Goal: Book appointment/travel/reservation

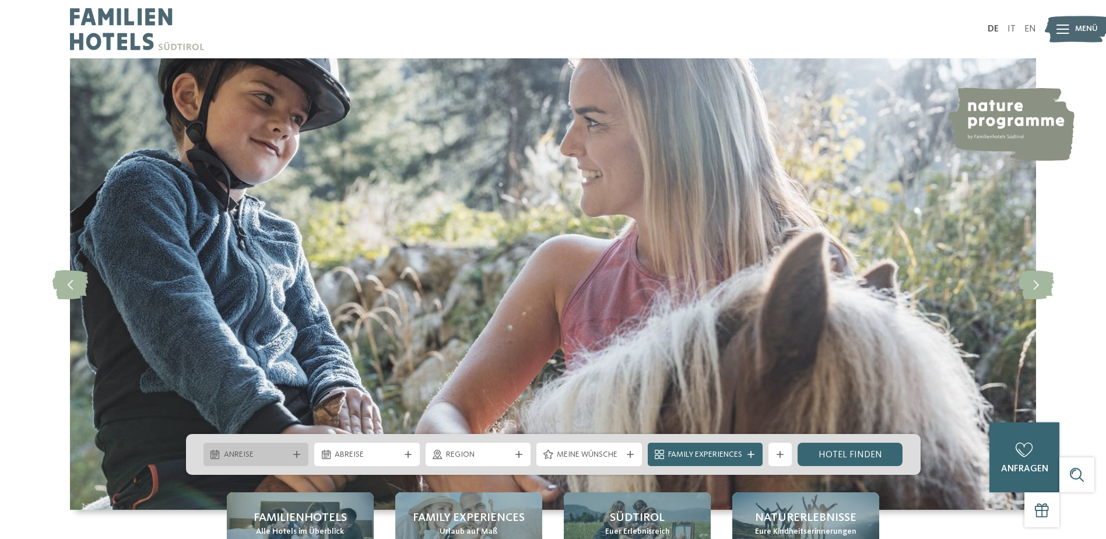
click at [299, 454] on icon at bounding box center [296, 454] width 7 height 7
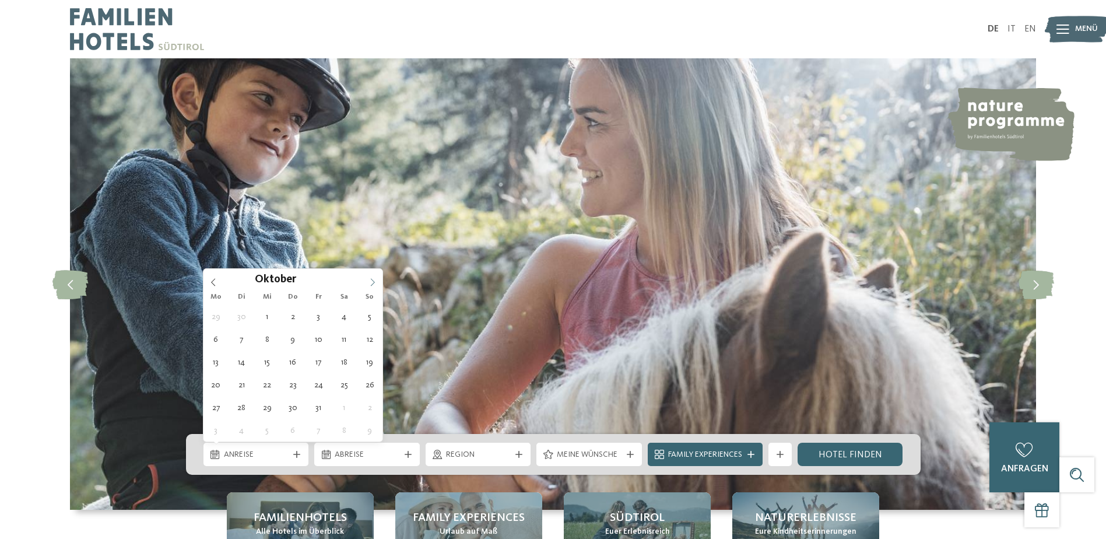
click at [374, 287] on span at bounding box center [373, 279] width 20 height 20
click at [373, 285] on icon at bounding box center [373, 282] width 8 height 8
type div "18.12.2025"
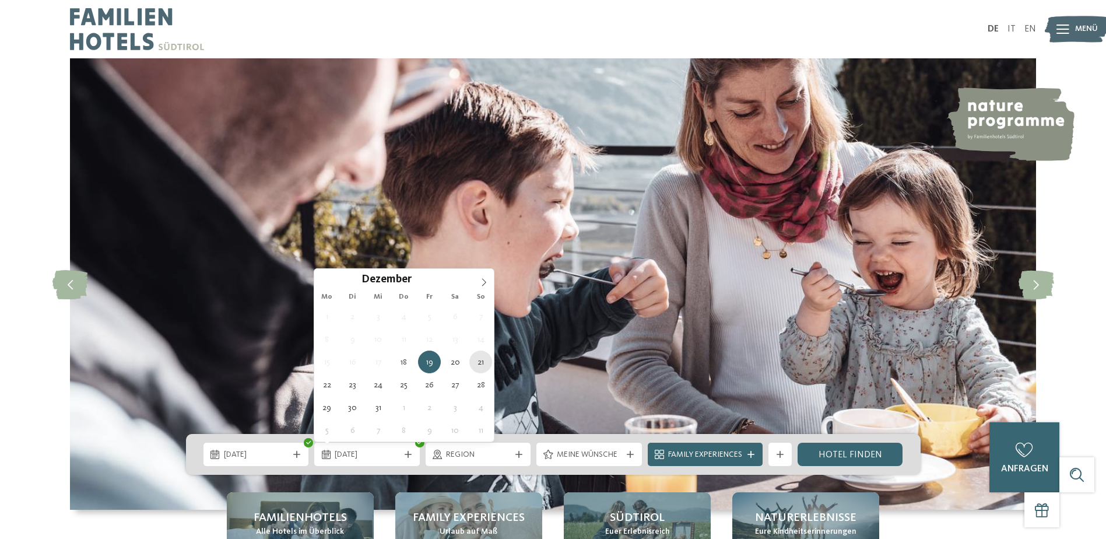
type div "21.12.2025"
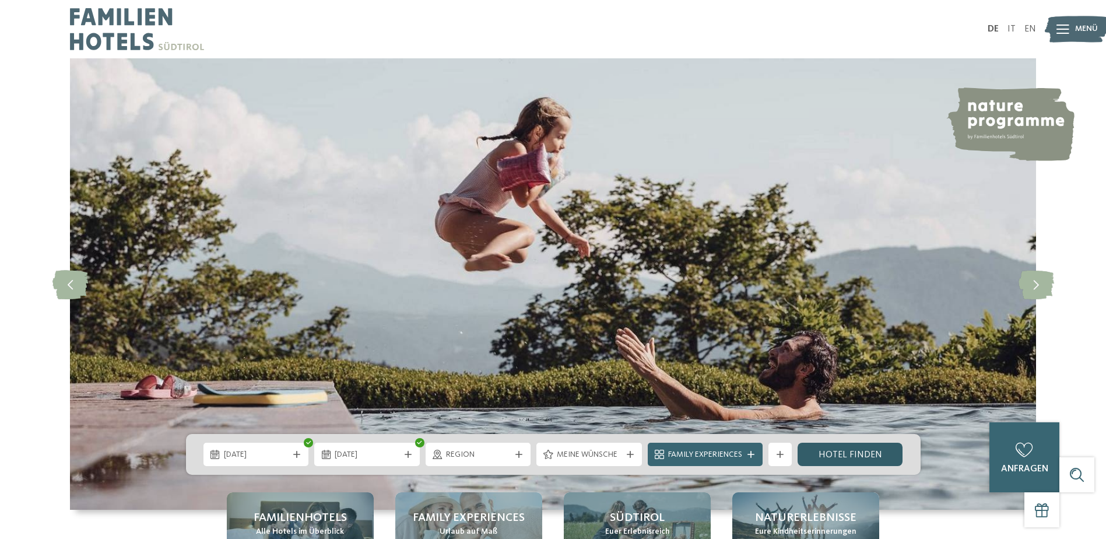
click at [843, 461] on link "Hotel finden" at bounding box center [851, 454] width 106 height 23
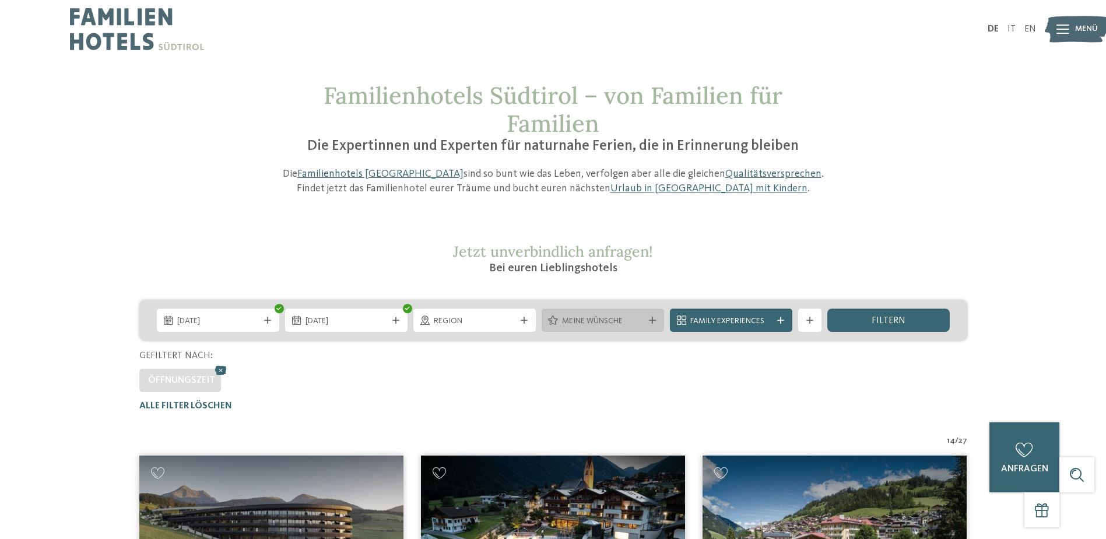
click at [647, 317] on div at bounding box center [653, 320] width 12 height 7
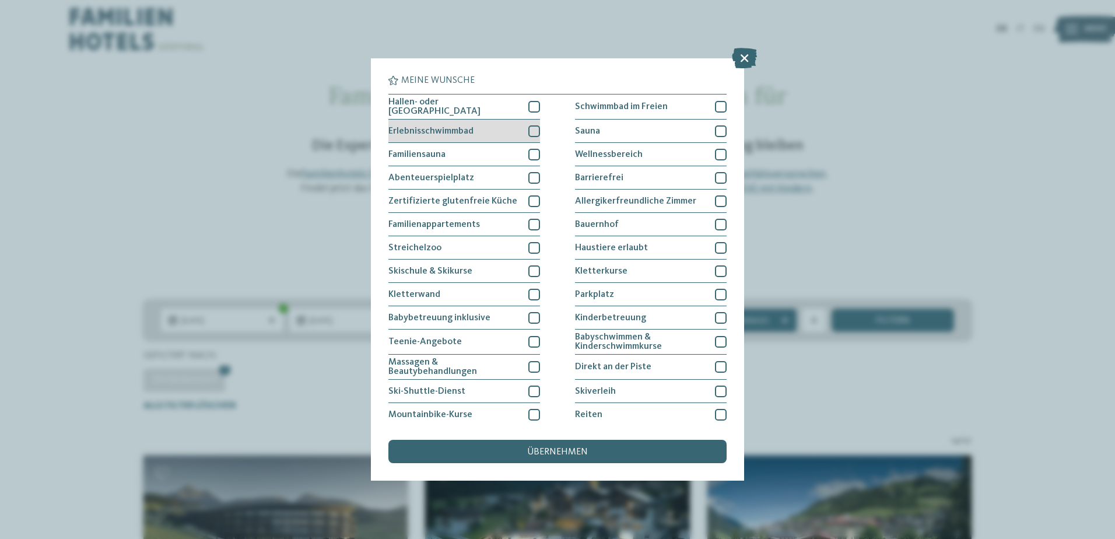
click at [528, 132] on div at bounding box center [534, 131] width 12 height 12
click at [531, 134] on div at bounding box center [534, 131] width 12 height 12
click at [533, 107] on div at bounding box center [534, 107] width 12 height 12
click at [580, 450] on span "übernehmen" at bounding box center [557, 451] width 61 height 9
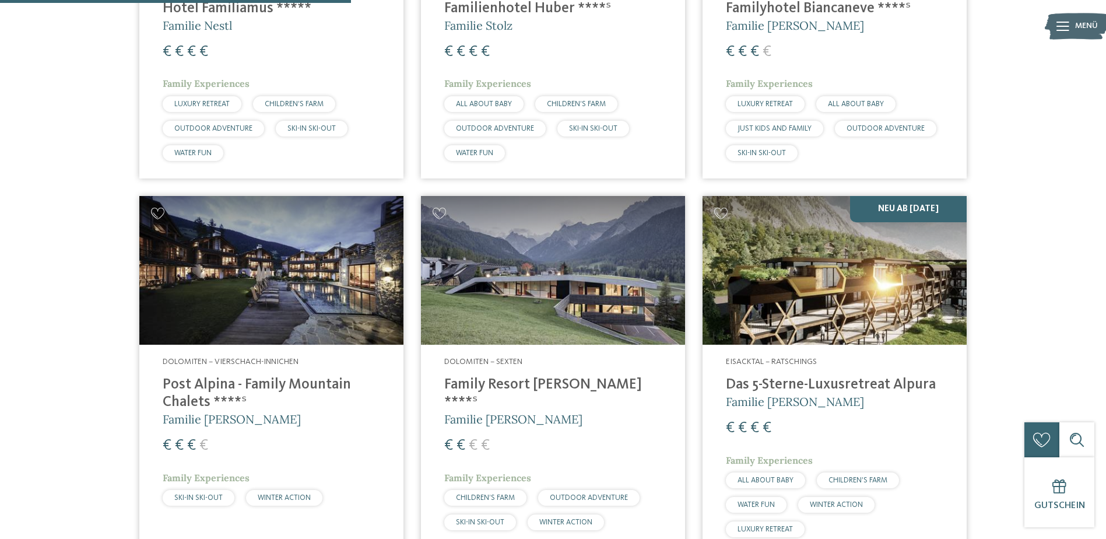
scroll to position [674, 0]
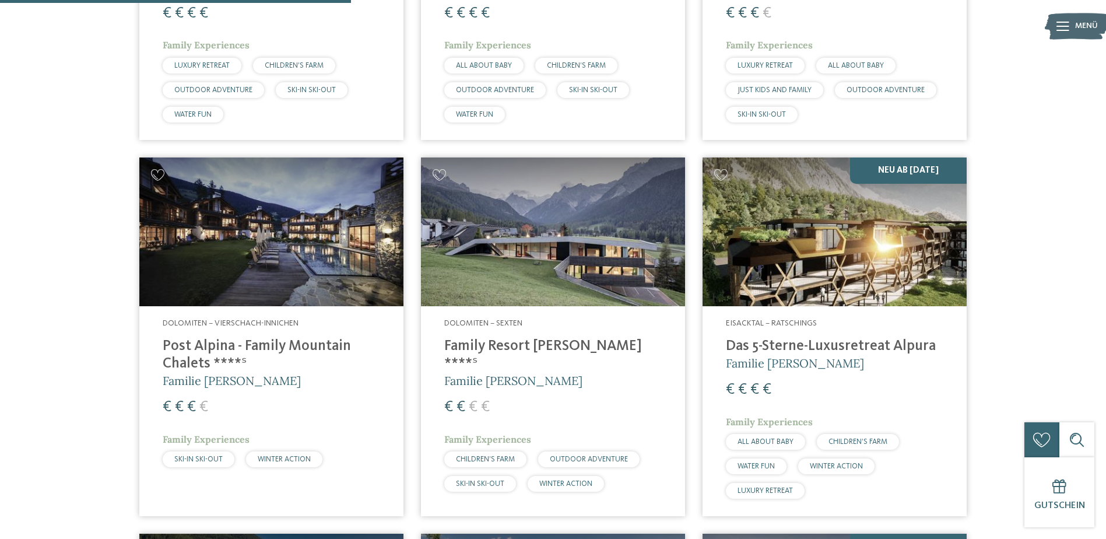
click at [495, 269] on img at bounding box center [553, 231] width 264 height 149
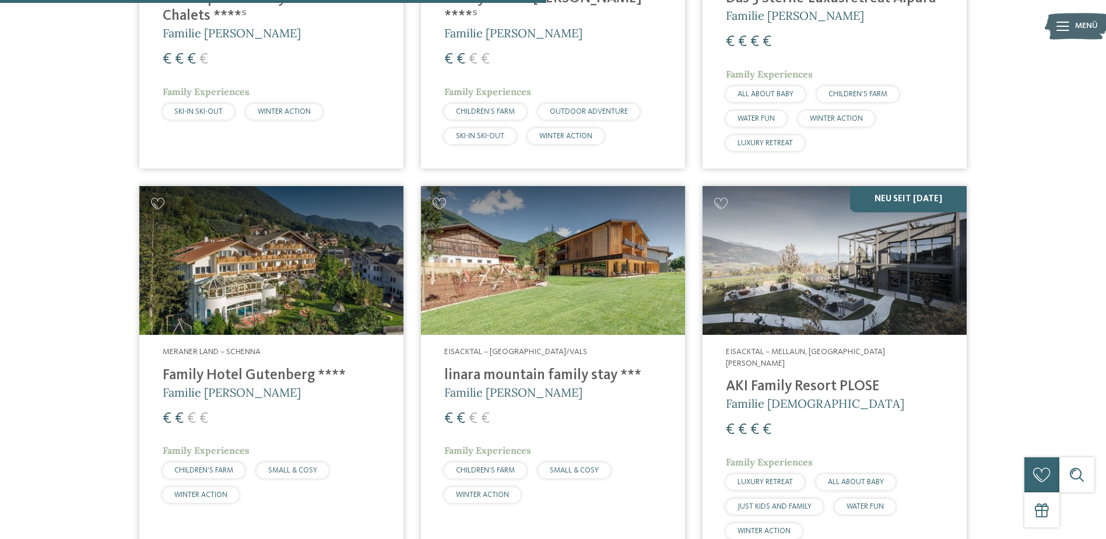
scroll to position [1083, 0]
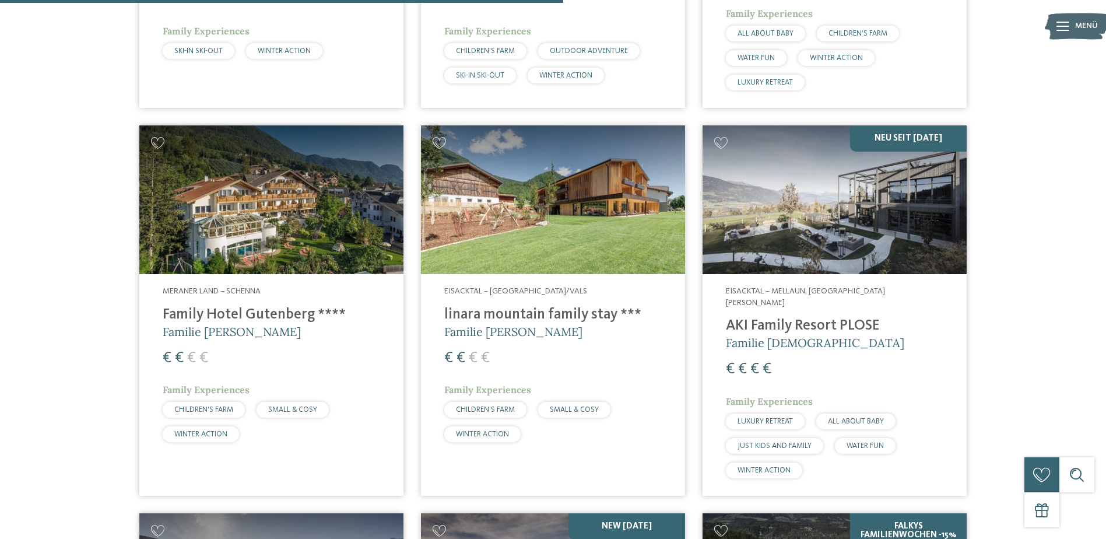
click at [594, 192] on img at bounding box center [553, 199] width 264 height 149
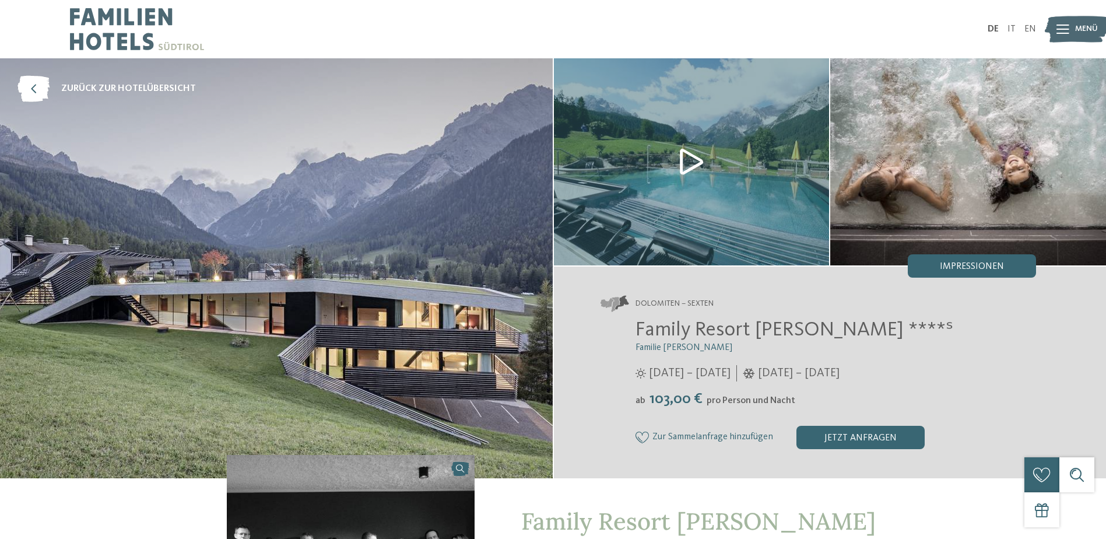
click at [681, 160] on img at bounding box center [692, 161] width 276 height 207
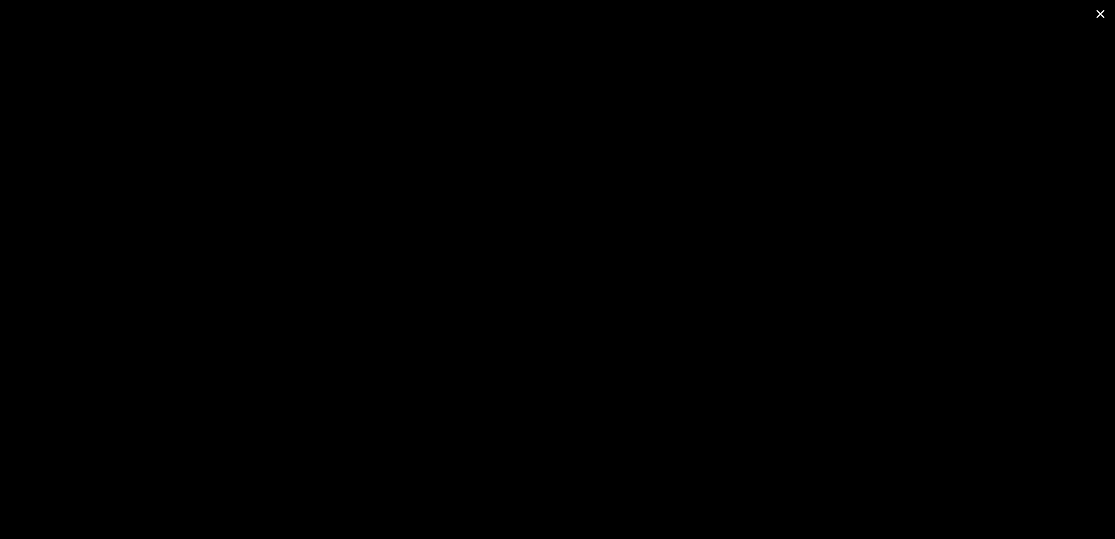
click at [1101, 9] on span at bounding box center [1100, 13] width 29 height 27
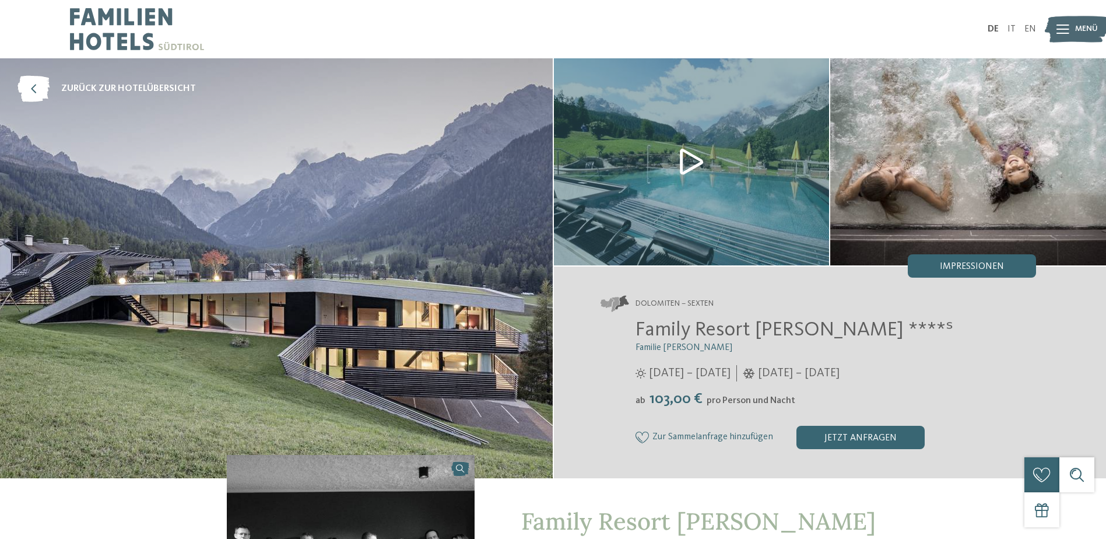
click at [1007, 164] on img at bounding box center [969, 161] width 276 height 207
click at [994, 275] on div "Impressionen" at bounding box center [972, 265] width 128 height 23
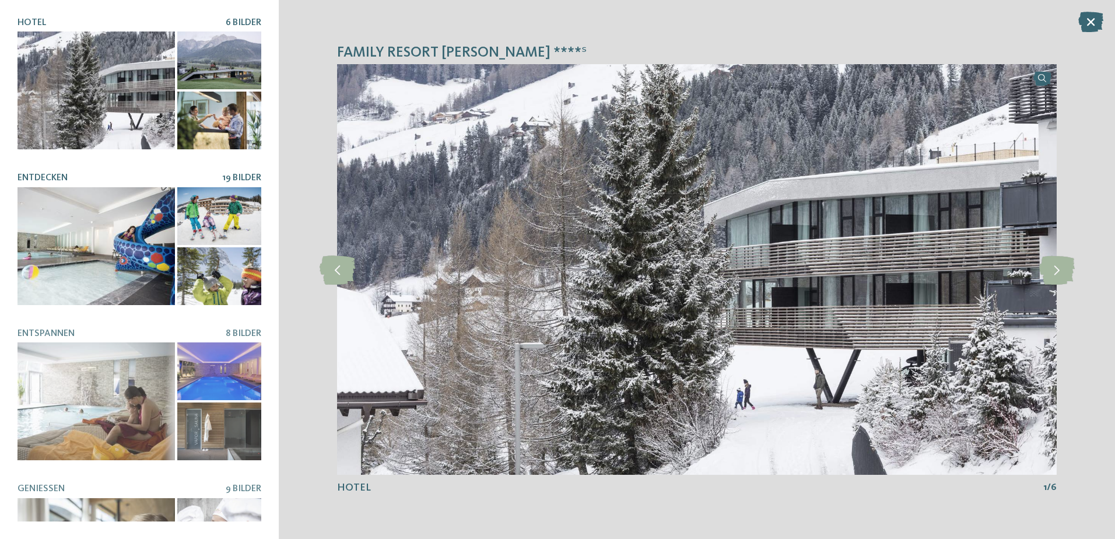
click at [90, 277] on div at bounding box center [95, 246] width 157 height 118
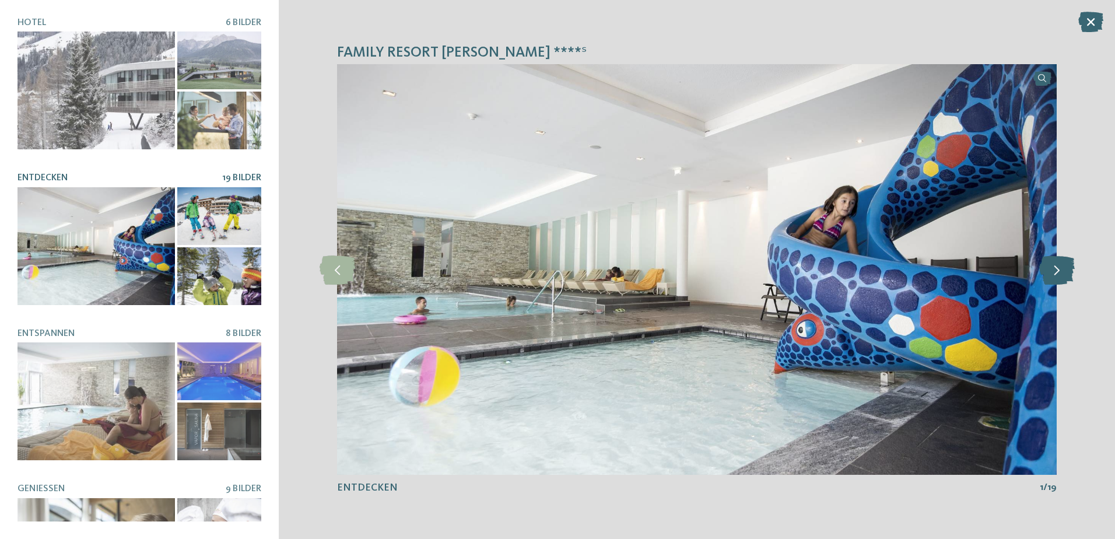
click at [1062, 272] on icon at bounding box center [1057, 269] width 36 height 29
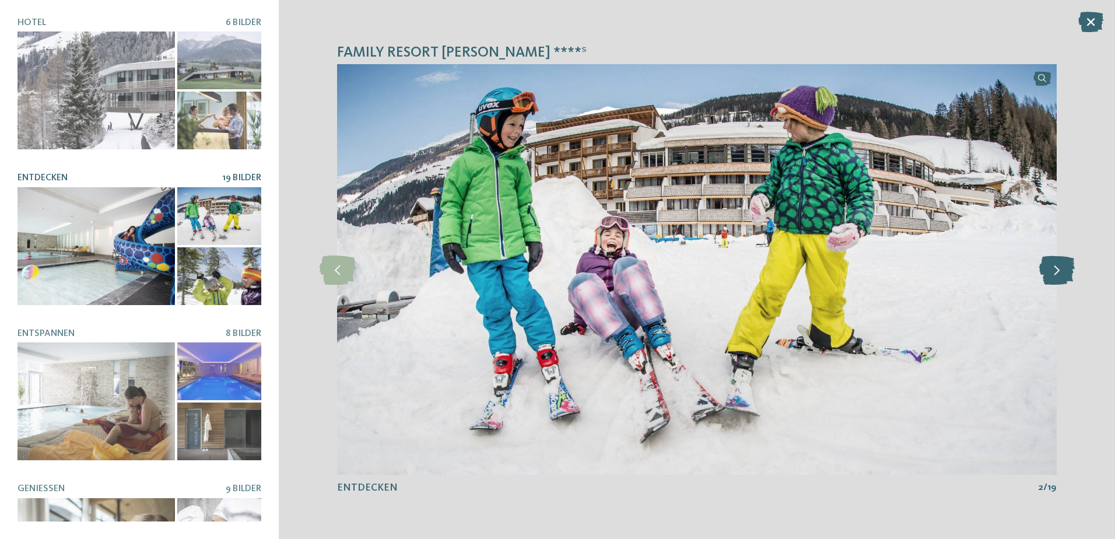
click at [1062, 272] on icon at bounding box center [1057, 269] width 36 height 29
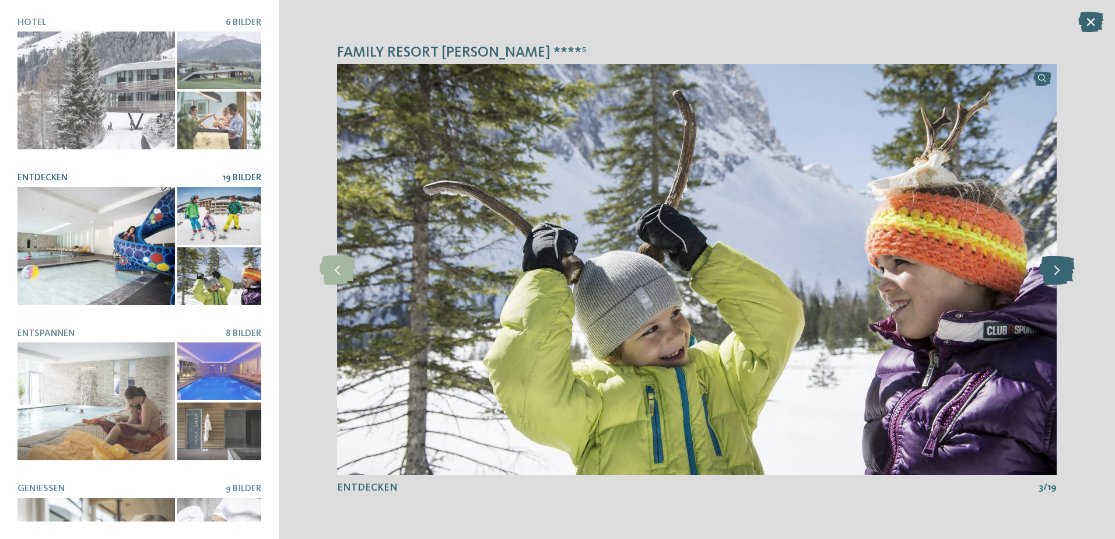
click at [1062, 272] on icon at bounding box center [1057, 269] width 36 height 29
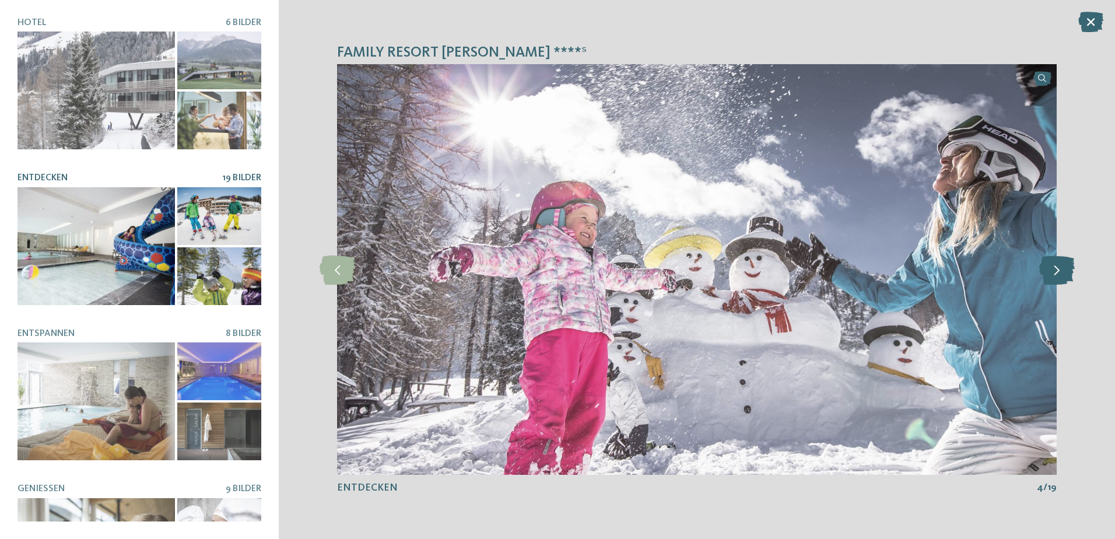
click at [1062, 272] on icon at bounding box center [1057, 269] width 36 height 29
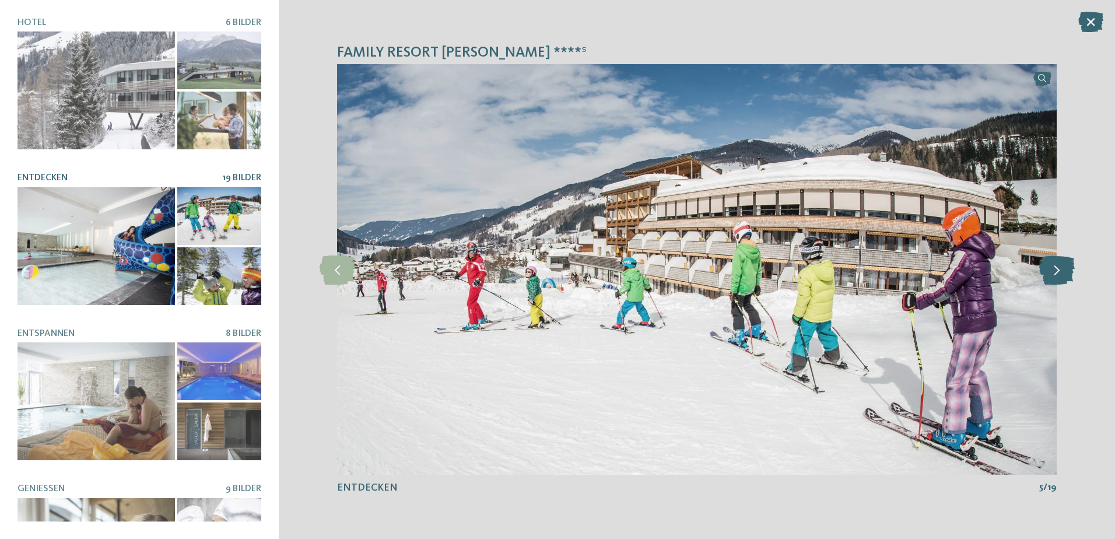
click at [1062, 272] on icon at bounding box center [1057, 269] width 36 height 29
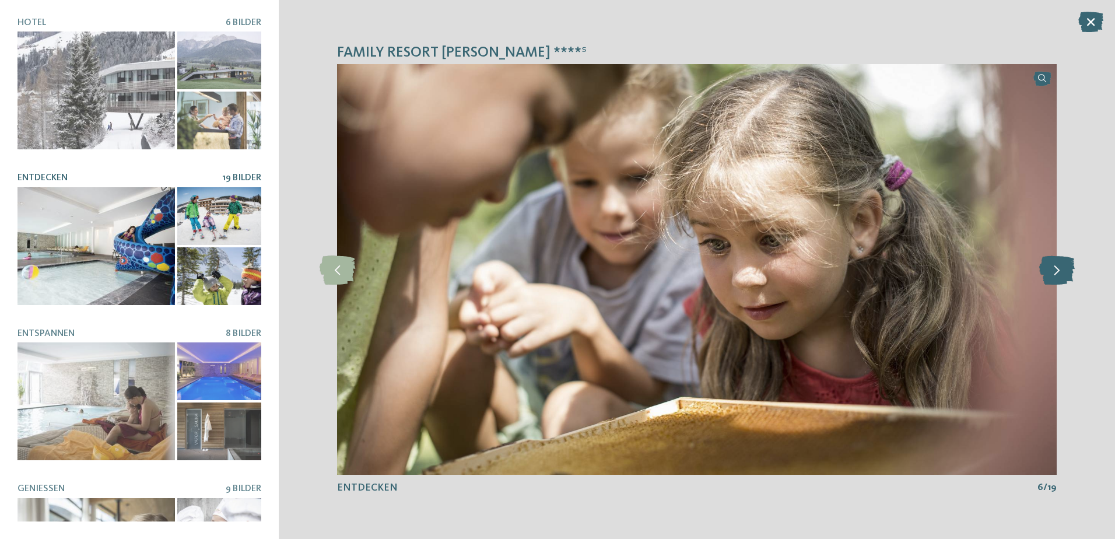
click at [1062, 272] on icon at bounding box center [1057, 269] width 36 height 29
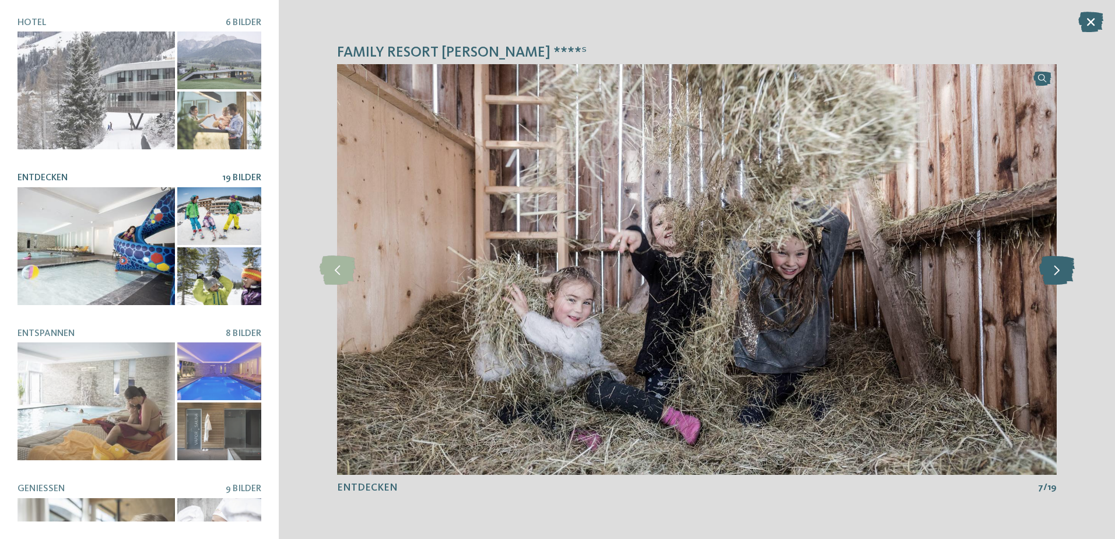
click at [1063, 272] on icon at bounding box center [1057, 269] width 36 height 29
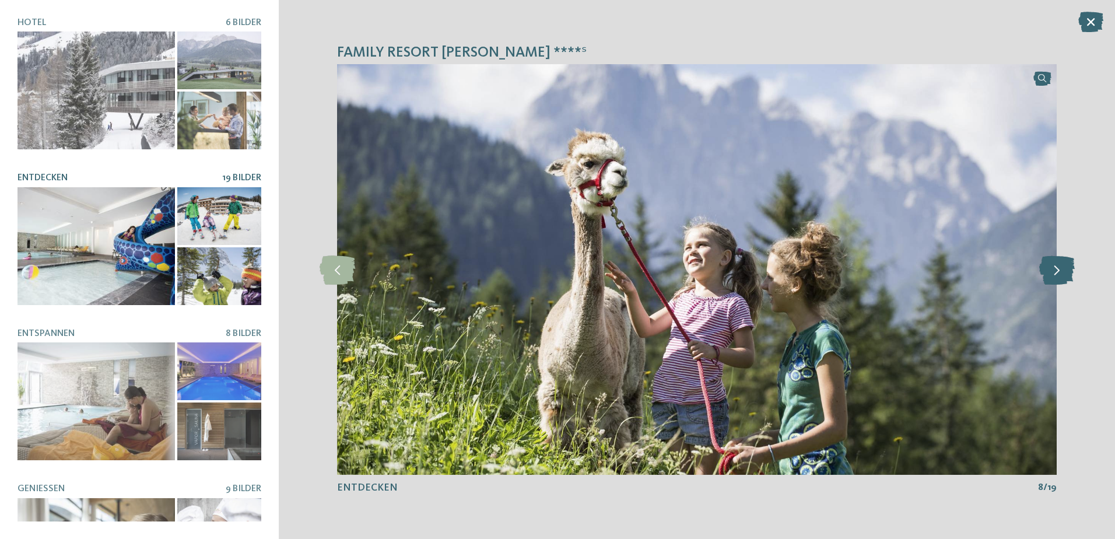
click at [1063, 272] on icon at bounding box center [1057, 269] width 36 height 29
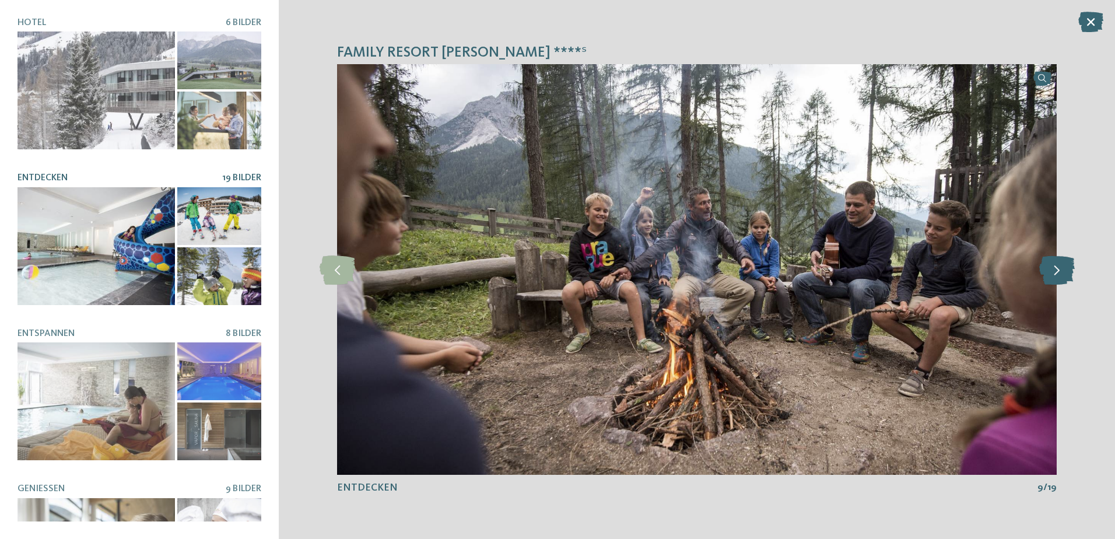
click at [1063, 272] on icon at bounding box center [1057, 269] width 36 height 29
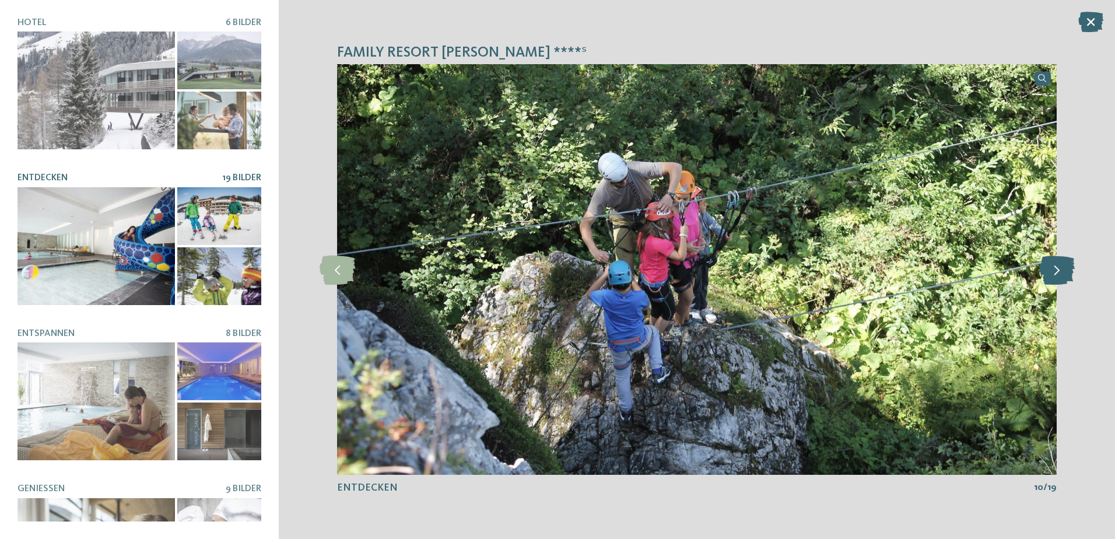
click at [1063, 272] on icon at bounding box center [1057, 269] width 36 height 29
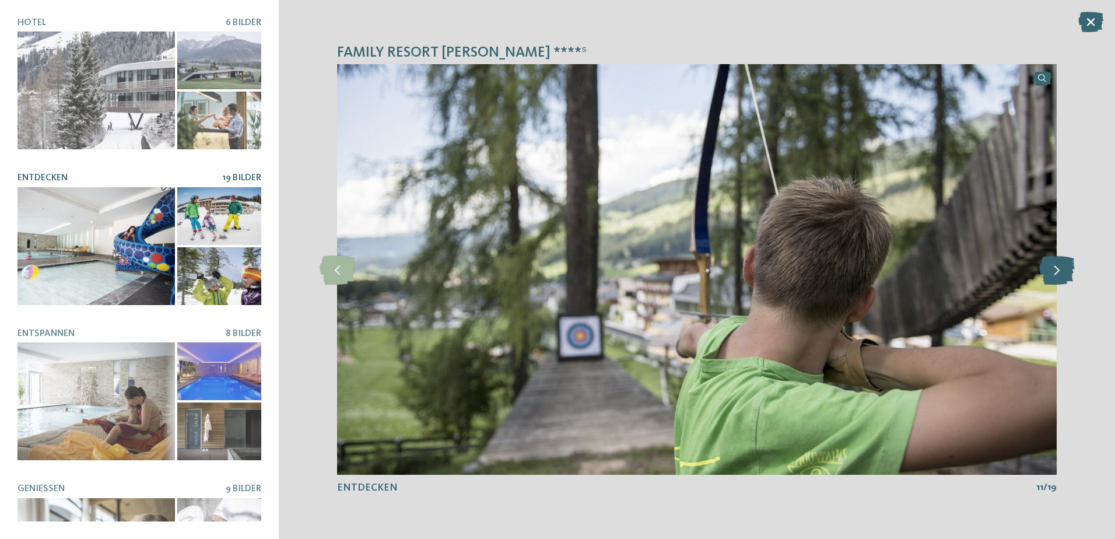
click at [1064, 273] on icon at bounding box center [1057, 269] width 36 height 29
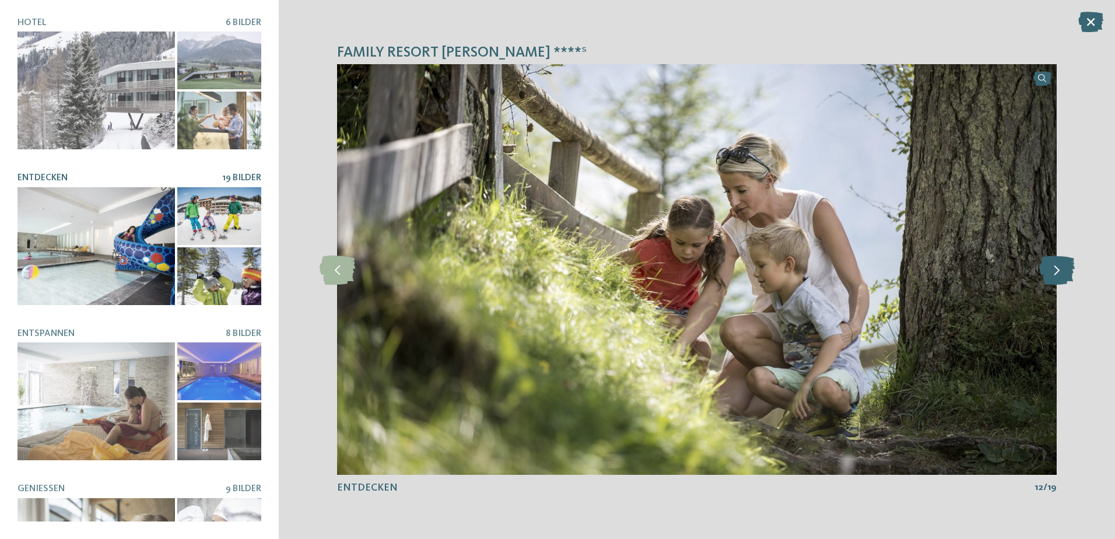
click at [1064, 274] on icon at bounding box center [1057, 269] width 36 height 29
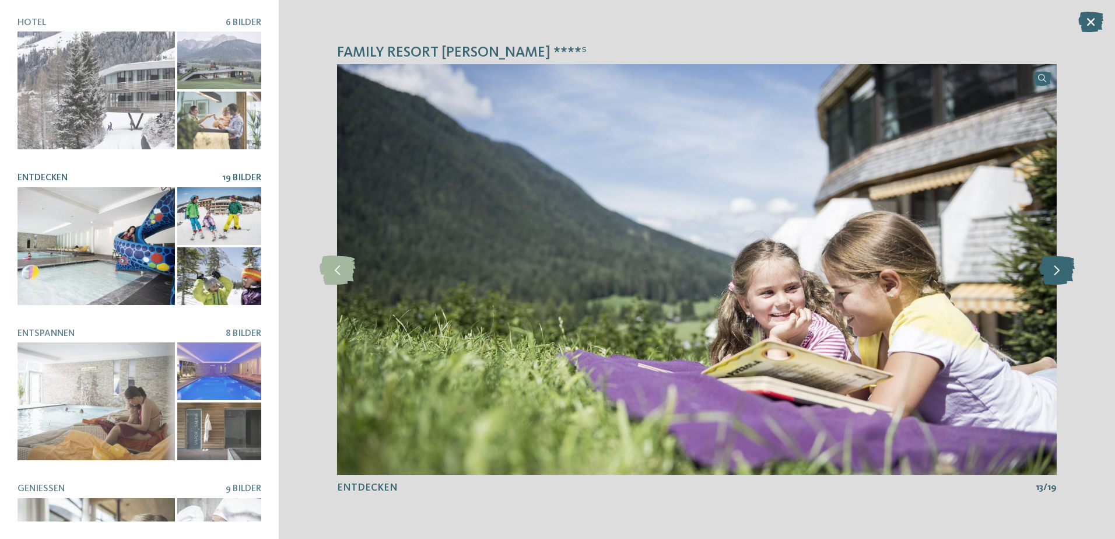
click at [1064, 274] on icon at bounding box center [1057, 269] width 36 height 29
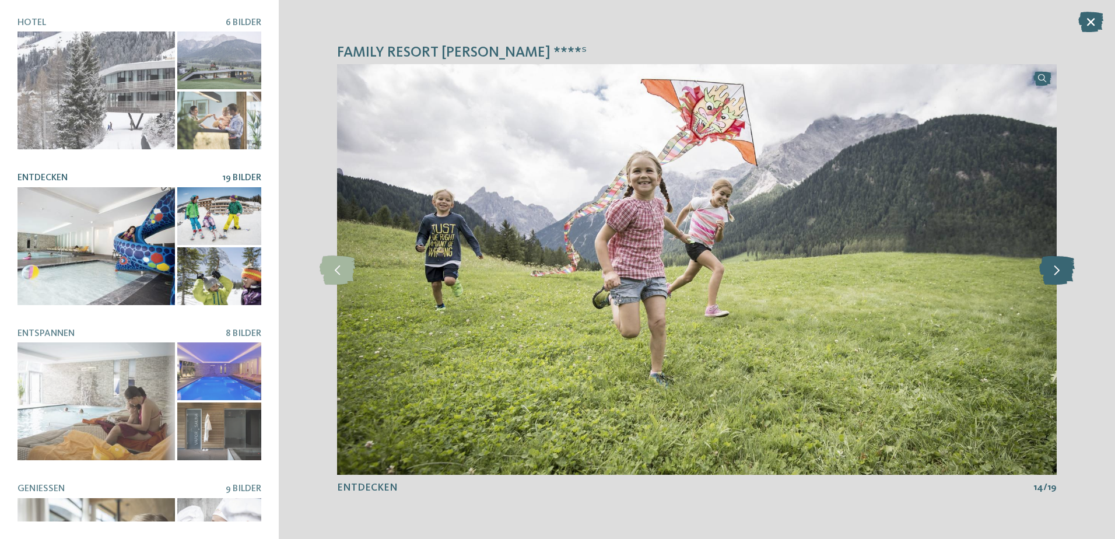
click at [1064, 274] on icon at bounding box center [1057, 269] width 36 height 29
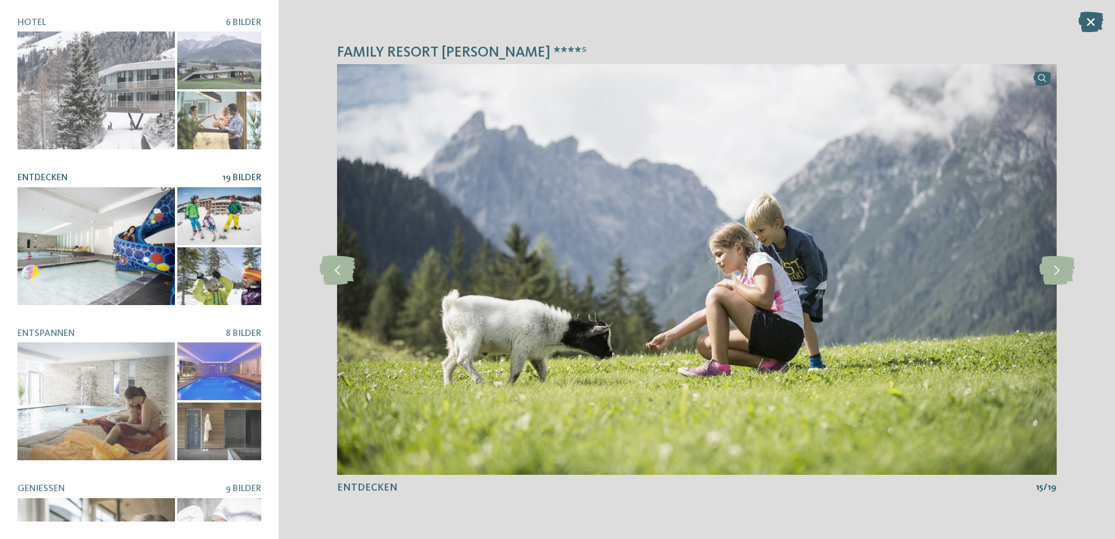
click at [1087, 21] on icon at bounding box center [1090, 22] width 25 height 20
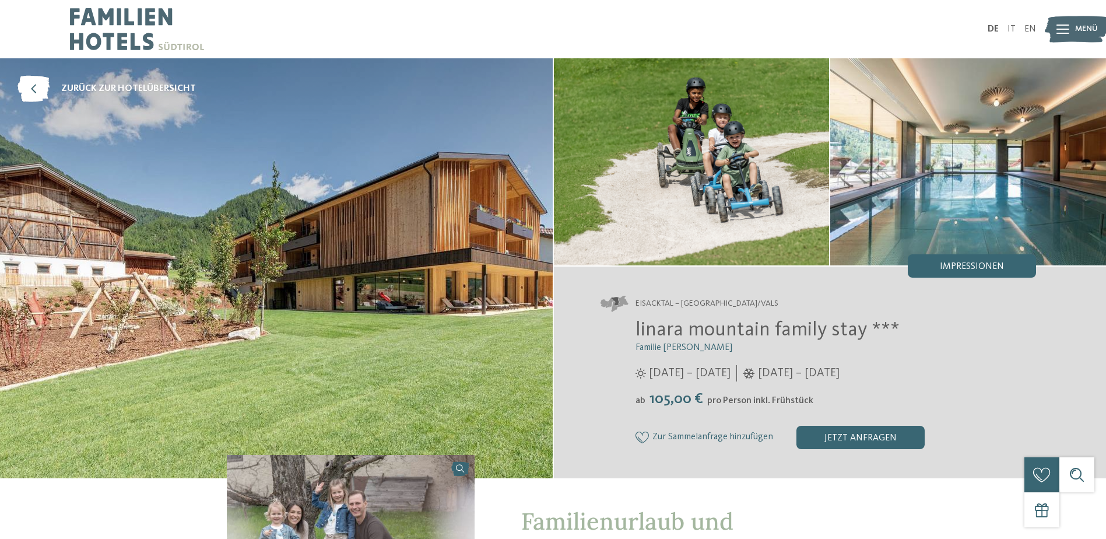
click at [888, 183] on img at bounding box center [969, 161] width 276 height 207
click at [393, 260] on img at bounding box center [276, 268] width 553 height 420
click at [974, 264] on span "Impressionen" at bounding box center [972, 266] width 64 height 9
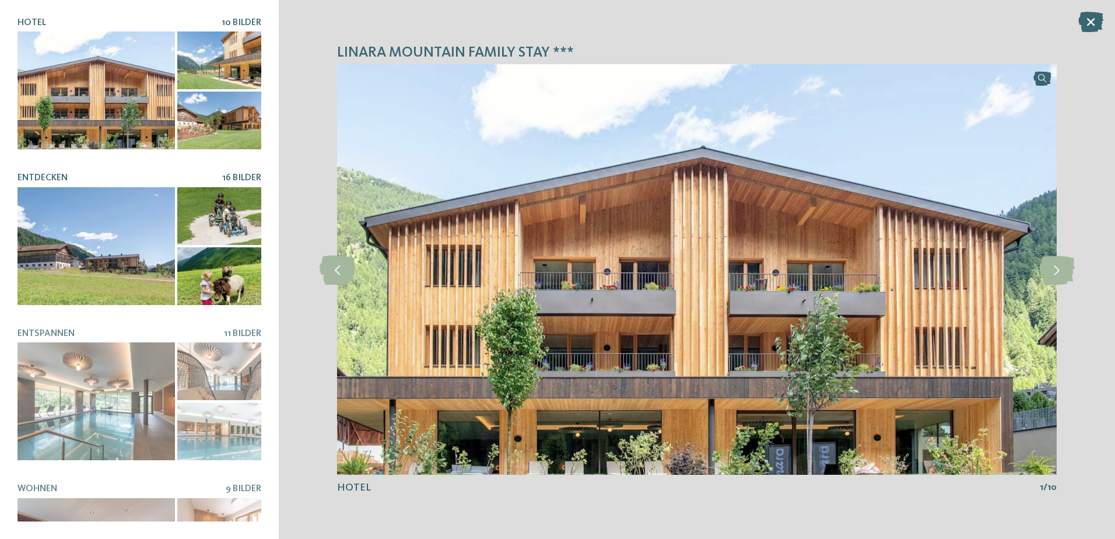
click at [87, 218] on div at bounding box center [95, 246] width 157 height 118
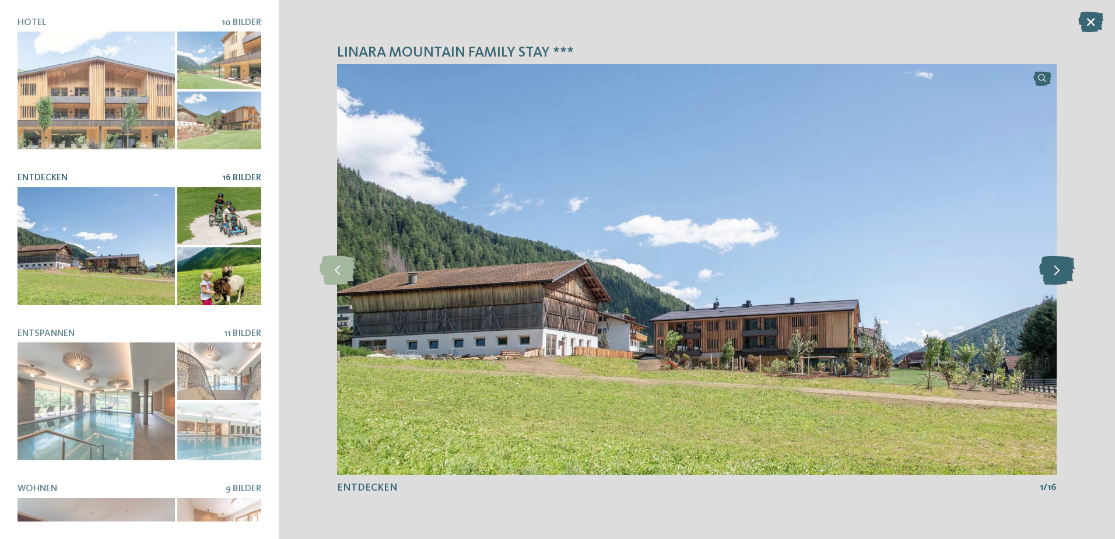
click at [1052, 268] on icon at bounding box center [1057, 269] width 36 height 29
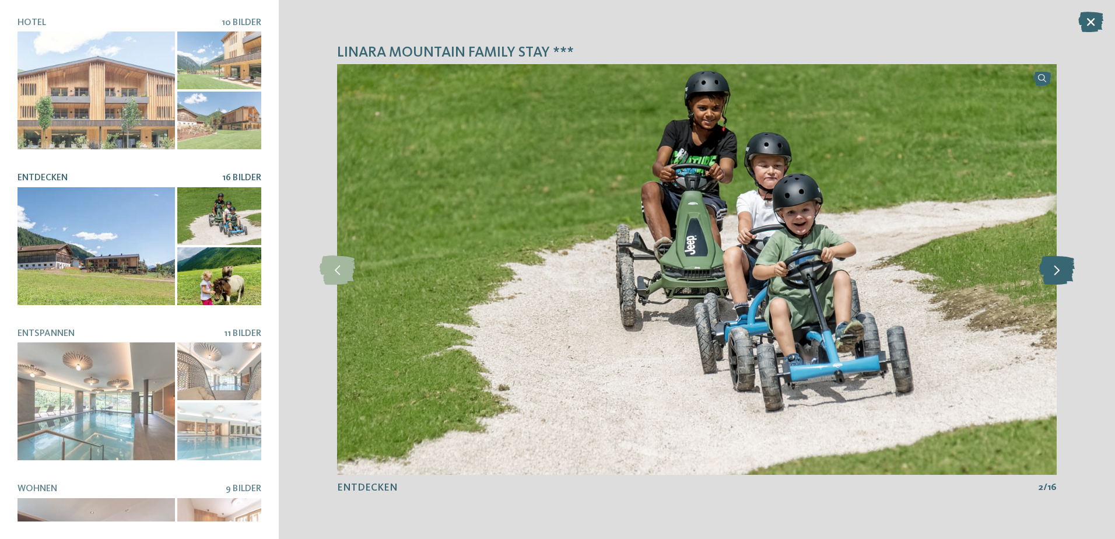
click at [1051, 271] on icon at bounding box center [1057, 269] width 36 height 29
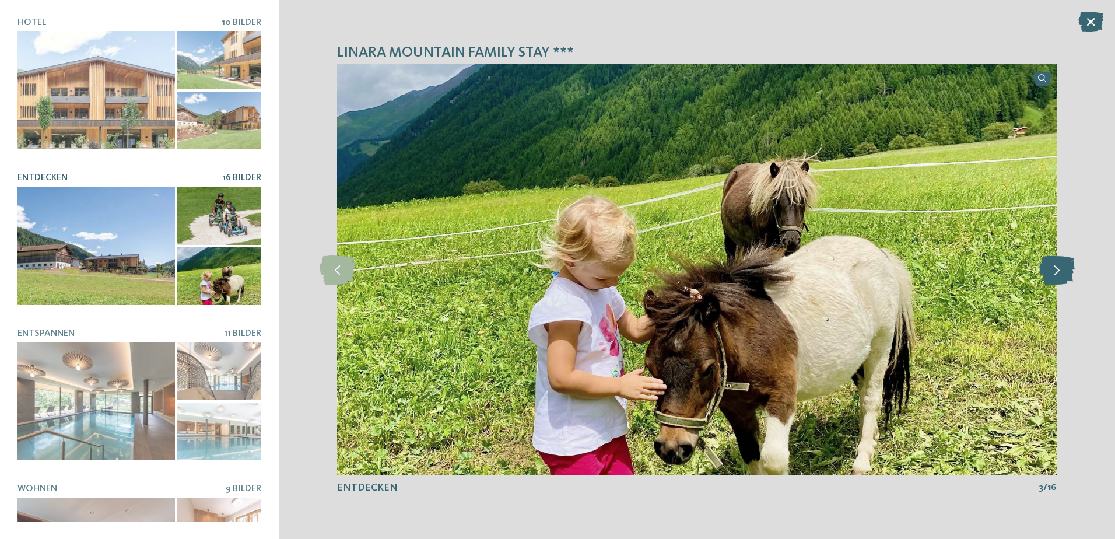
click at [1052, 271] on icon at bounding box center [1057, 269] width 36 height 29
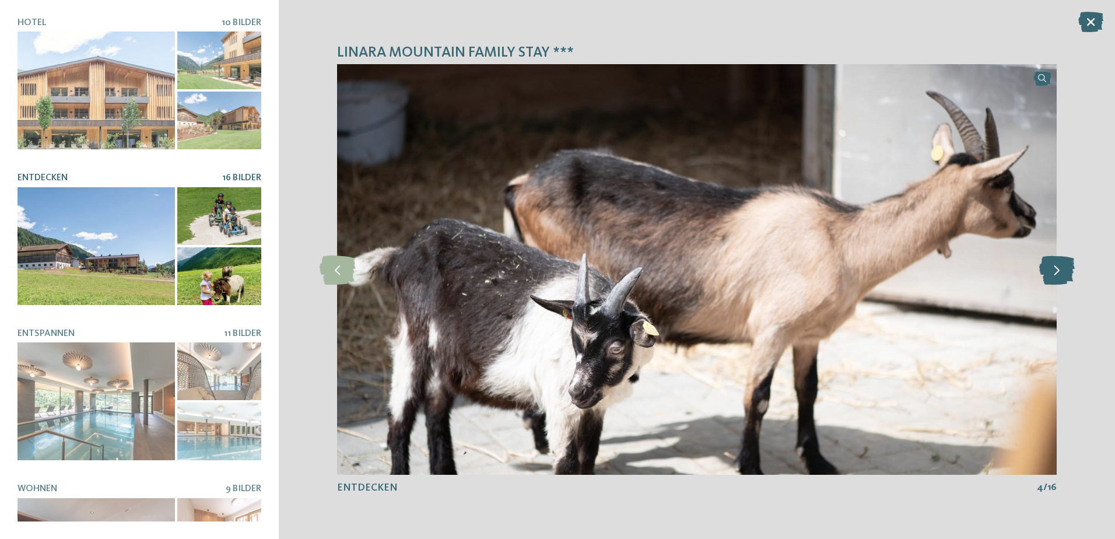
click at [1052, 271] on icon at bounding box center [1057, 269] width 36 height 29
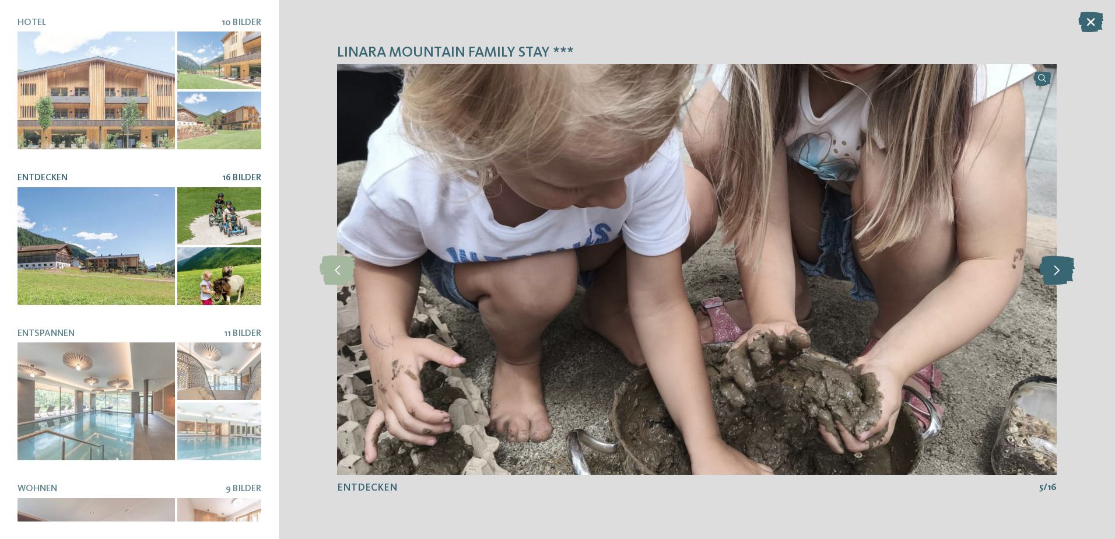
click at [1050, 272] on icon at bounding box center [1057, 269] width 36 height 29
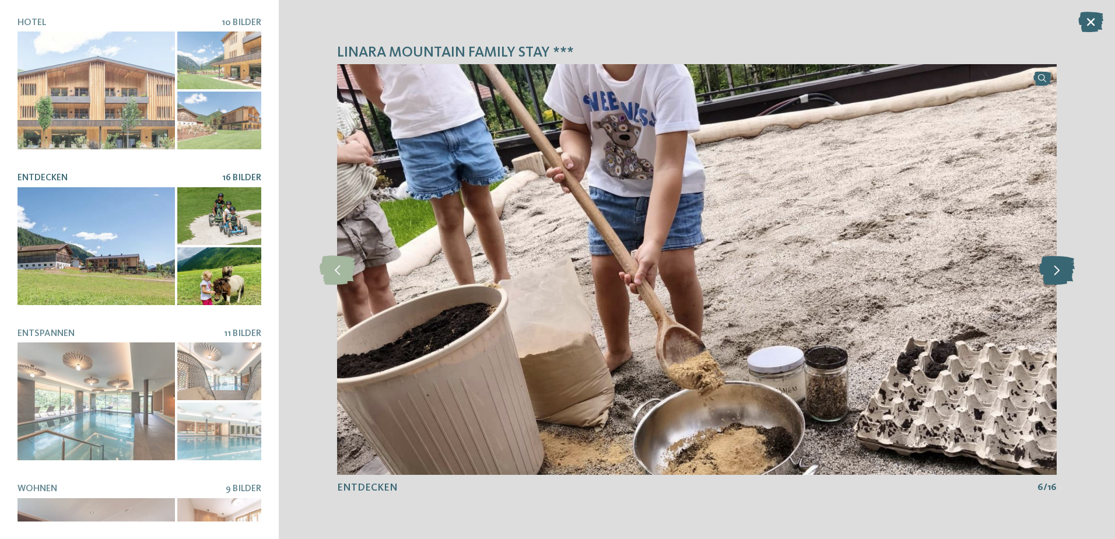
click at [1050, 272] on icon at bounding box center [1057, 269] width 36 height 29
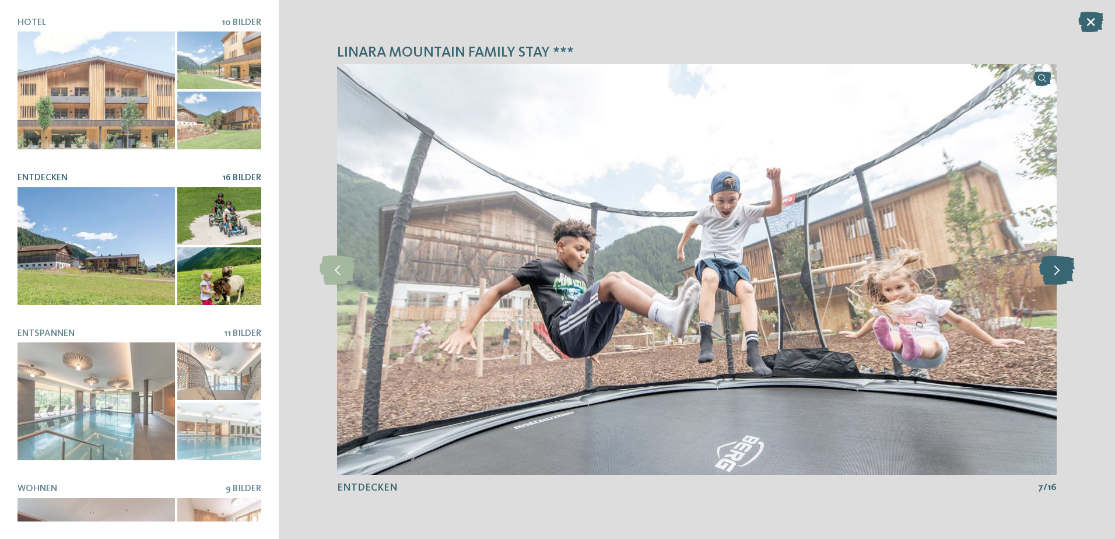
click at [1050, 272] on icon at bounding box center [1057, 269] width 36 height 29
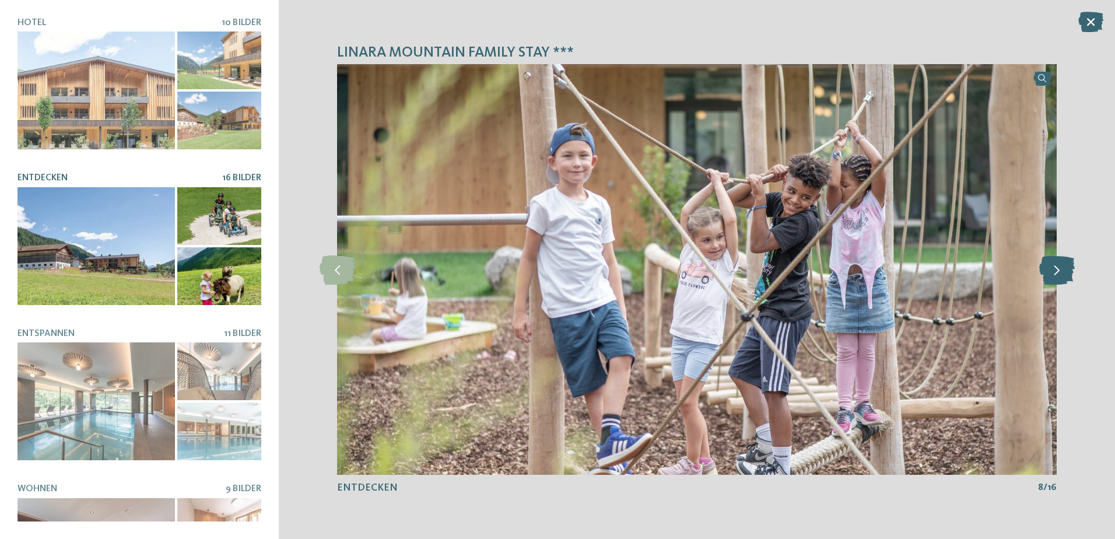
click at [1050, 272] on icon at bounding box center [1057, 269] width 36 height 29
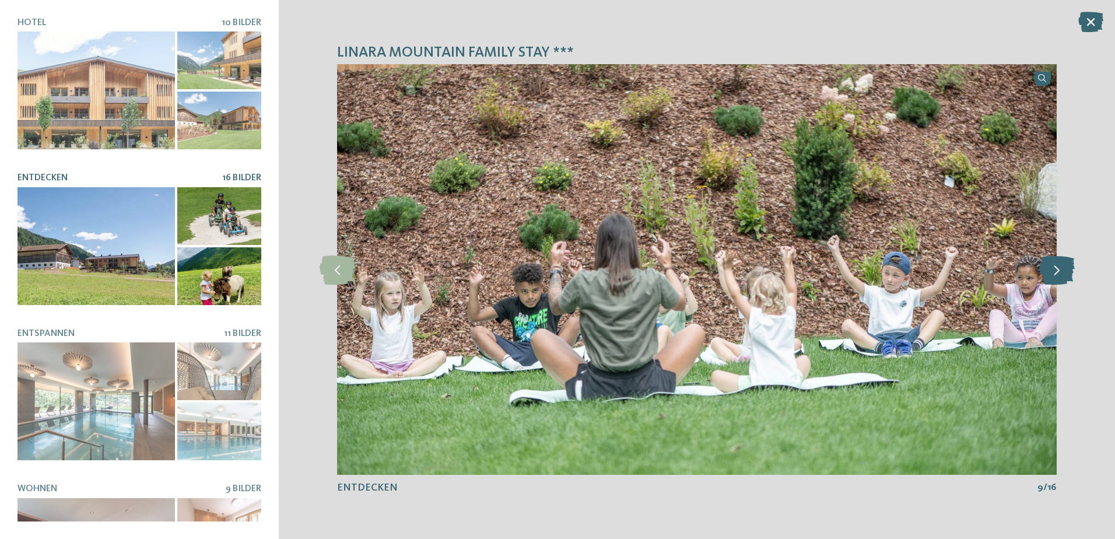
click at [1050, 272] on icon at bounding box center [1057, 269] width 36 height 29
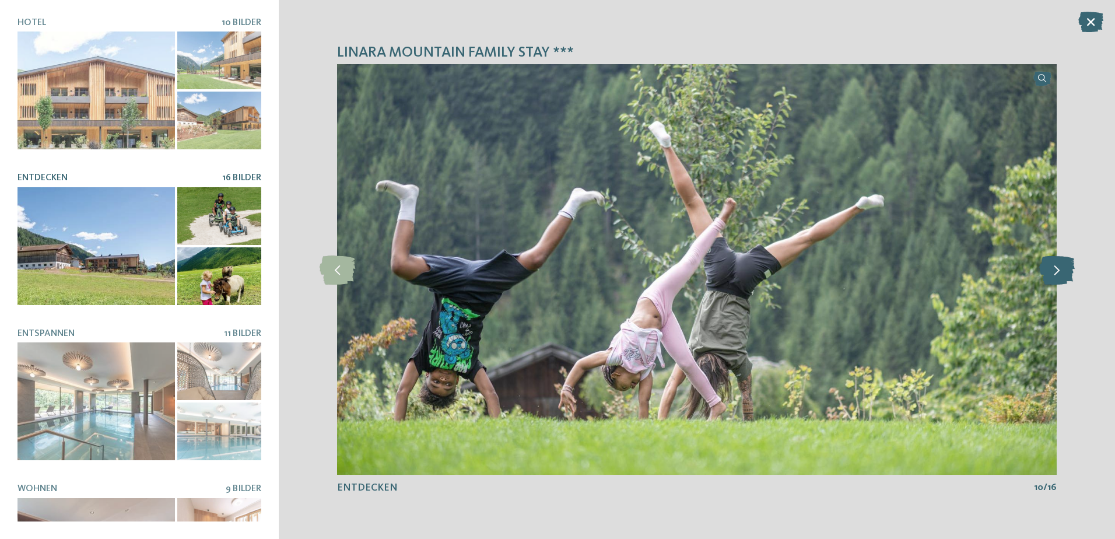
click at [1050, 272] on icon at bounding box center [1057, 269] width 36 height 29
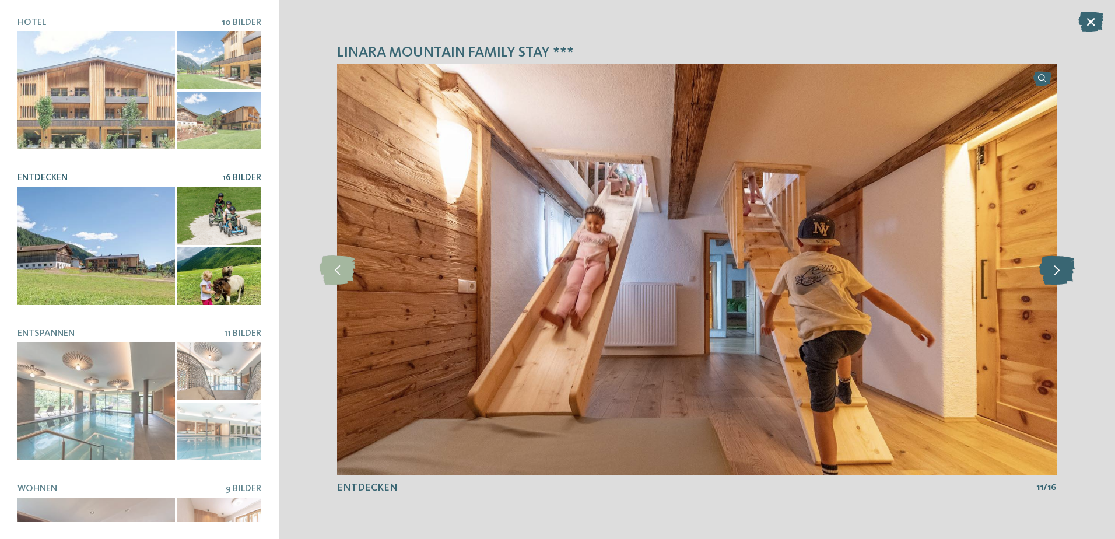
click at [1050, 272] on icon at bounding box center [1057, 269] width 36 height 29
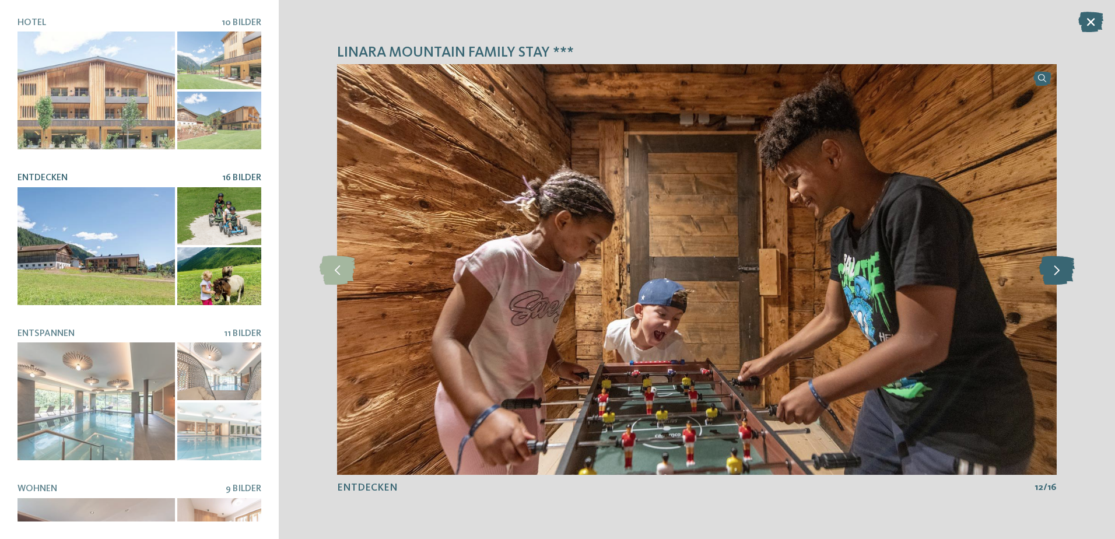
click at [1050, 272] on icon at bounding box center [1057, 269] width 36 height 29
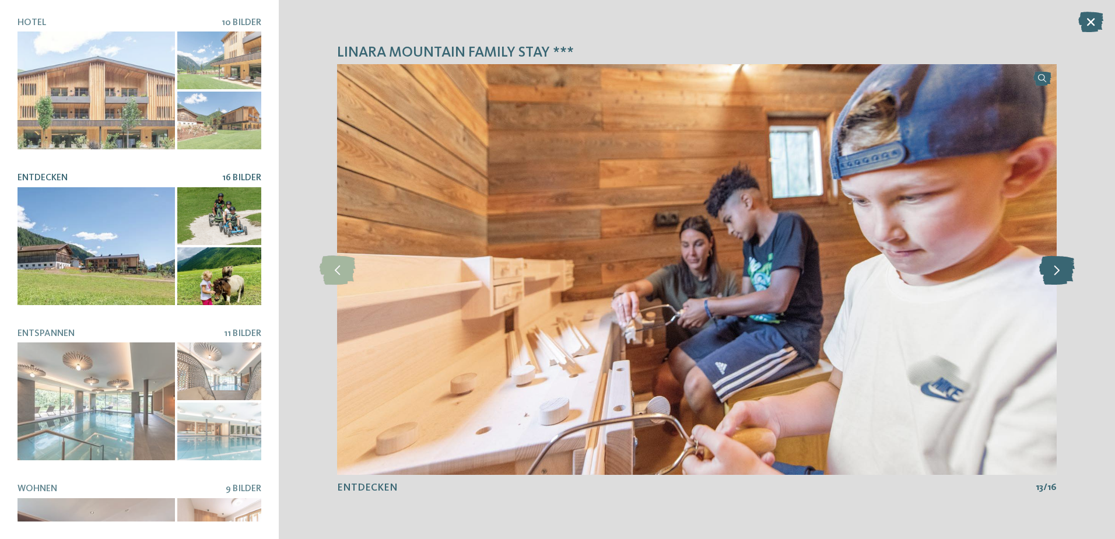
click at [1050, 272] on icon at bounding box center [1057, 269] width 36 height 29
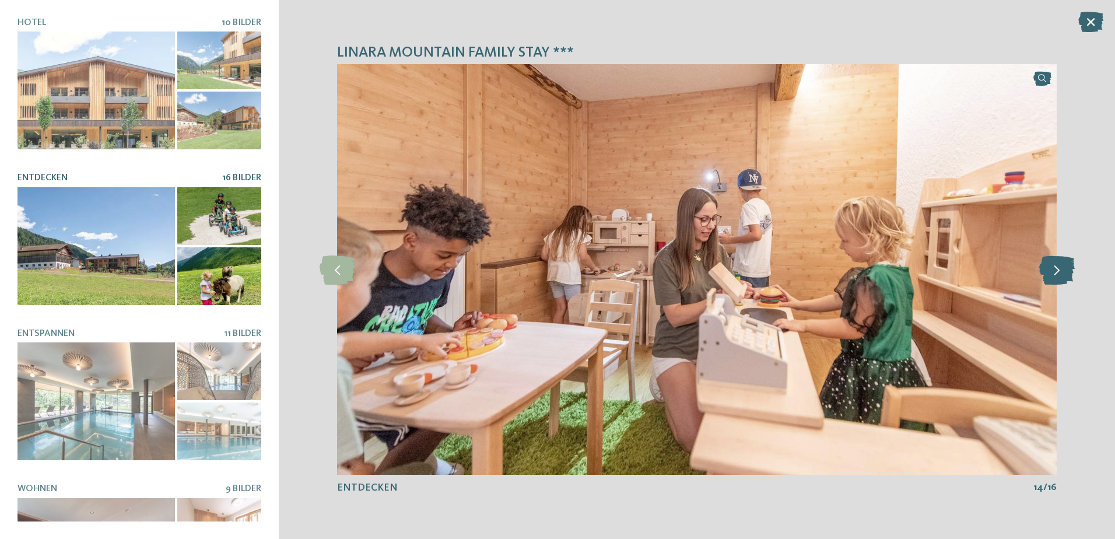
click at [1050, 272] on icon at bounding box center [1057, 269] width 36 height 29
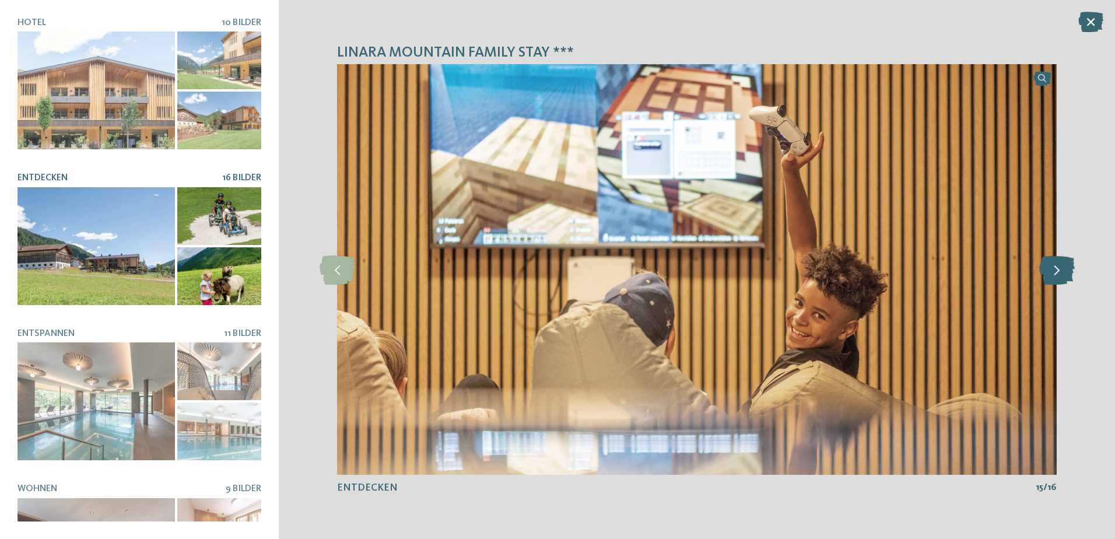
click at [1050, 272] on icon at bounding box center [1057, 269] width 36 height 29
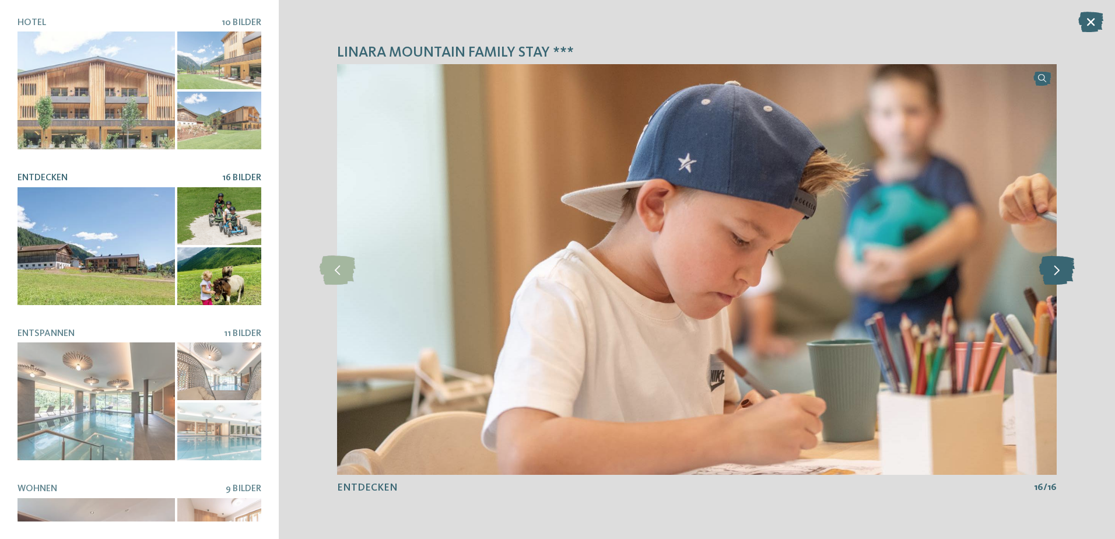
click at [1050, 272] on icon at bounding box center [1057, 269] width 36 height 29
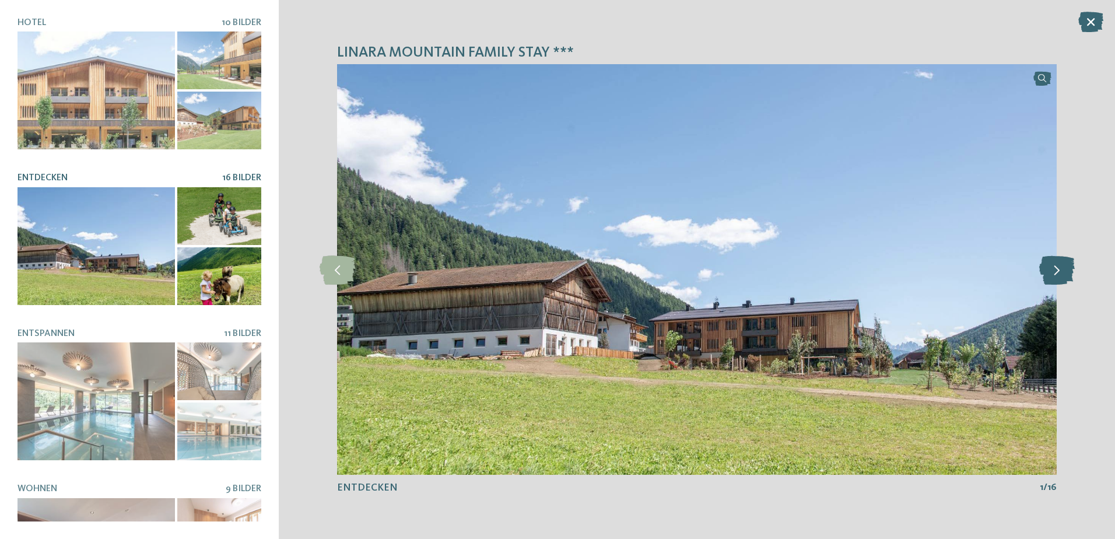
click at [1050, 272] on icon at bounding box center [1057, 269] width 36 height 29
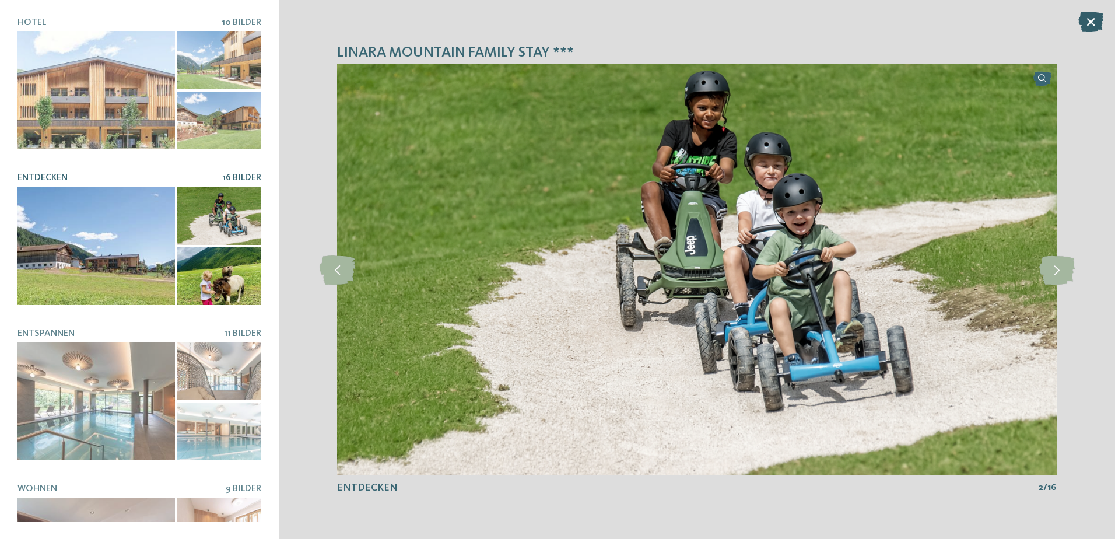
click at [1091, 24] on icon at bounding box center [1090, 22] width 25 height 20
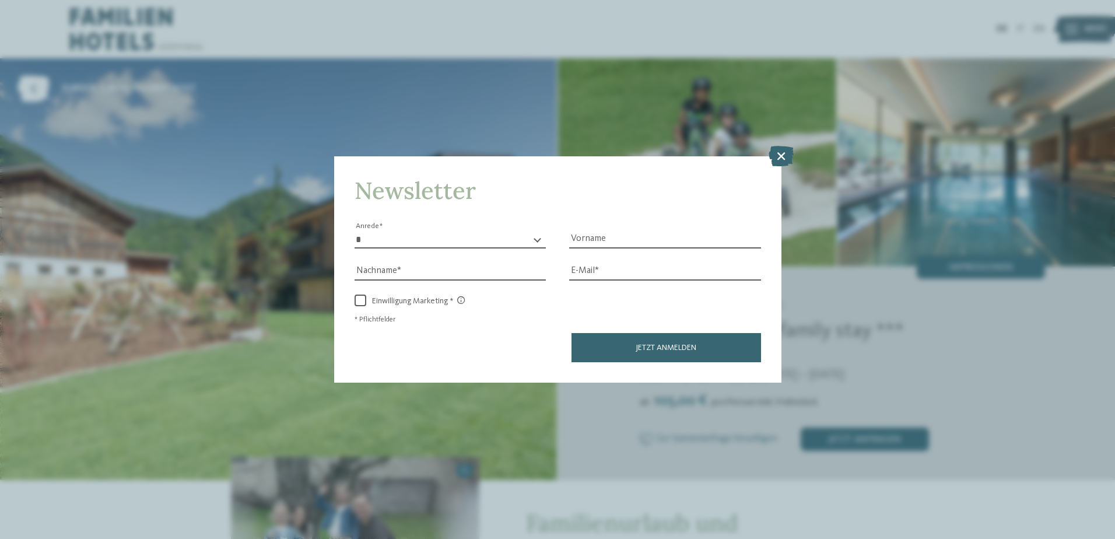
click at [780, 154] on icon at bounding box center [781, 155] width 25 height 20
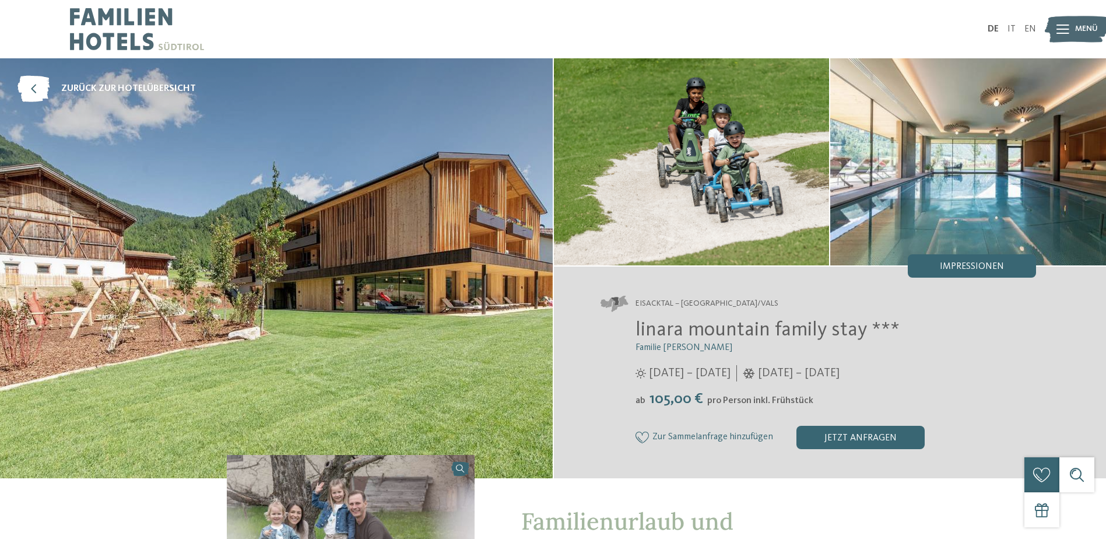
click at [958, 266] on span "Impressionen" at bounding box center [972, 266] width 64 height 9
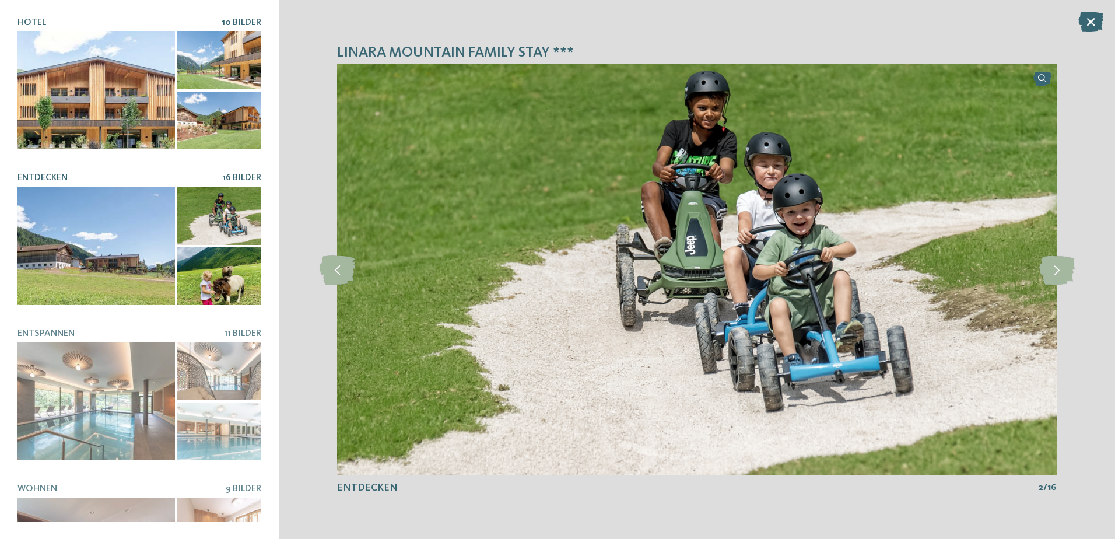
click at [132, 58] on div at bounding box center [95, 90] width 157 height 118
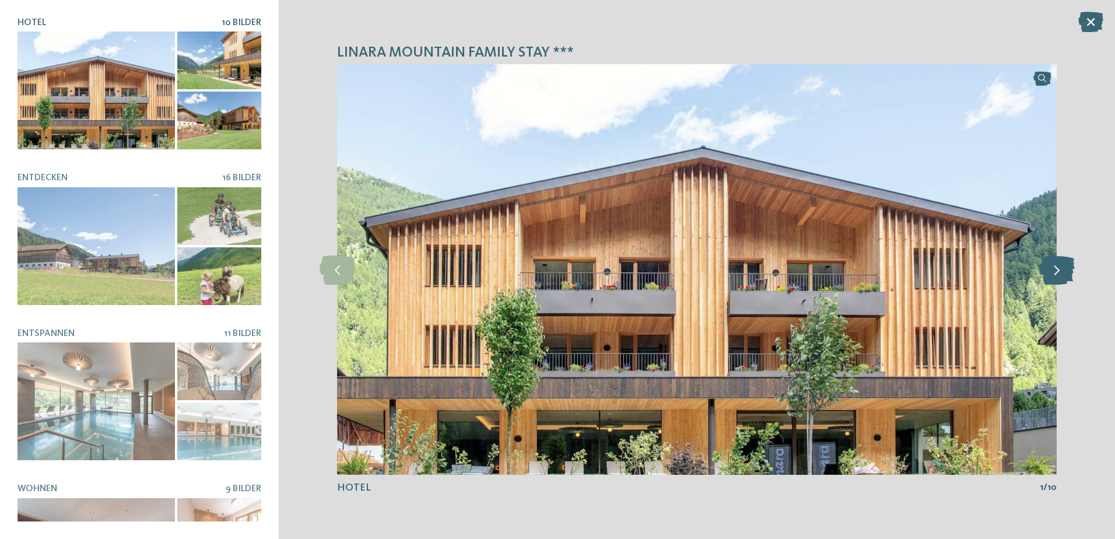
click at [1055, 267] on icon at bounding box center [1057, 269] width 36 height 29
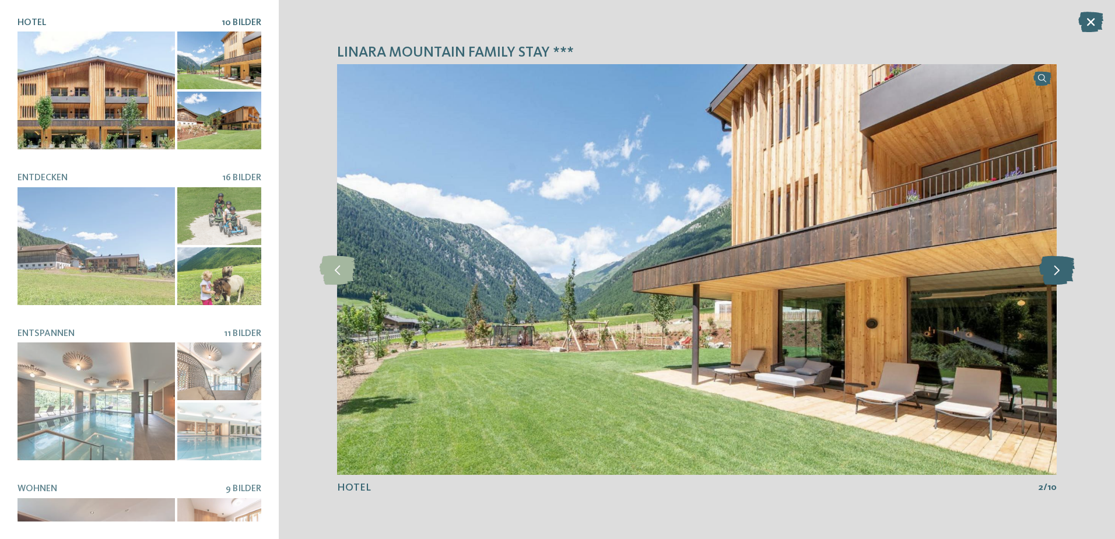
click at [1053, 268] on icon at bounding box center [1057, 269] width 36 height 29
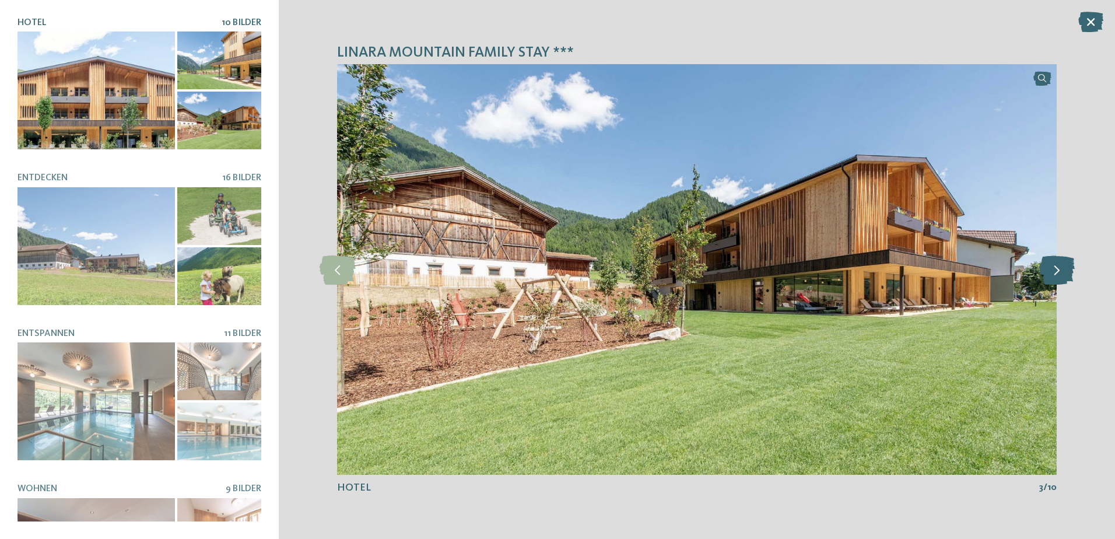
click at [1053, 268] on icon at bounding box center [1057, 269] width 36 height 29
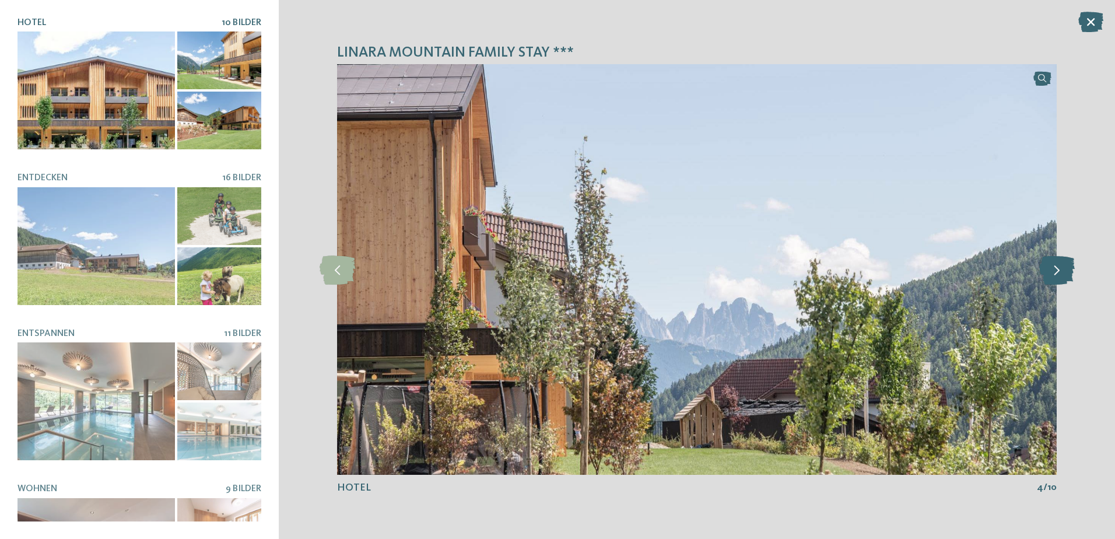
click at [1050, 269] on icon at bounding box center [1057, 269] width 36 height 29
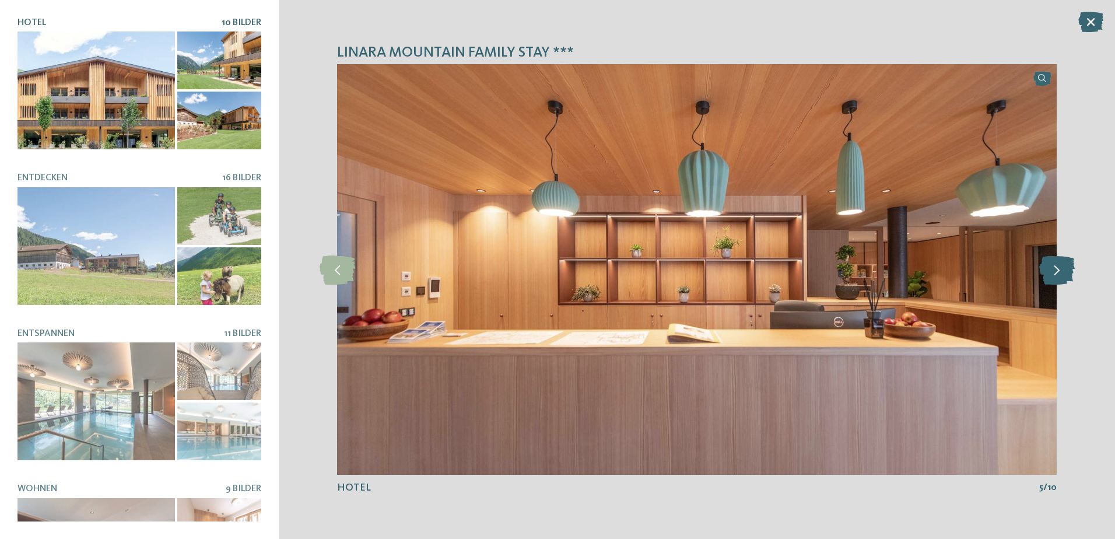
click at [1050, 269] on icon at bounding box center [1057, 269] width 36 height 29
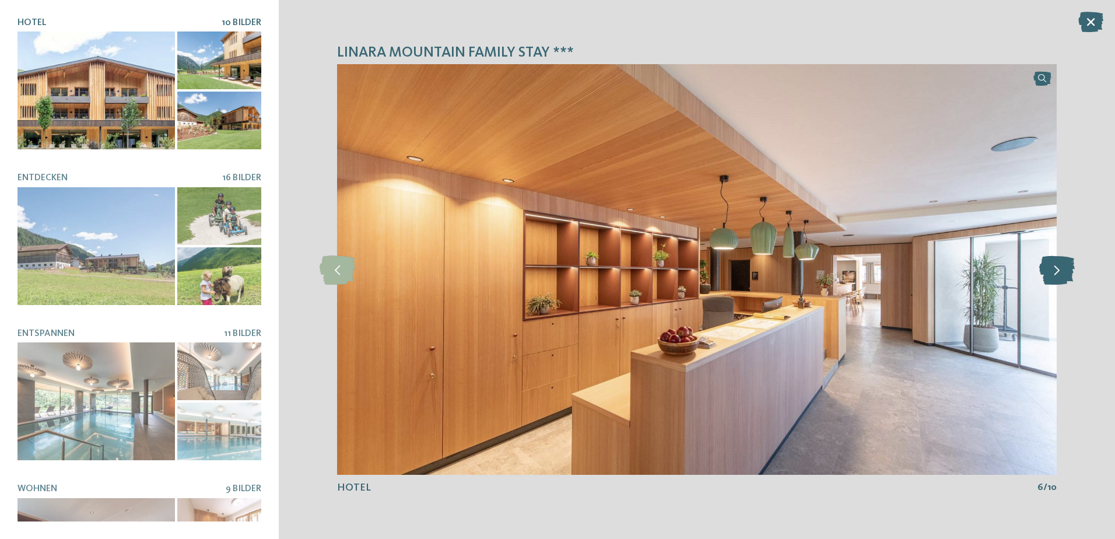
click at [1050, 269] on icon at bounding box center [1057, 269] width 36 height 29
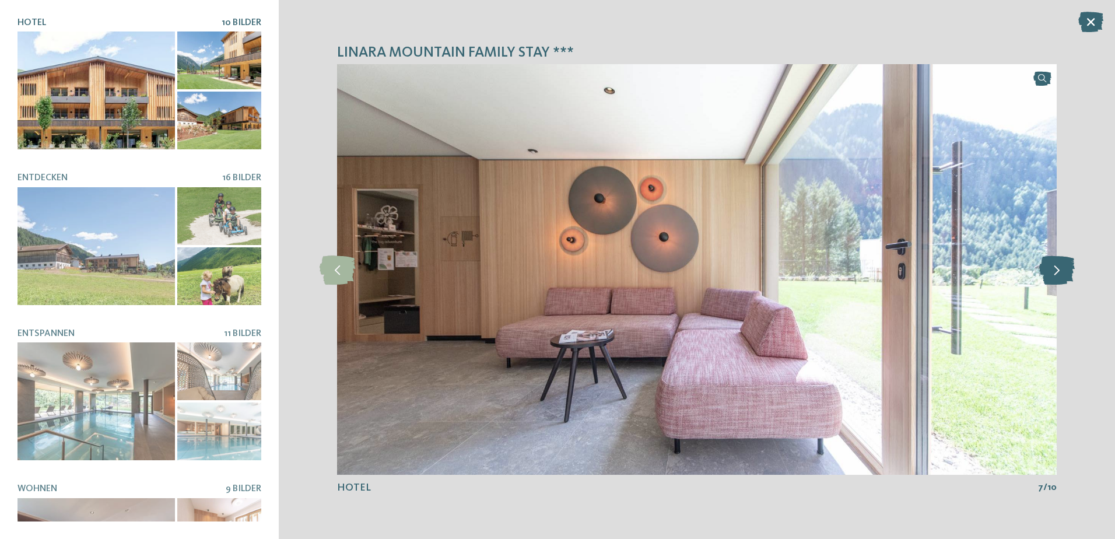
click at [1050, 269] on icon at bounding box center [1057, 269] width 36 height 29
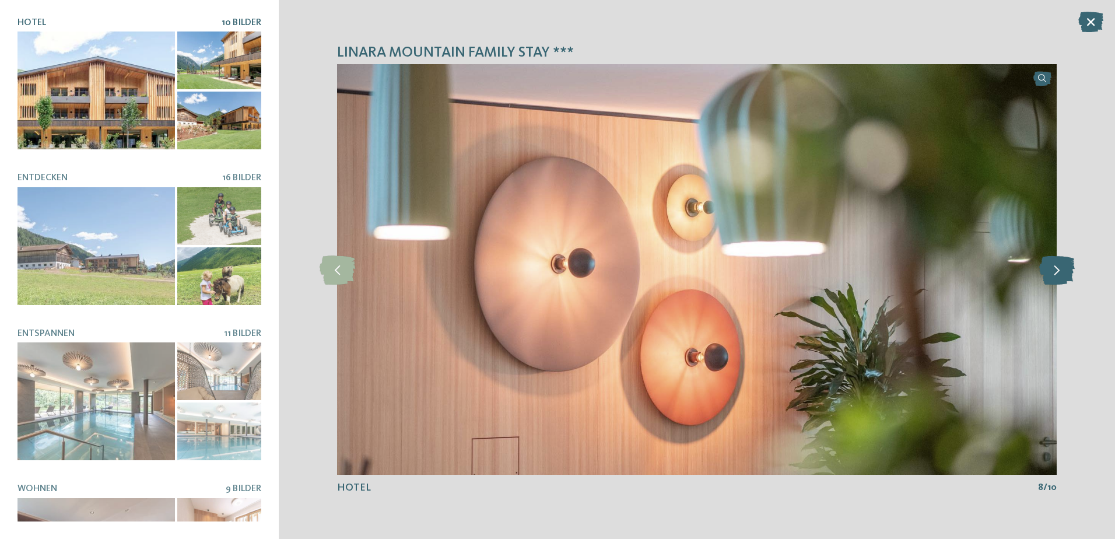
click at [1050, 269] on icon at bounding box center [1057, 269] width 36 height 29
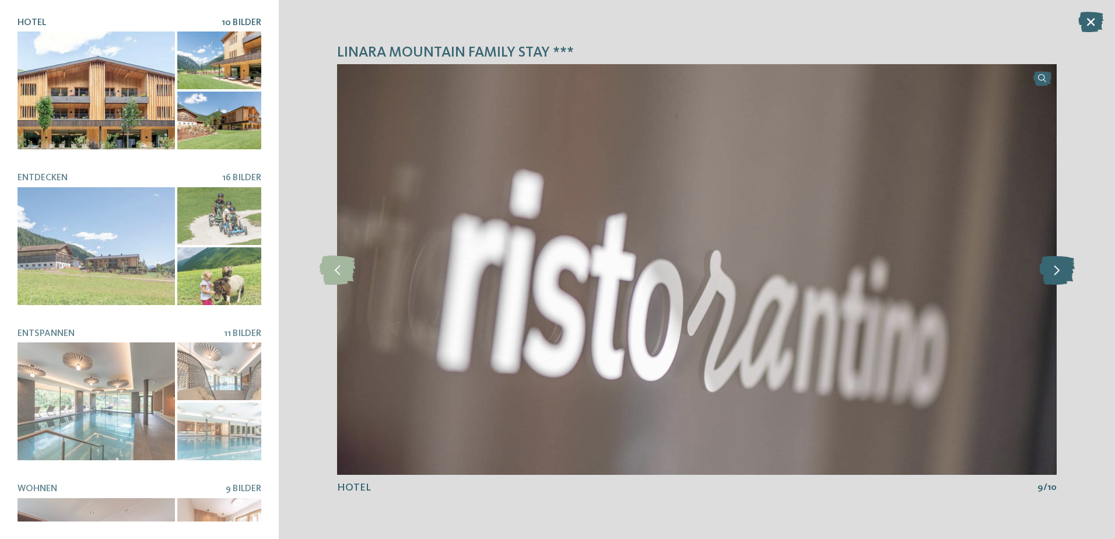
click at [1050, 269] on icon at bounding box center [1057, 269] width 36 height 29
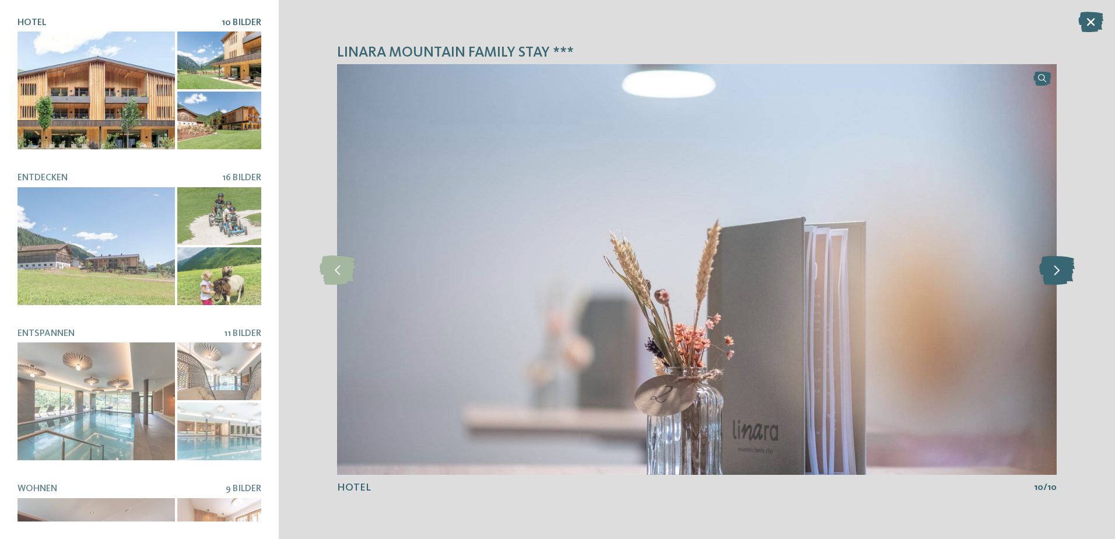
click at [1050, 269] on icon at bounding box center [1057, 269] width 36 height 29
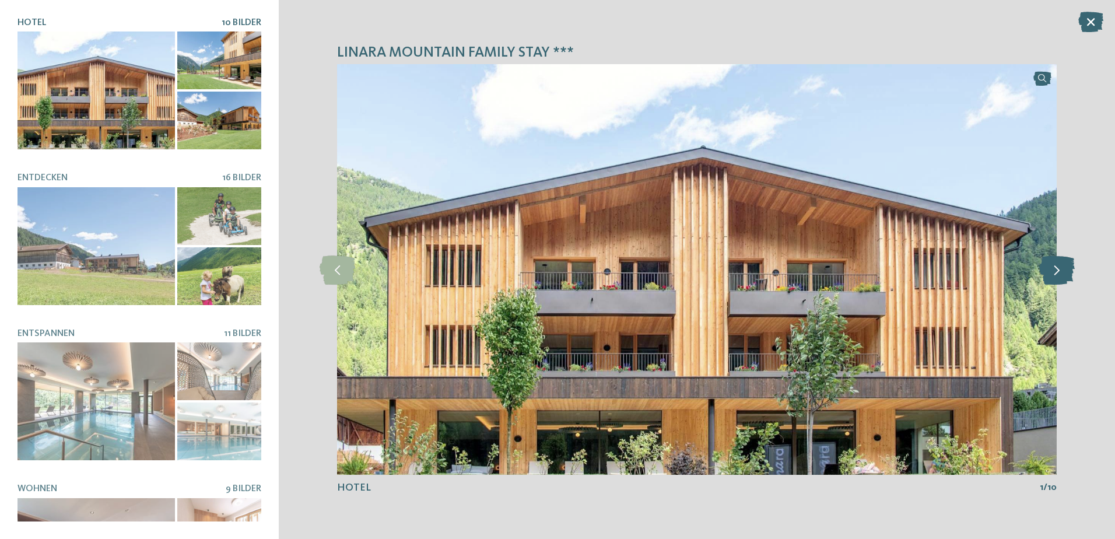
click at [1050, 269] on icon at bounding box center [1057, 269] width 36 height 29
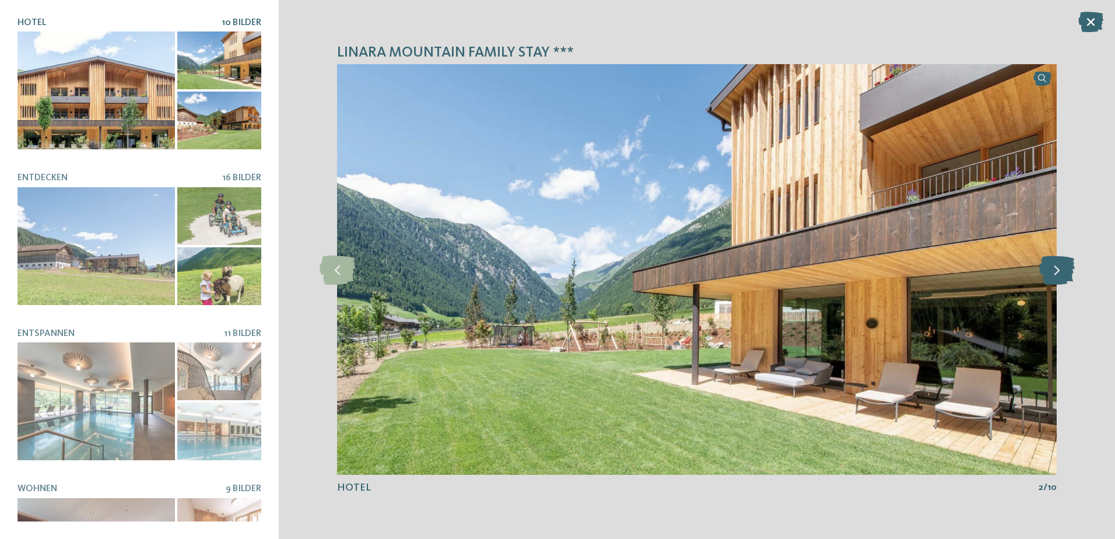
click at [1050, 269] on icon at bounding box center [1057, 269] width 36 height 29
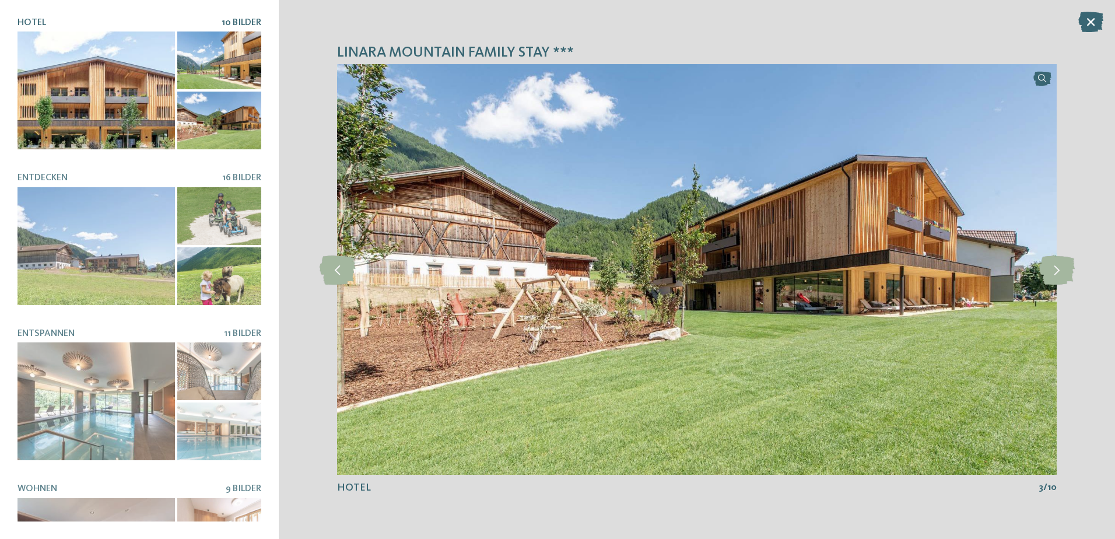
click at [1085, 24] on icon at bounding box center [1090, 22] width 25 height 20
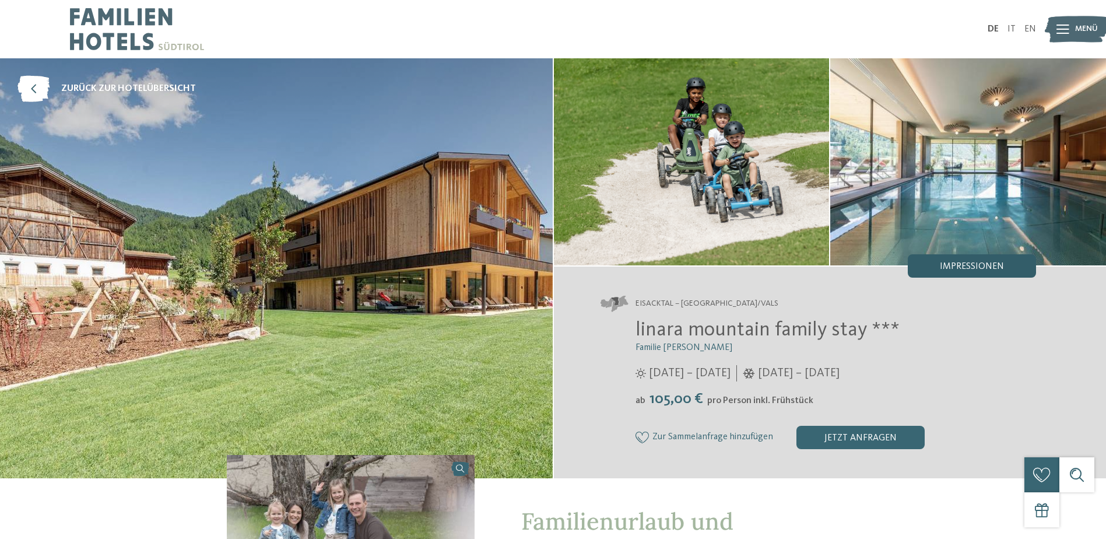
click at [955, 267] on span "Impressionen" at bounding box center [972, 266] width 64 height 9
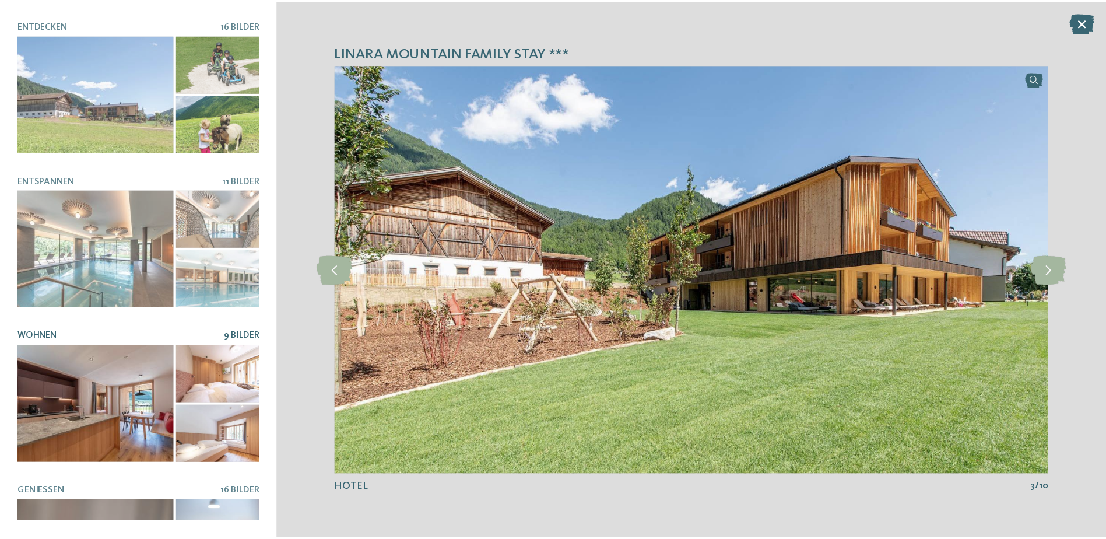
scroll to position [236, 0]
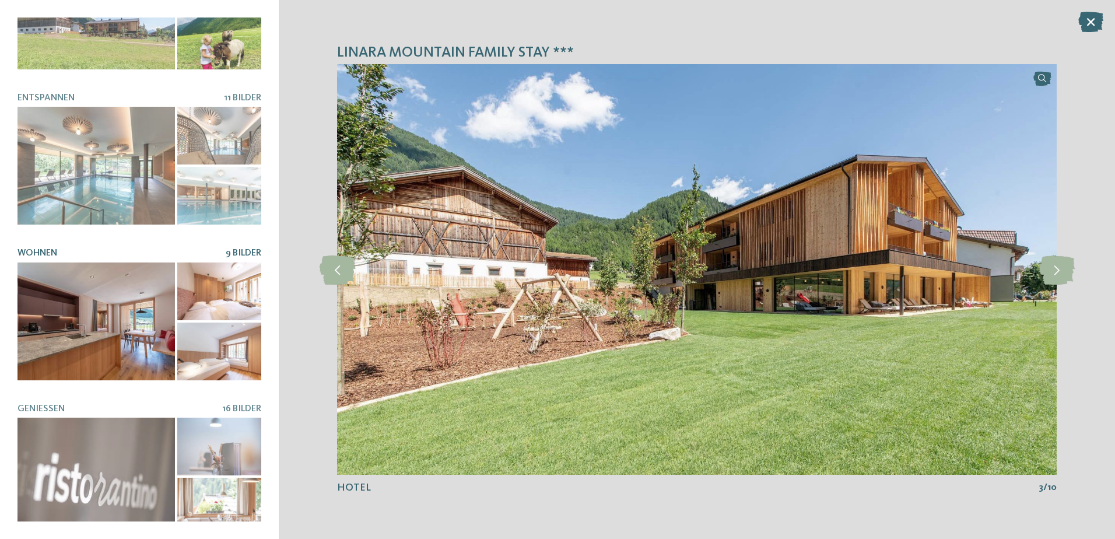
click at [97, 313] on div at bounding box center [95, 321] width 157 height 118
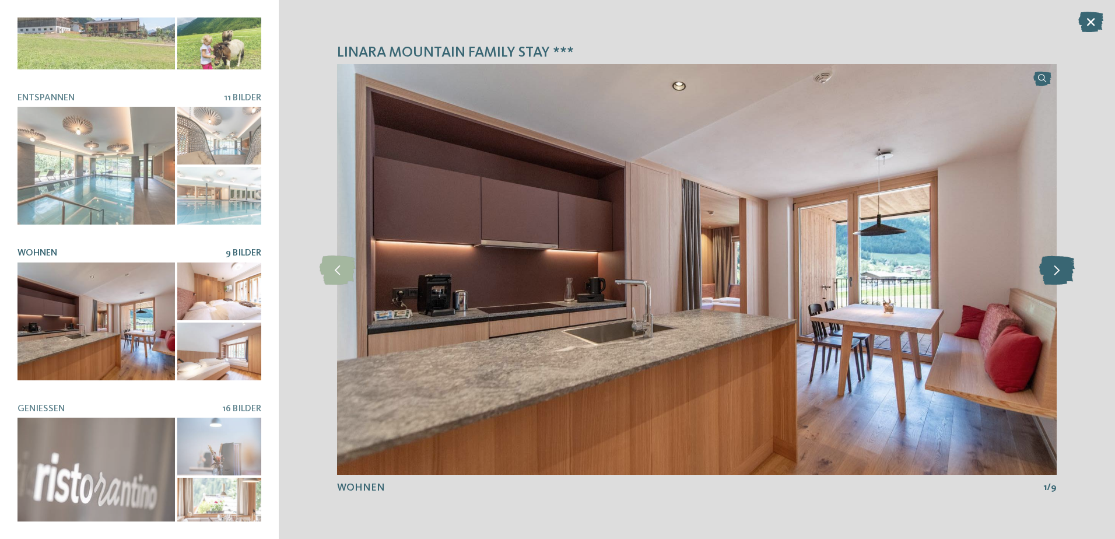
click at [1054, 271] on icon at bounding box center [1057, 269] width 36 height 29
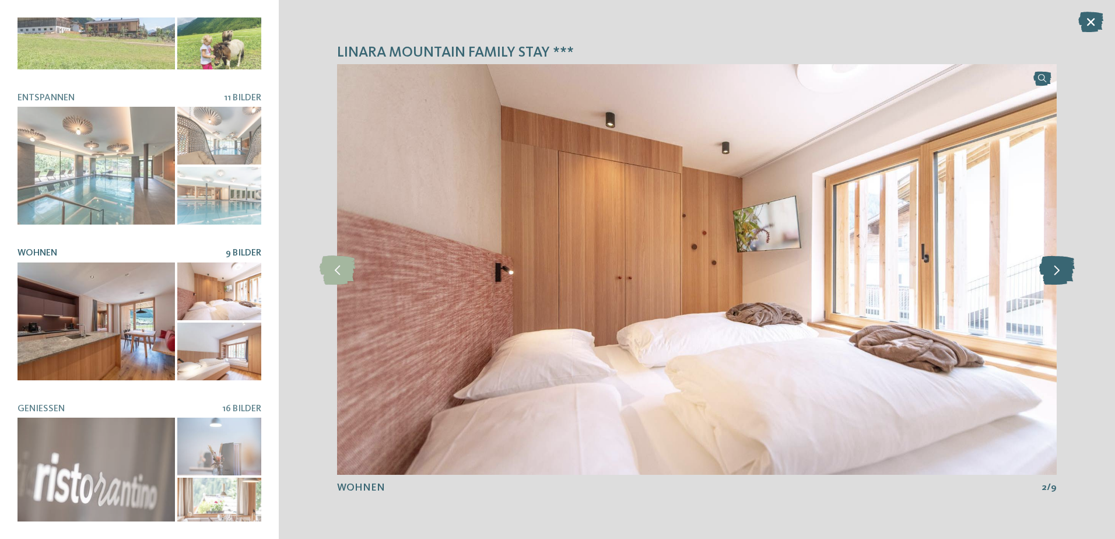
click at [1054, 271] on icon at bounding box center [1057, 269] width 36 height 29
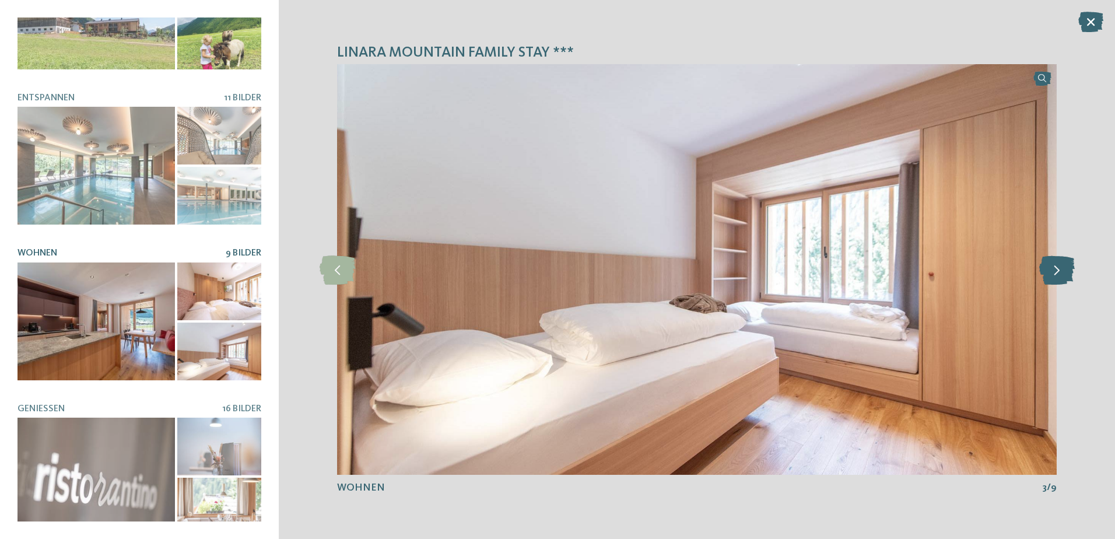
click at [1054, 271] on icon at bounding box center [1057, 269] width 36 height 29
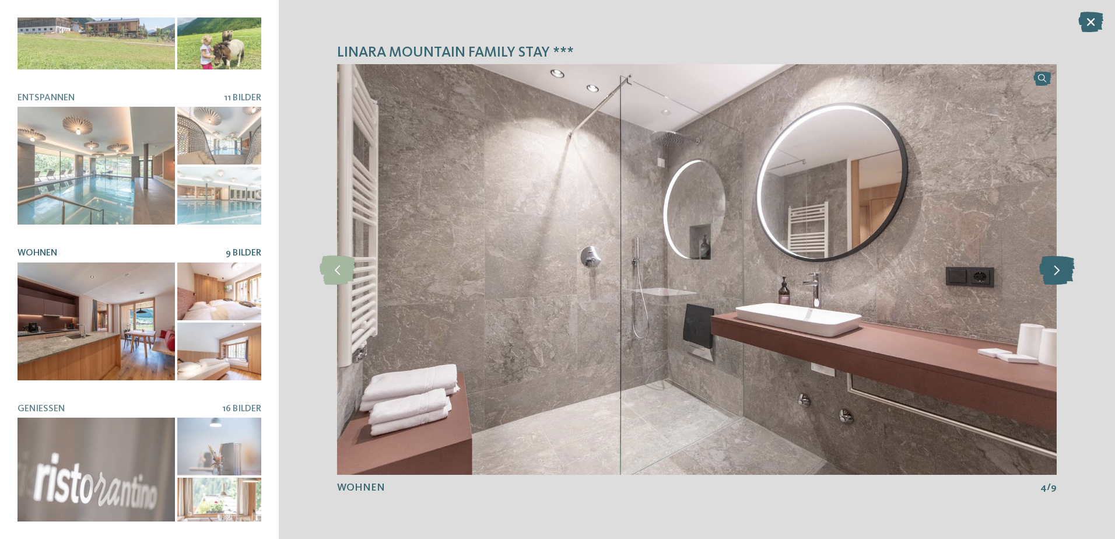
click at [1054, 271] on icon at bounding box center [1057, 269] width 36 height 29
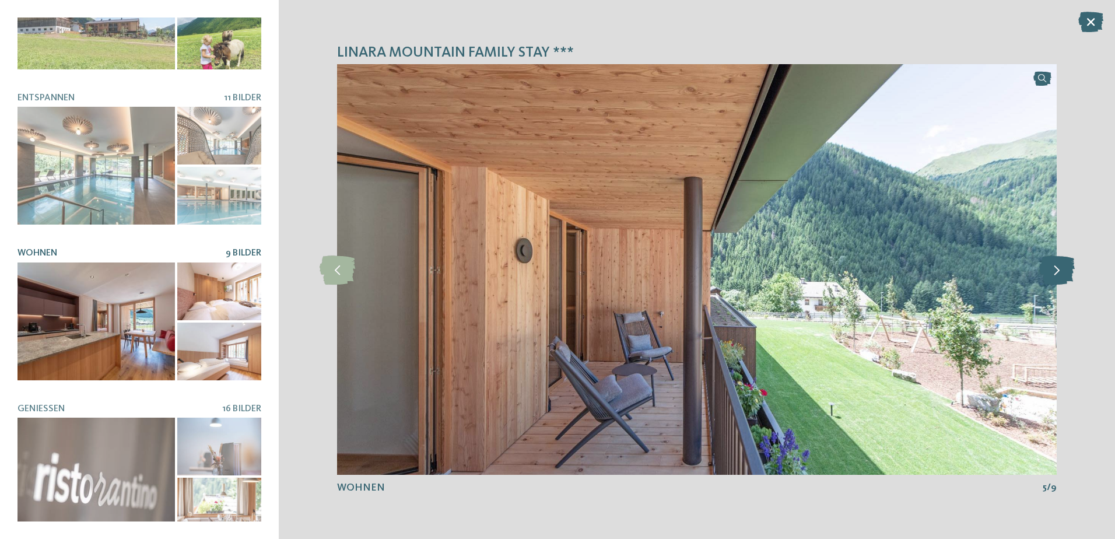
click at [1054, 271] on icon at bounding box center [1057, 269] width 36 height 29
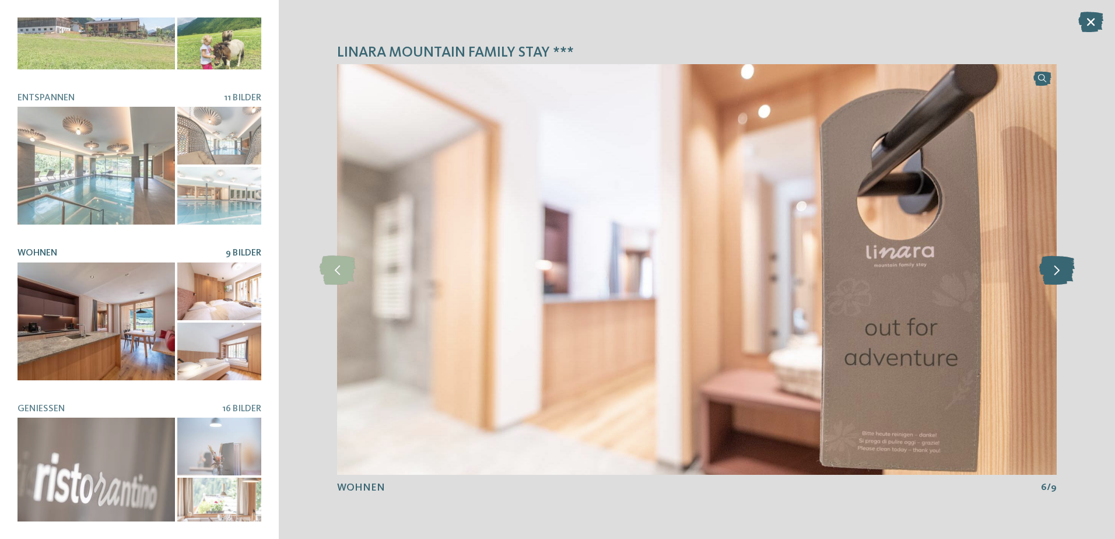
click at [1054, 271] on icon at bounding box center [1057, 269] width 36 height 29
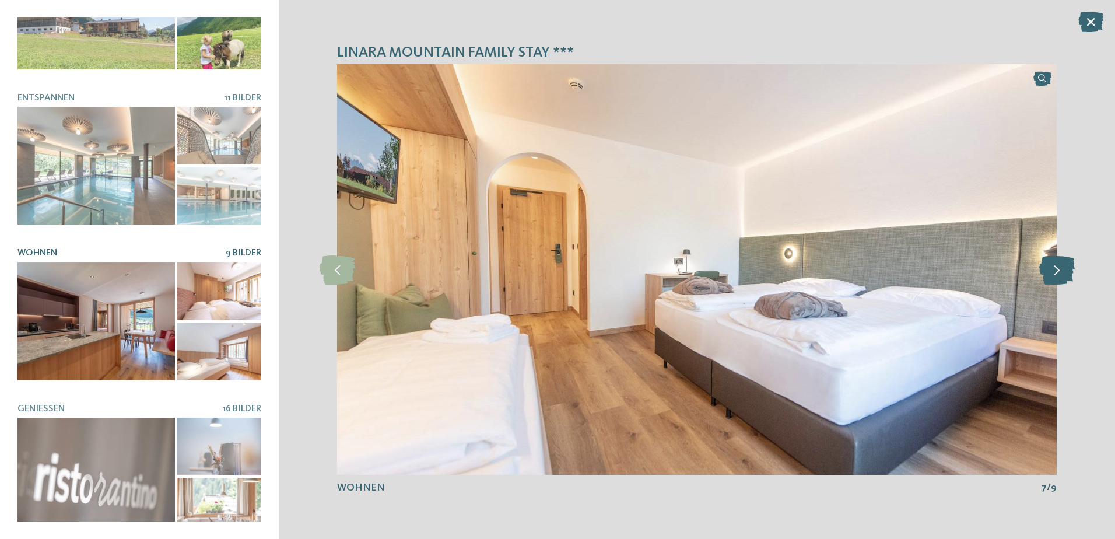
click at [1054, 271] on icon at bounding box center [1057, 269] width 36 height 29
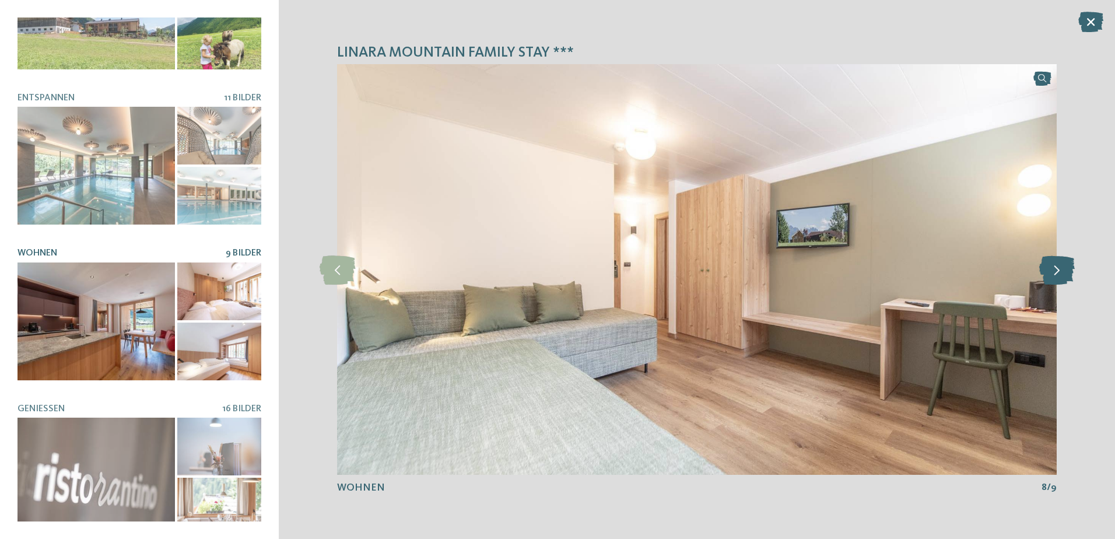
click at [1054, 271] on icon at bounding box center [1057, 269] width 36 height 29
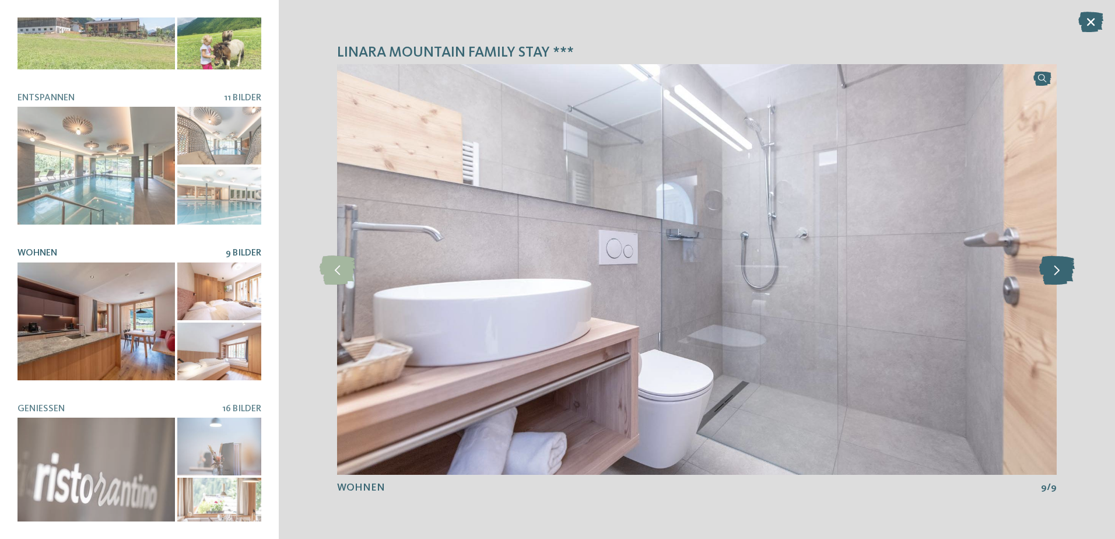
click at [1054, 271] on icon at bounding box center [1057, 269] width 36 height 29
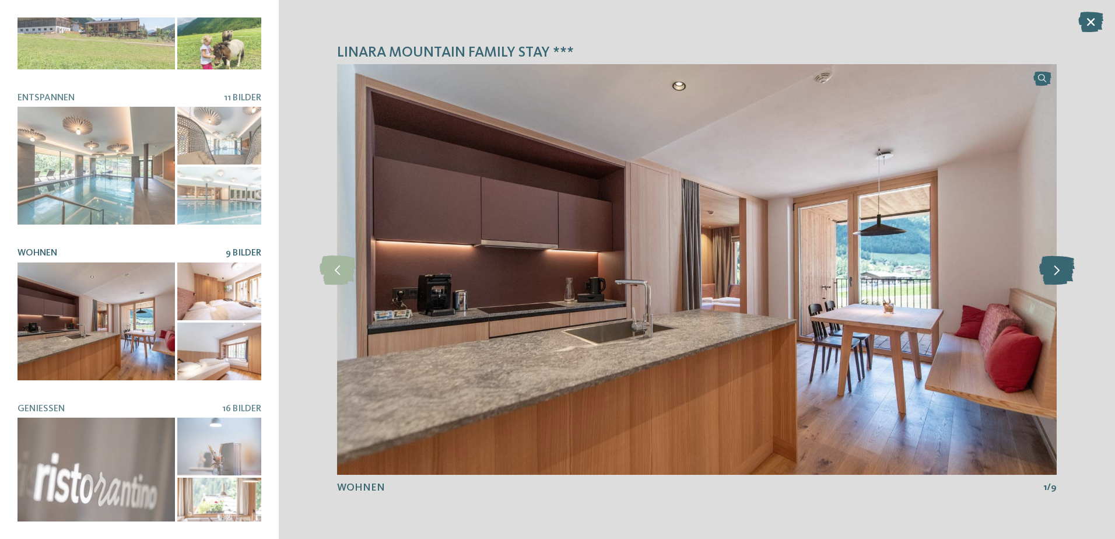
click at [1054, 271] on icon at bounding box center [1057, 269] width 36 height 29
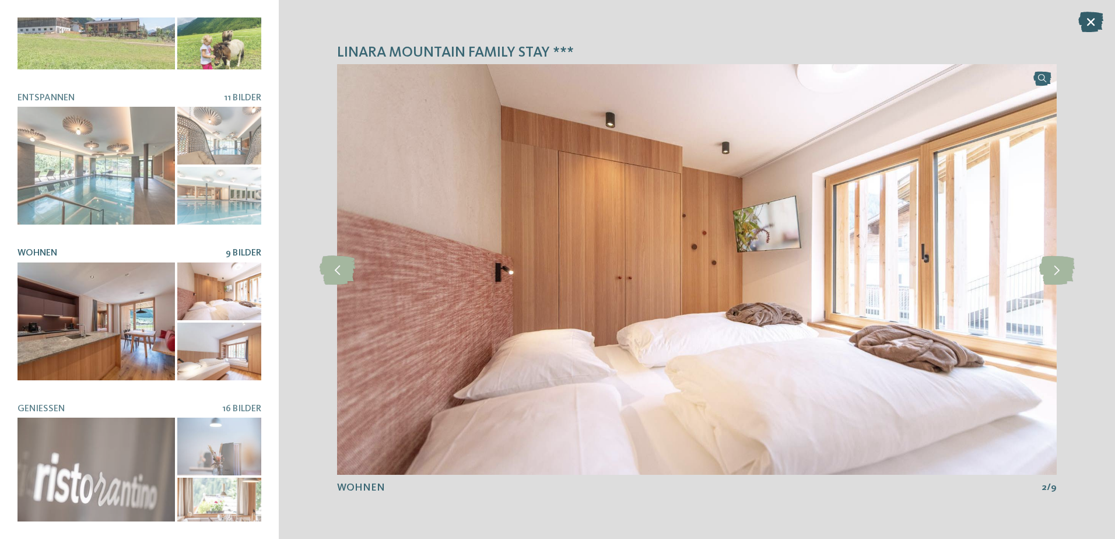
click at [1085, 28] on icon at bounding box center [1090, 22] width 25 height 20
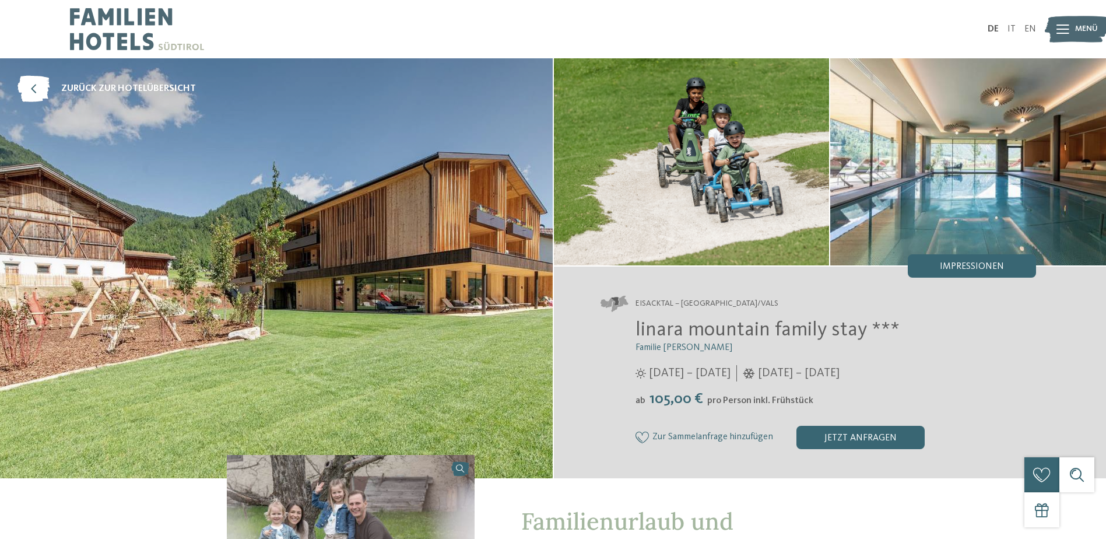
click at [940, 266] on div "Impressionen" at bounding box center [972, 265] width 128 height 23
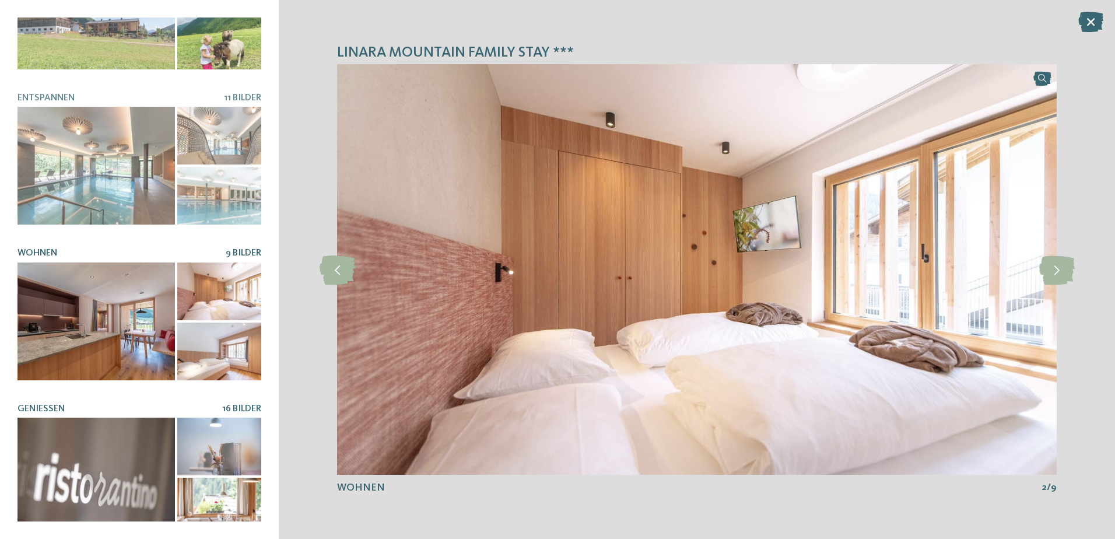
click at [125, 440] on div at bounding box center [95, 477] width 157 height 118
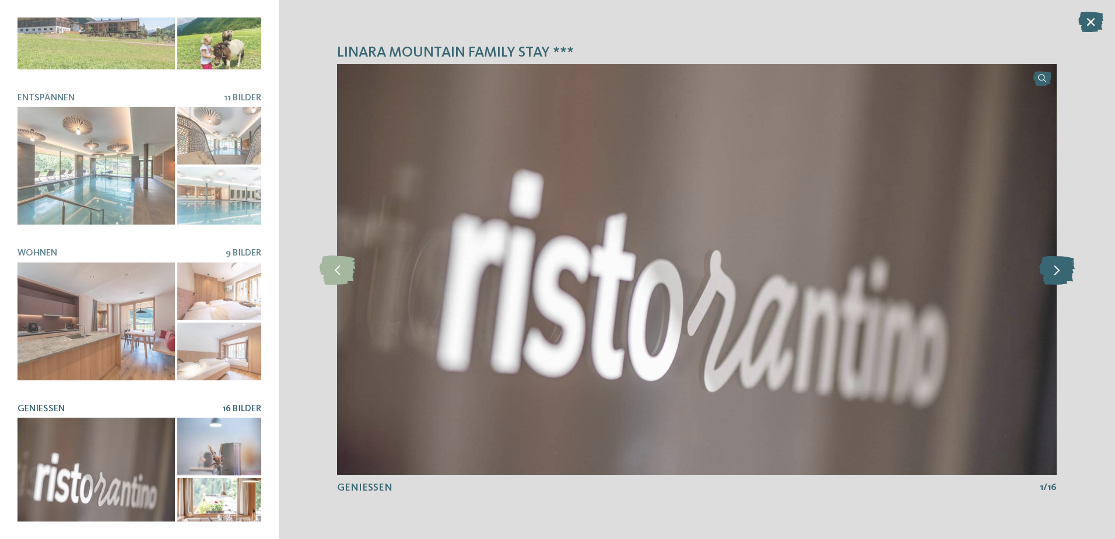
click at [1058, 274] on icon at bounding box center [1057, 269] width 36 height 29
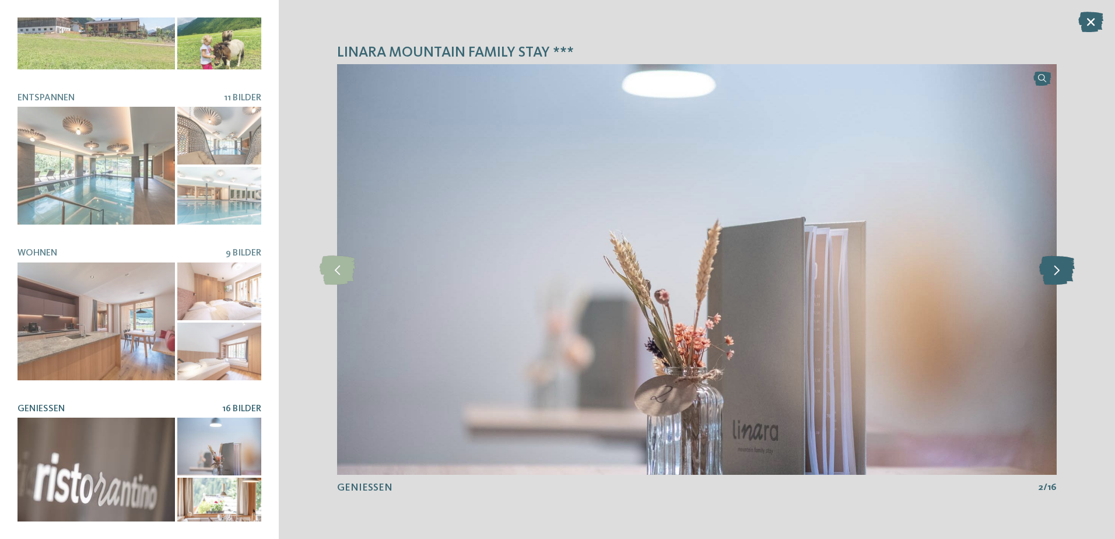
click at [1058, 274] on icon at bounding box center [1057, 269] width 36 height 29
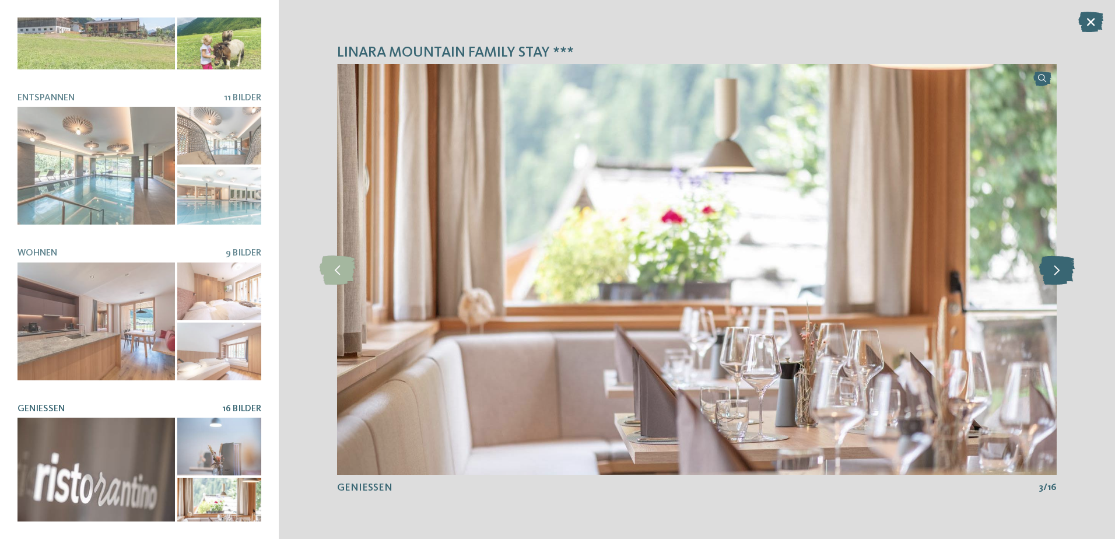
click at [1058, 274] on icon at bounding box center [1057, 269] width 36 height 29
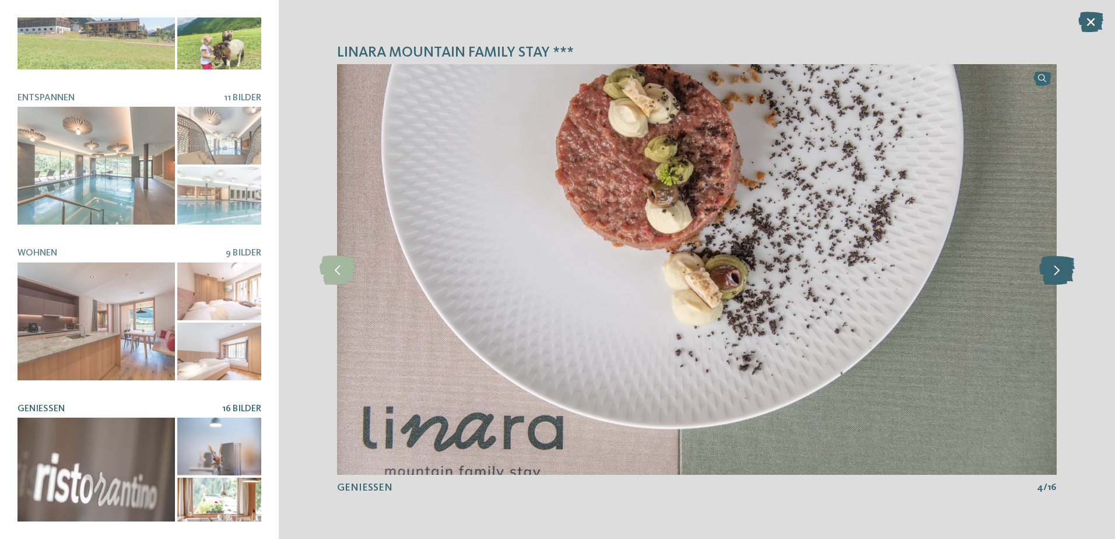
click at [1059, 274] on icon at bounding box center [1057, 269] width 36 height 29
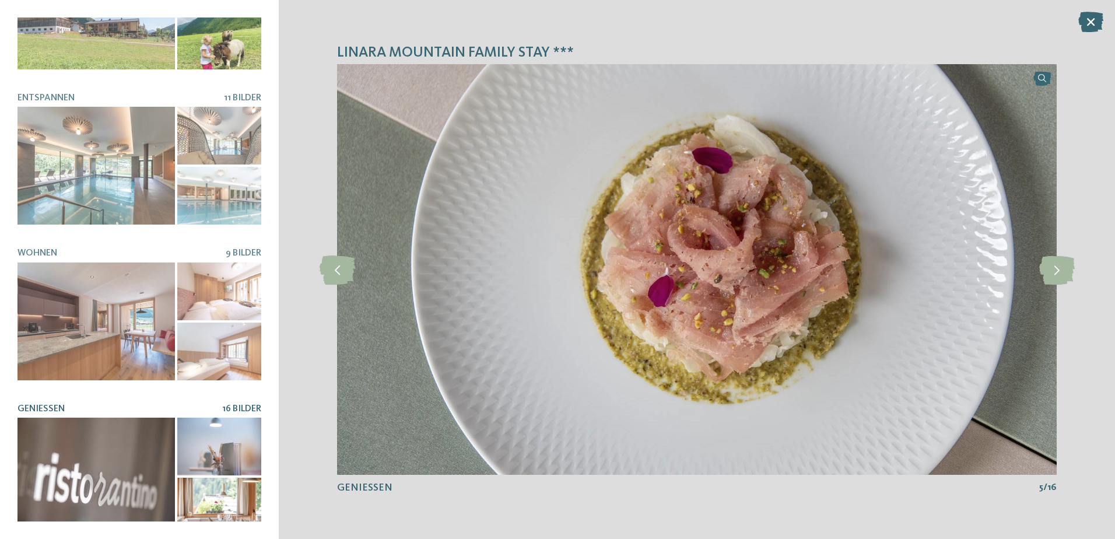
click at [1084, 36] on div "linara mountain family stay *** slide 3 of 10 3 /" at bounding box center [697, 269] width 836 height 539
click at [1098, 18] on icon at bounding box center [1090, 22] width 25 height 20
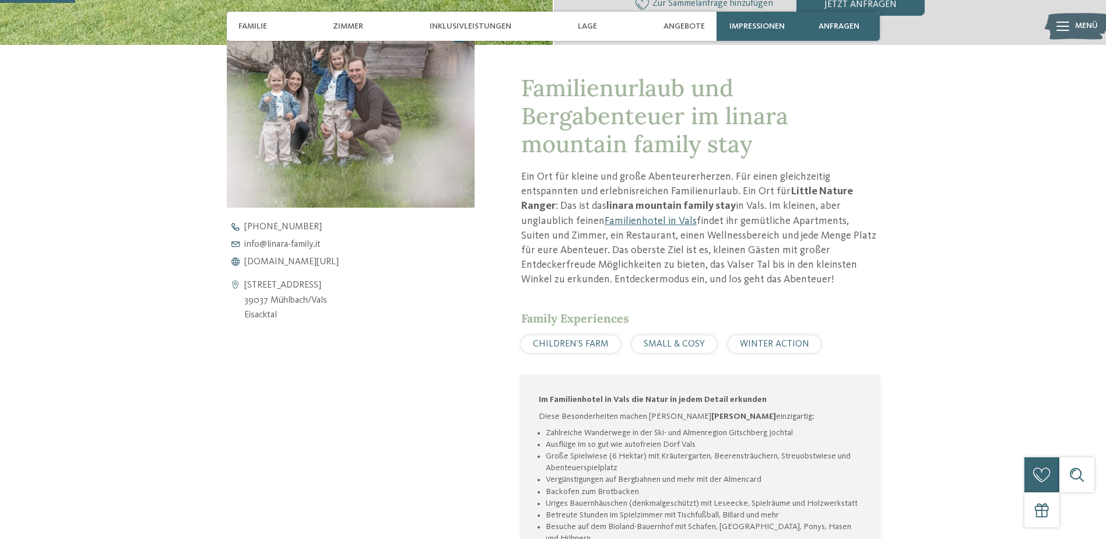
scroll to position [467, 0]
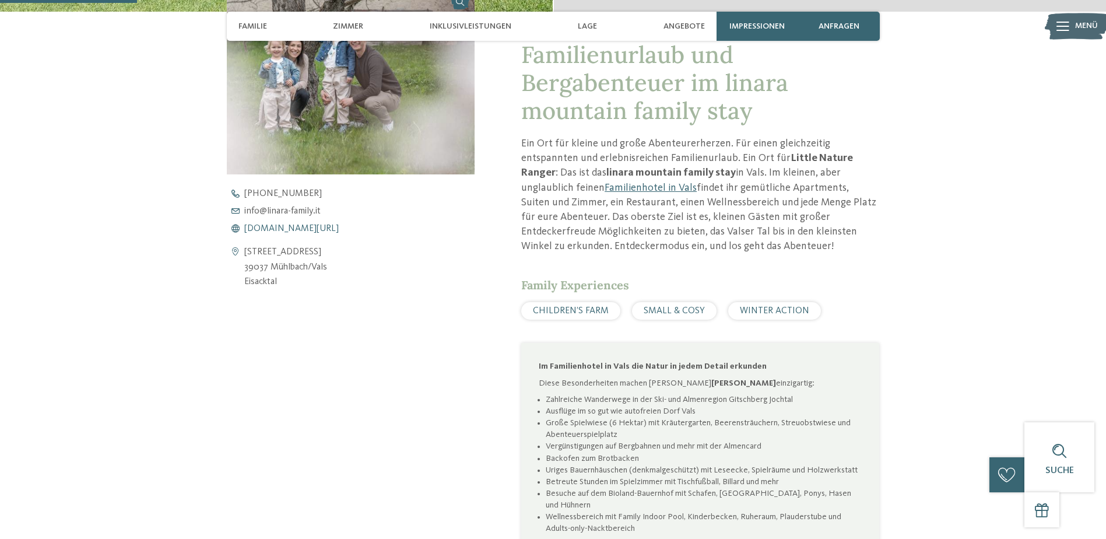
click at [276, 226] on span "www.linara-family.it/de" at bounding box center [291, 228] width 94 height 9
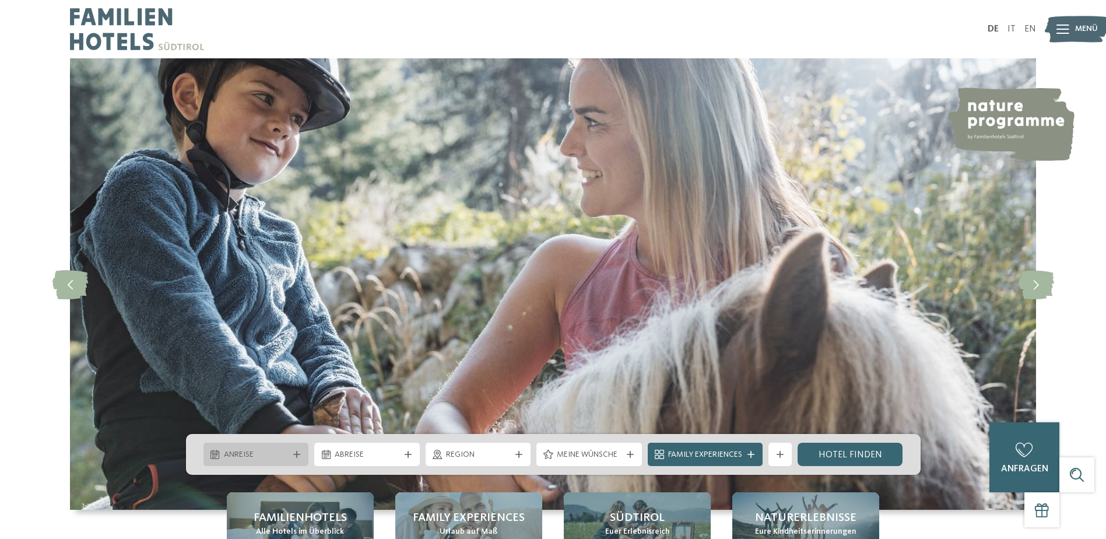
click at [297, 456] on icon at bounding box center [296, 454] width 7 height 7
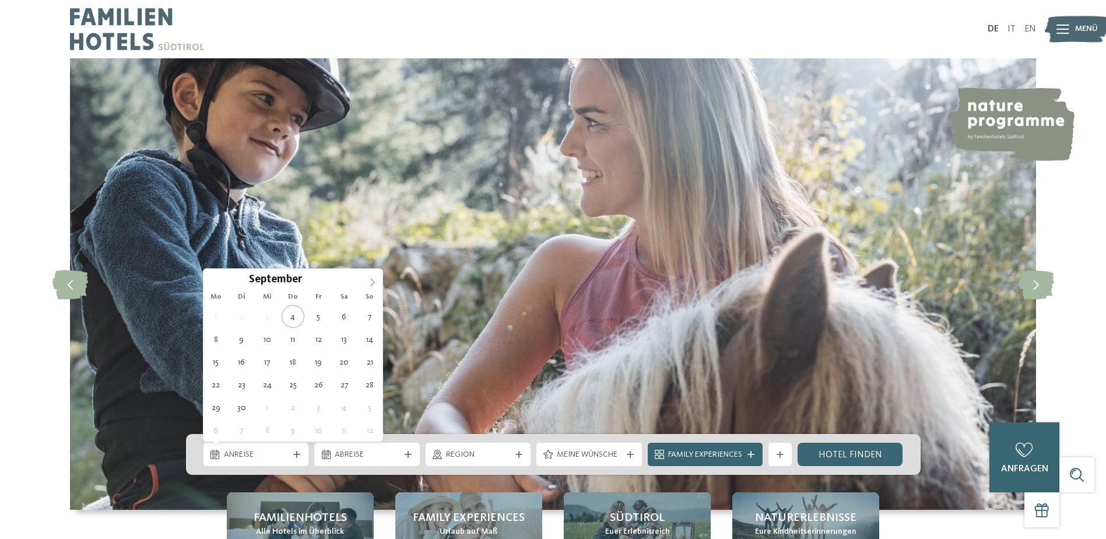
click at [370, 283] on icon at bounding box center [373, 282] width 8 height 8
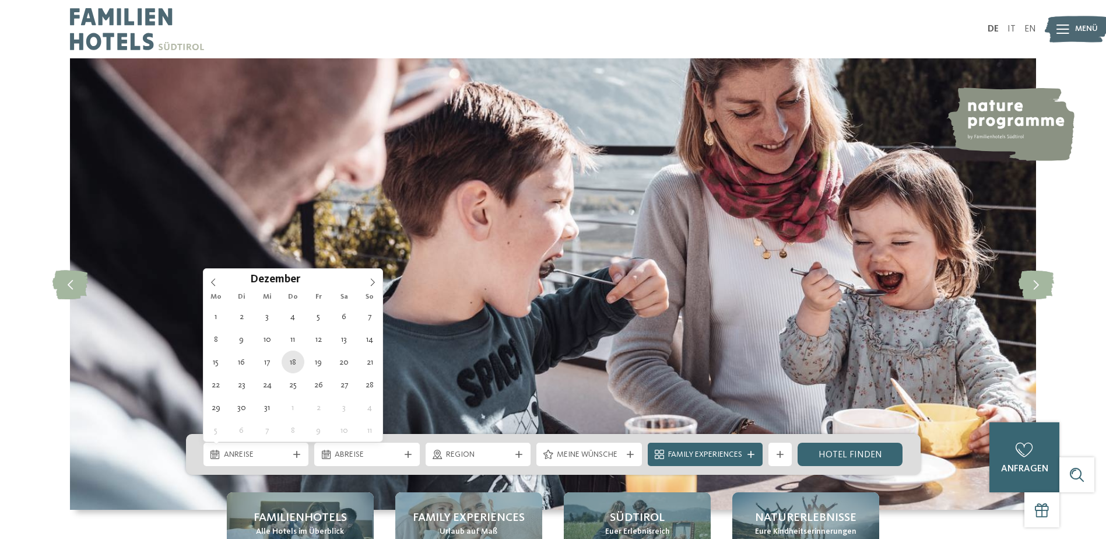
type div "18.12.2025"
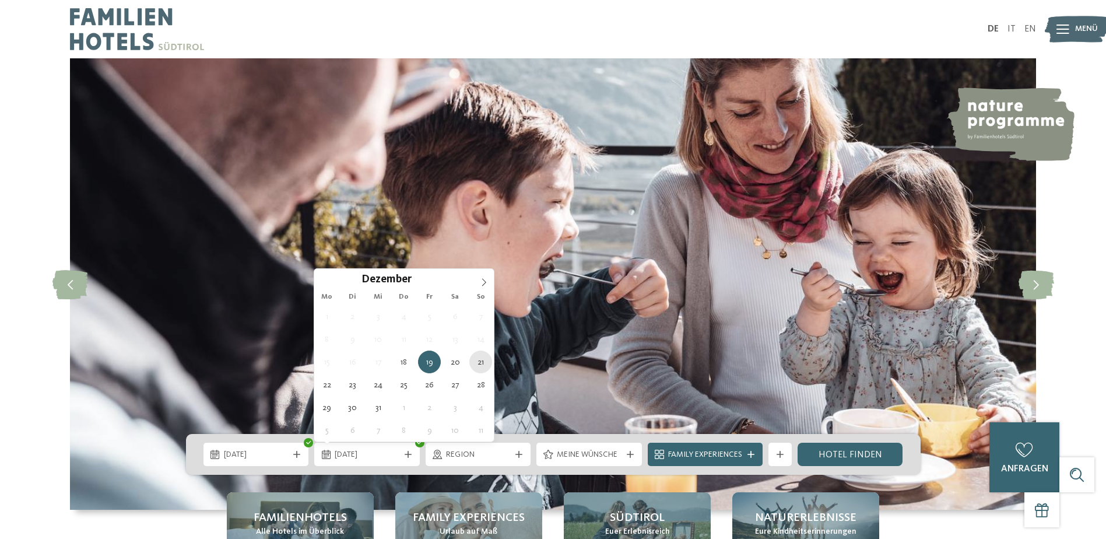
type div "21.12.2025"
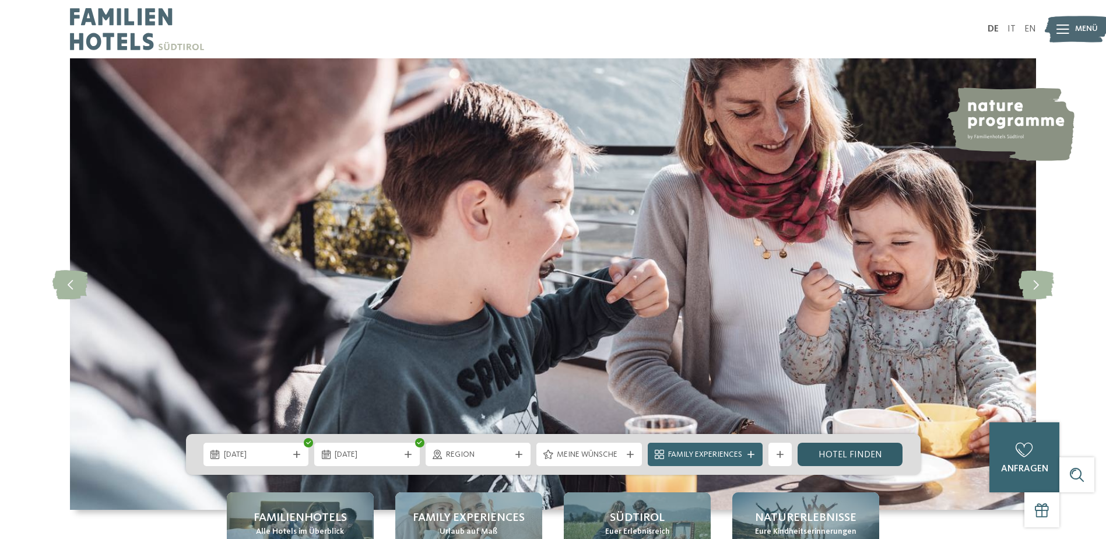
click at [848, 453] on link "Hotel finden" at bounding box center [851, 454] width 106 height 23
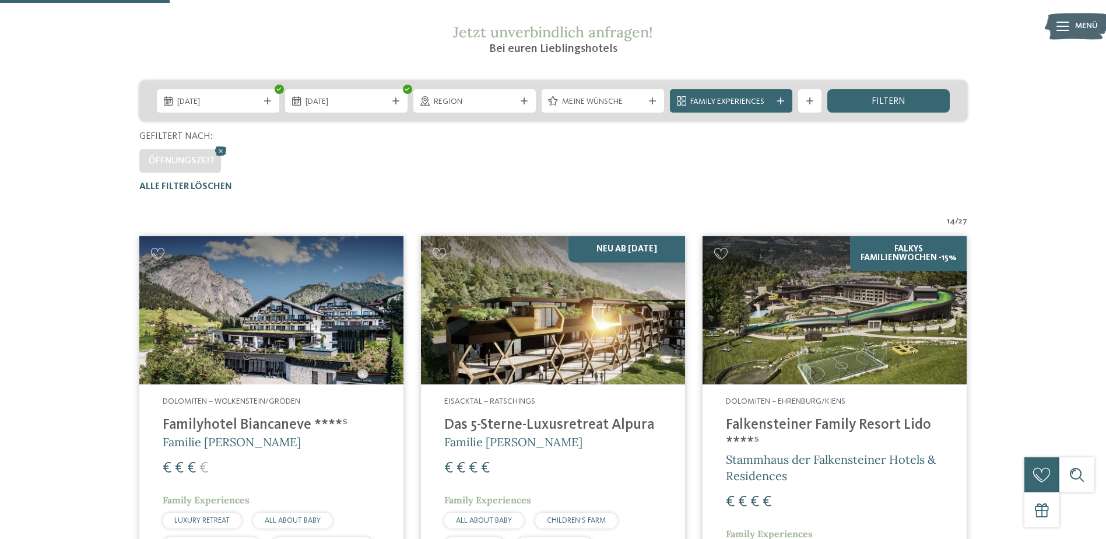
scroll to position [149, 0]
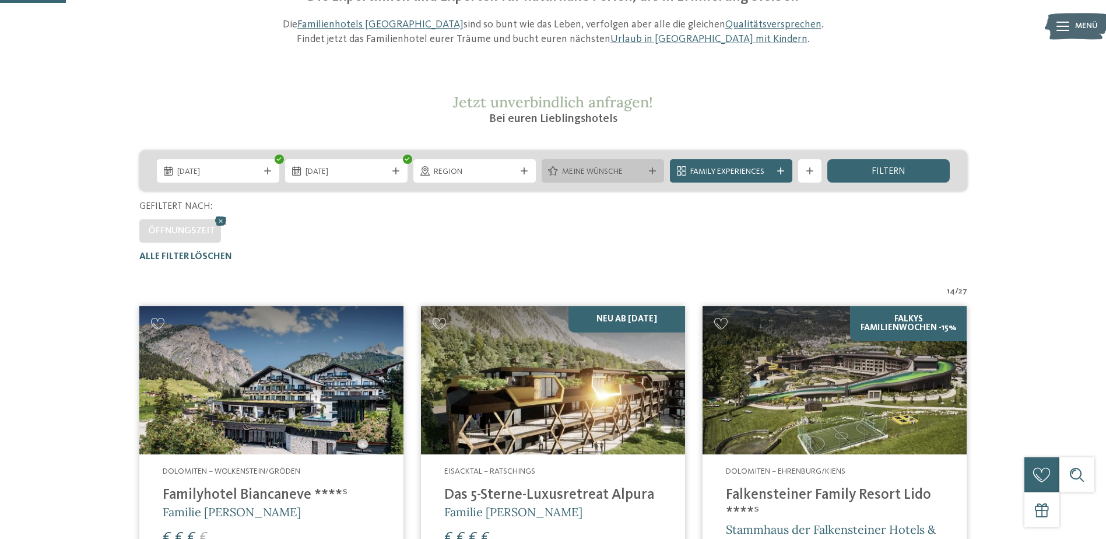
click at [594, 178] on div "Meine Wünsche" at bounding box center [603, 170] width 122 height 23
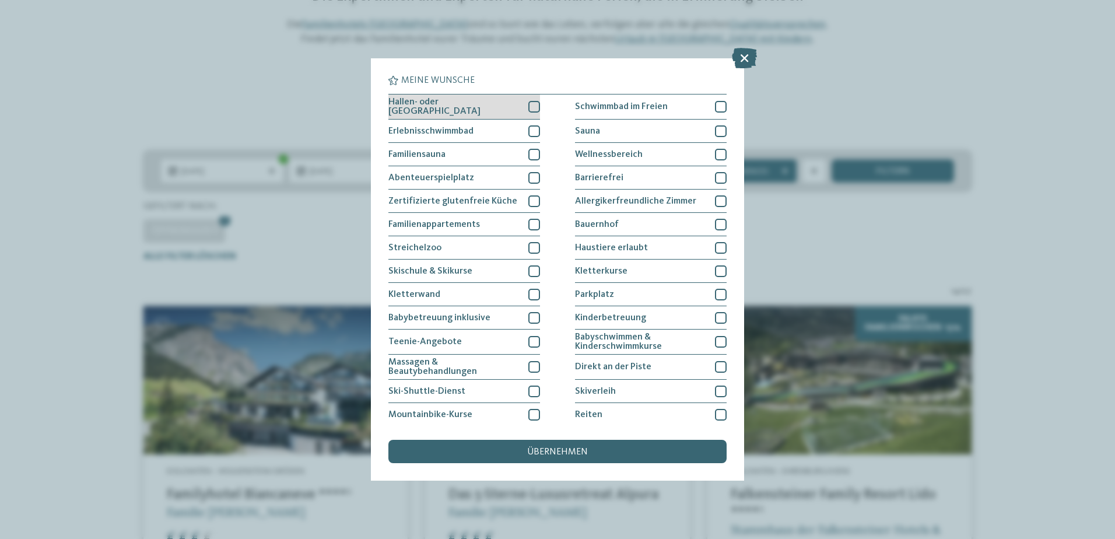
click at [535, 105] on div at bounding box center [534, 107] width 12 height 12
click at [576, 446] on div "übernehmen" at bounding box center [557, 451] width 338 height 23
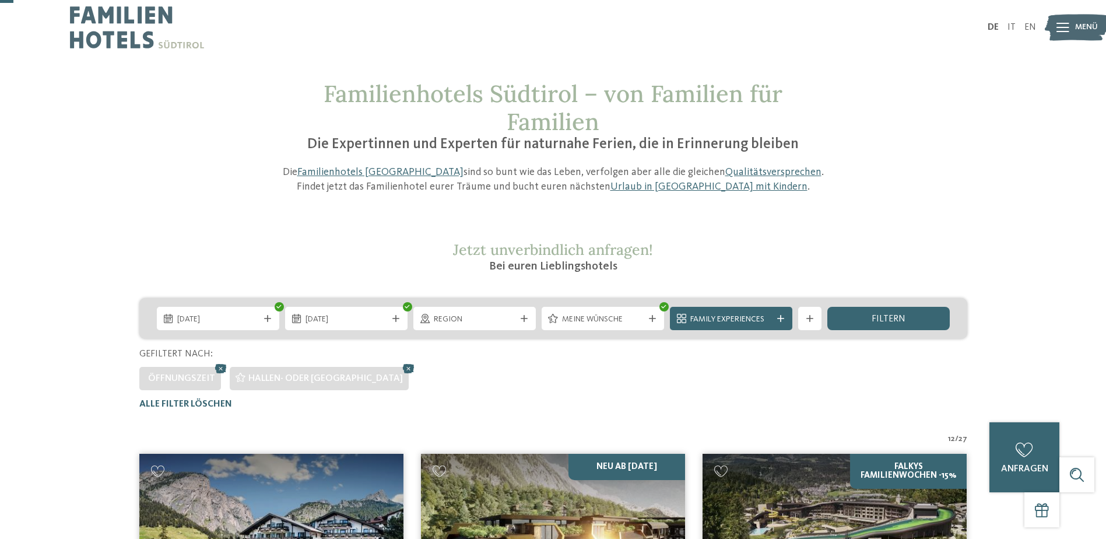
scroll to position [0, 0]
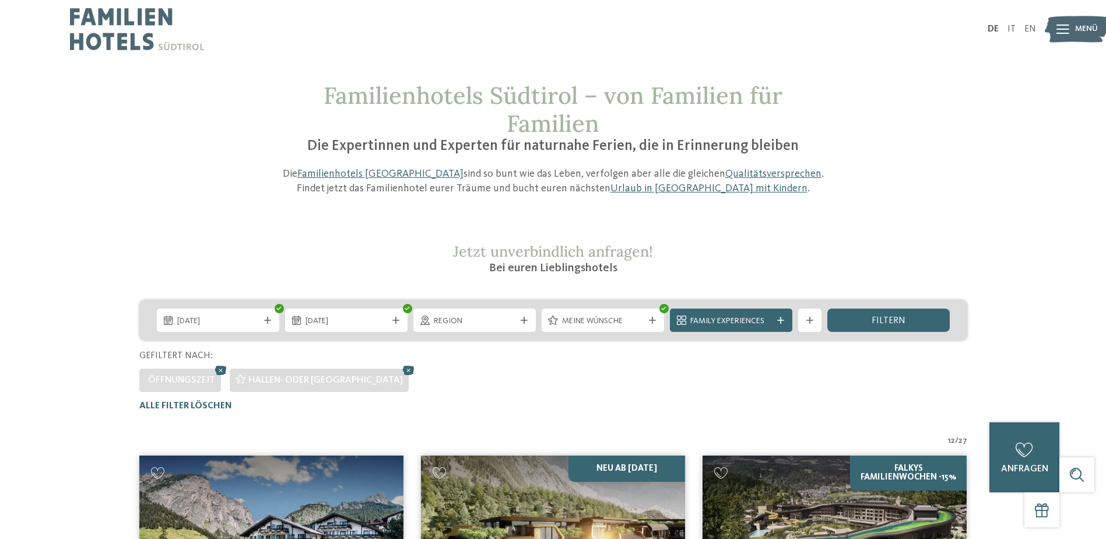
click at [144, 31] on img at bounding box center [137, 29] width 134 height 58
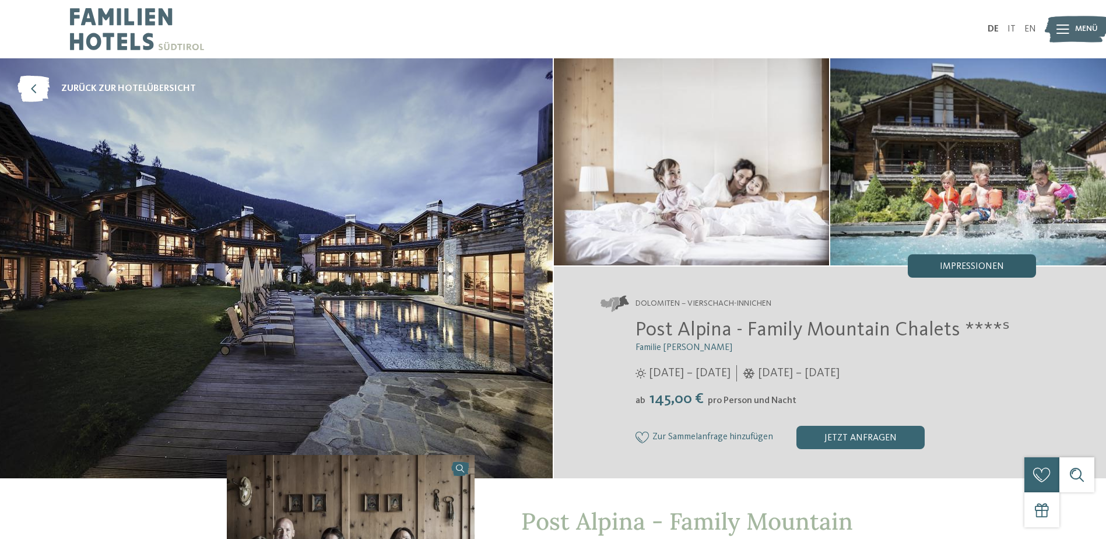
click at [934, 262] on div "Impressionen" at bounding box center [972, 265] width 128 height 23
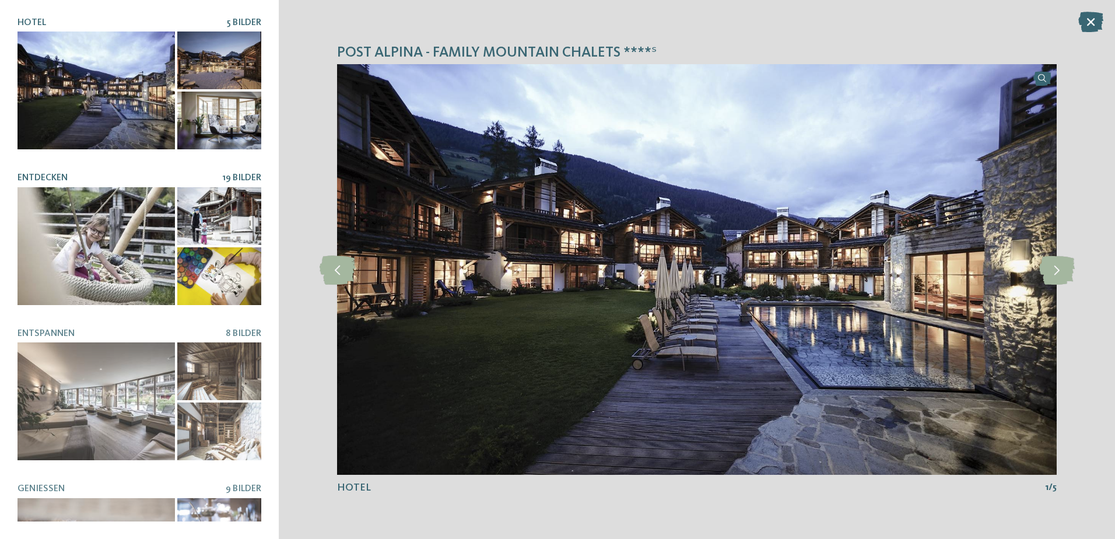
click at [114, 247] on div at bounding box center [95, 246] width 157 height 118
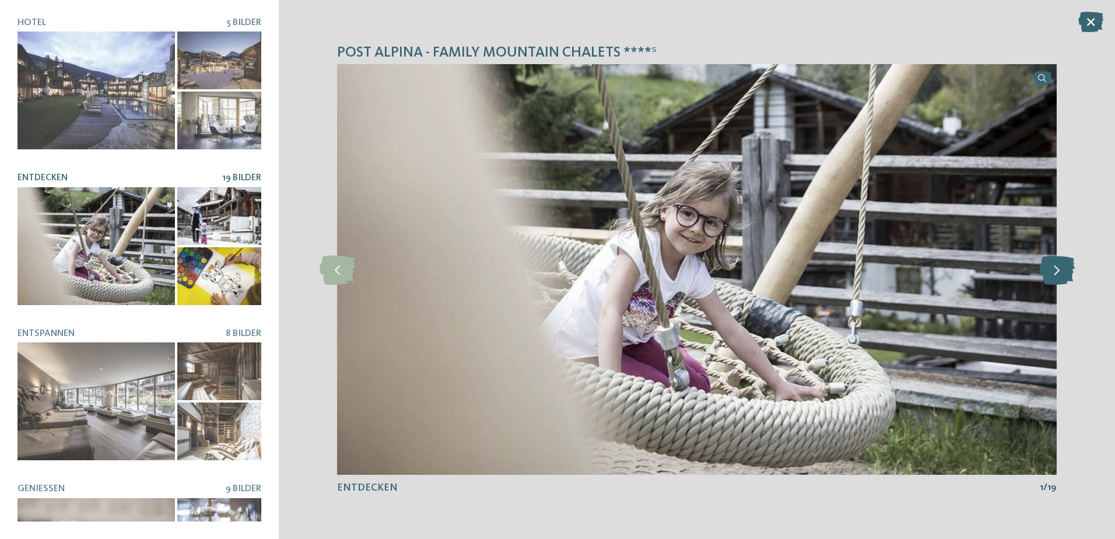
click at [1056, 271] on icon at bounding box center [1057, 269] width 36 height 29
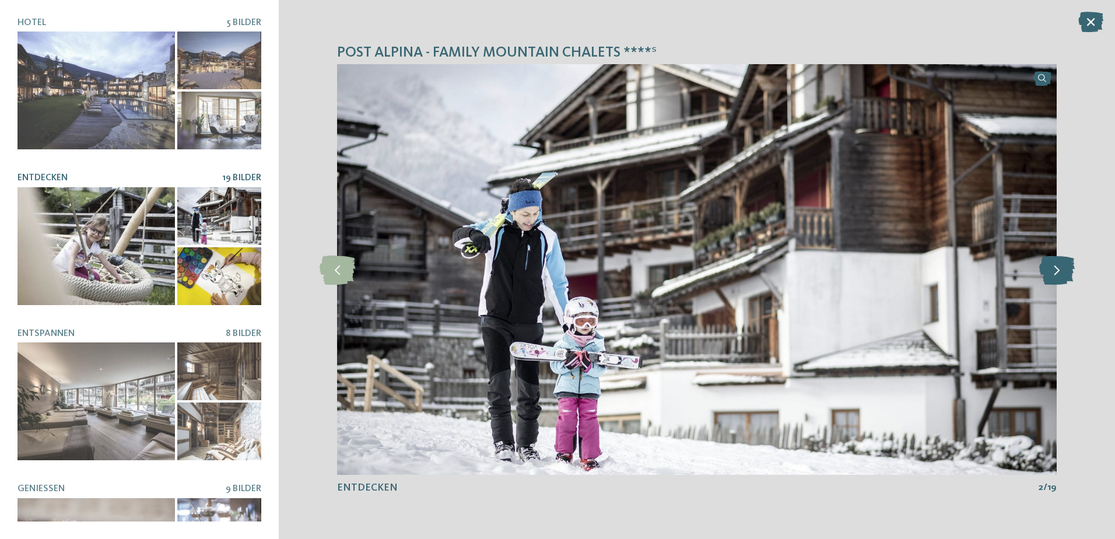
click at [1060, 271] on icon at bounding box center [1057, 269] width 36 height 29
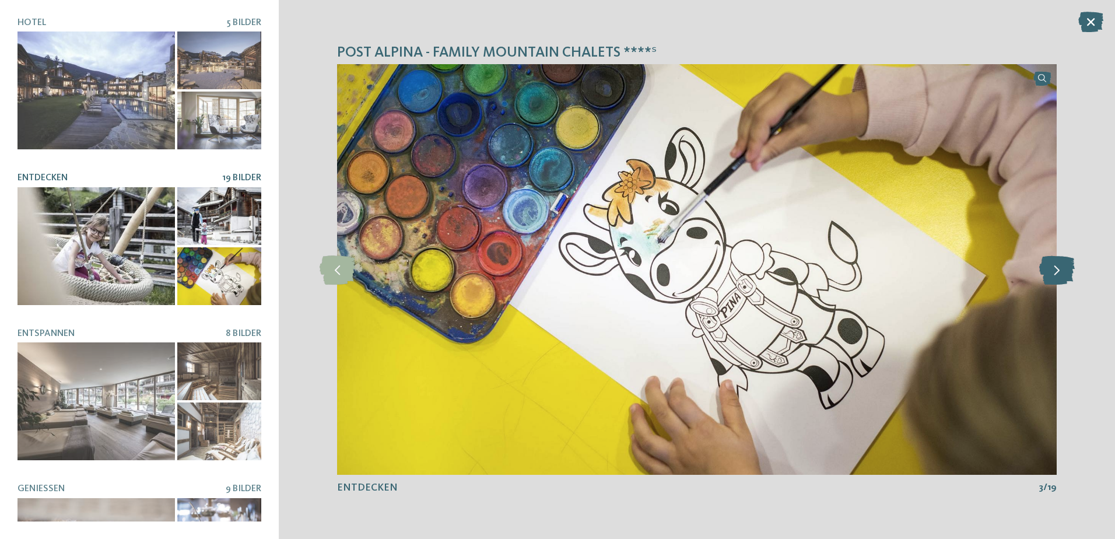
click at [1060, 271] on icon at bounding box center [1057, 269] width 36 height 29
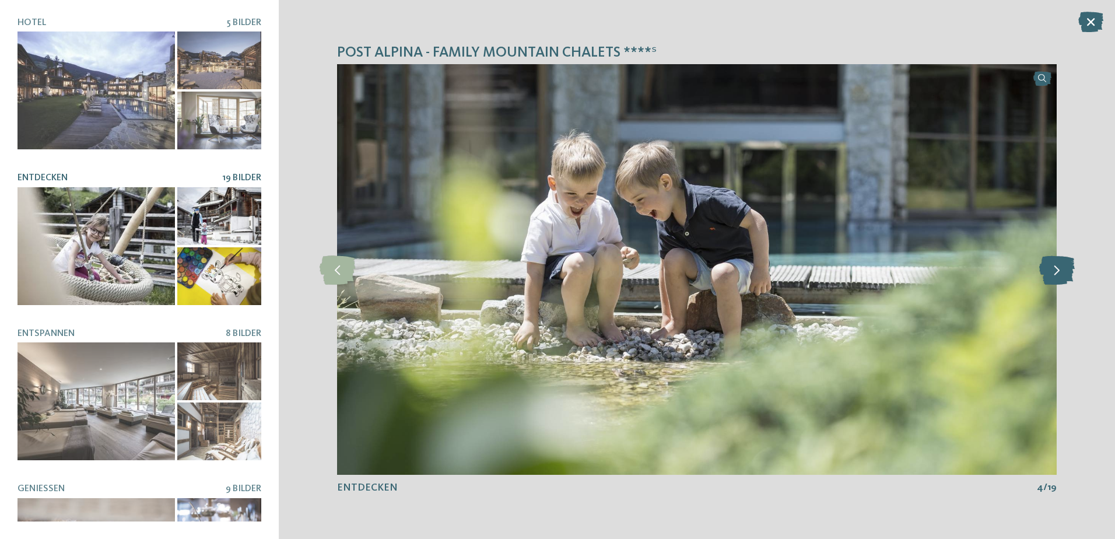
click at [1060, 271] on icon at bounding box center [1057, 269] width 36 height 29
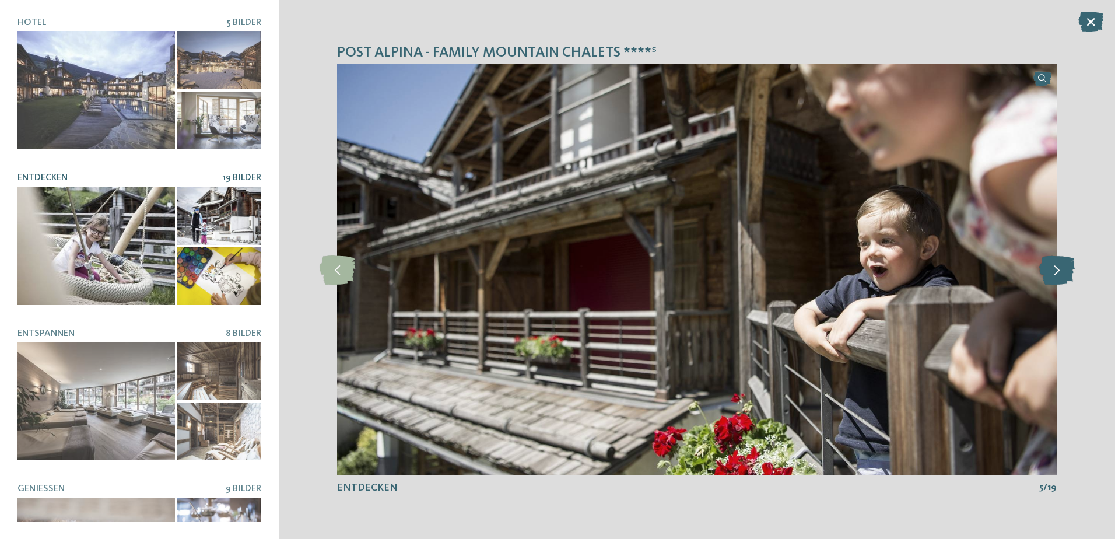
click at [1060, 271] on icon at bounding box center [1057, 269] width 36 height 29
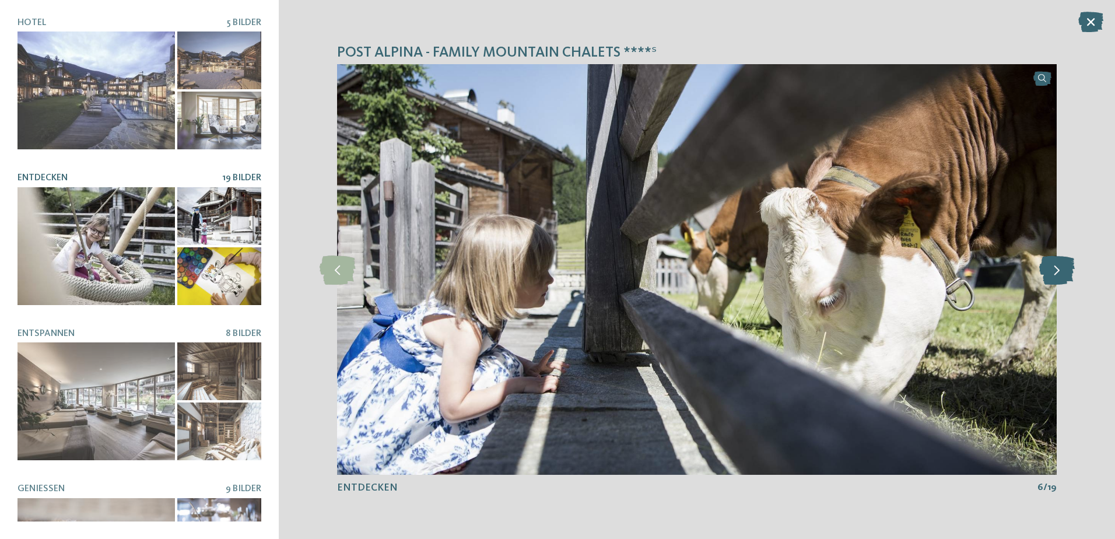
click at [1060, 271] on icon at bounding box center [1057, 269] width 36 height 29
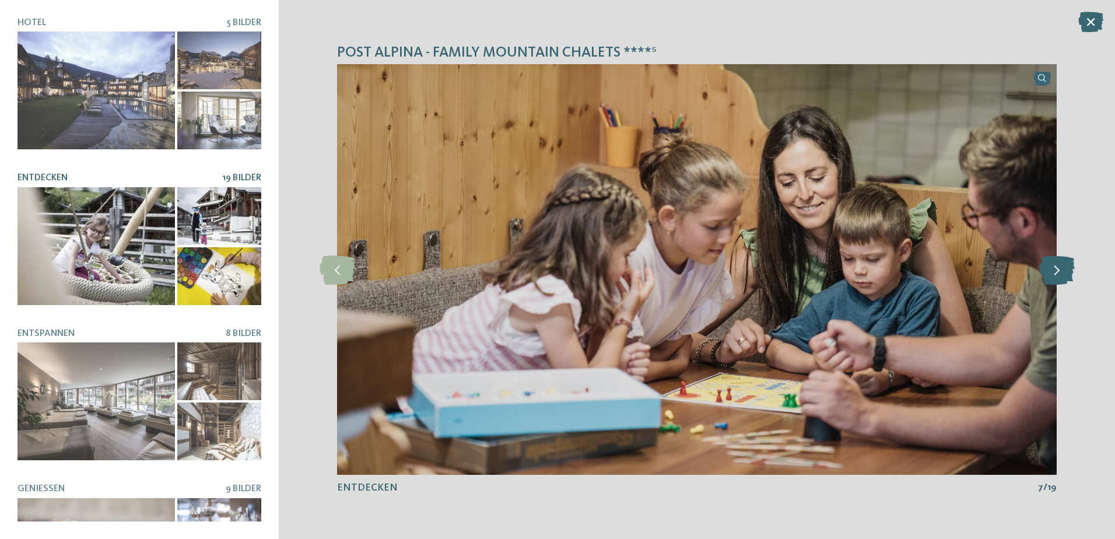
click at [1060, 271] on icon at bounding box center [1057, 269] width 36 height 29
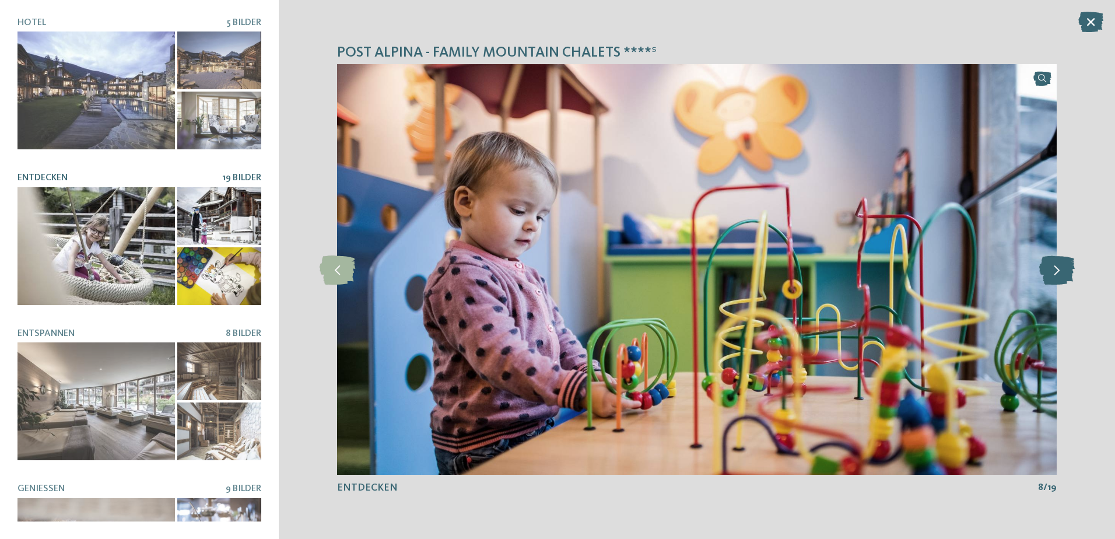
click at [1060, 271] on icon at bounding box center [1057, 269] width 36 height 29
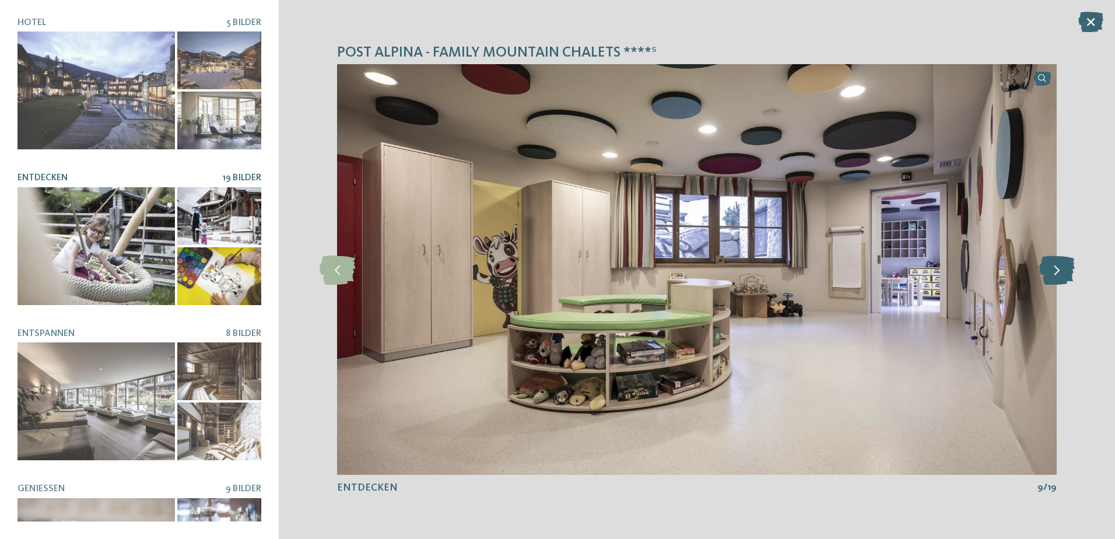
click at [1060, 271] on icon at bounding box center [1057, 269] width 36 height 29
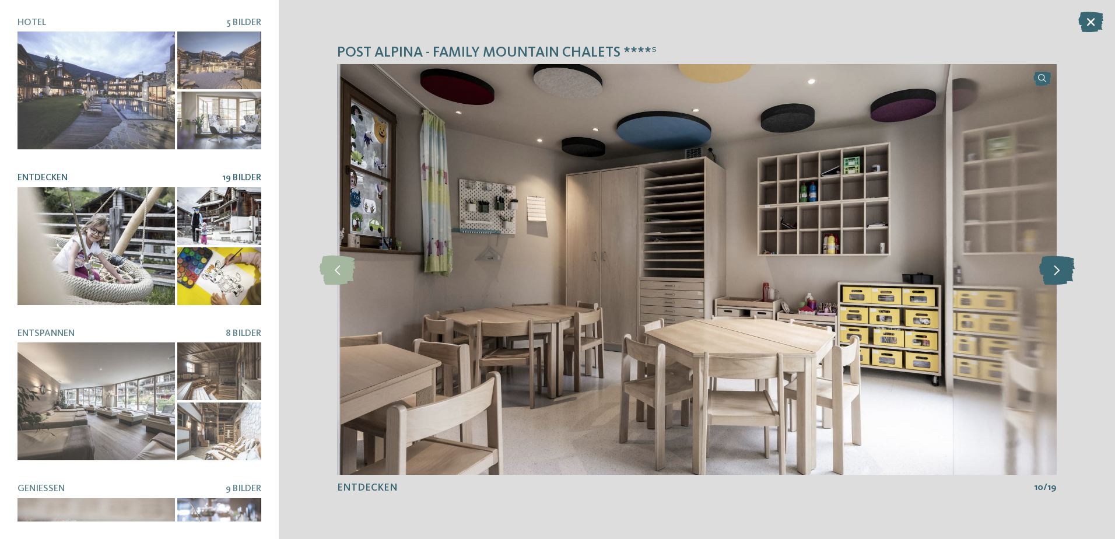
click at [1059, 271] on icon at bounding box center [1057, 269] width 36 height 29
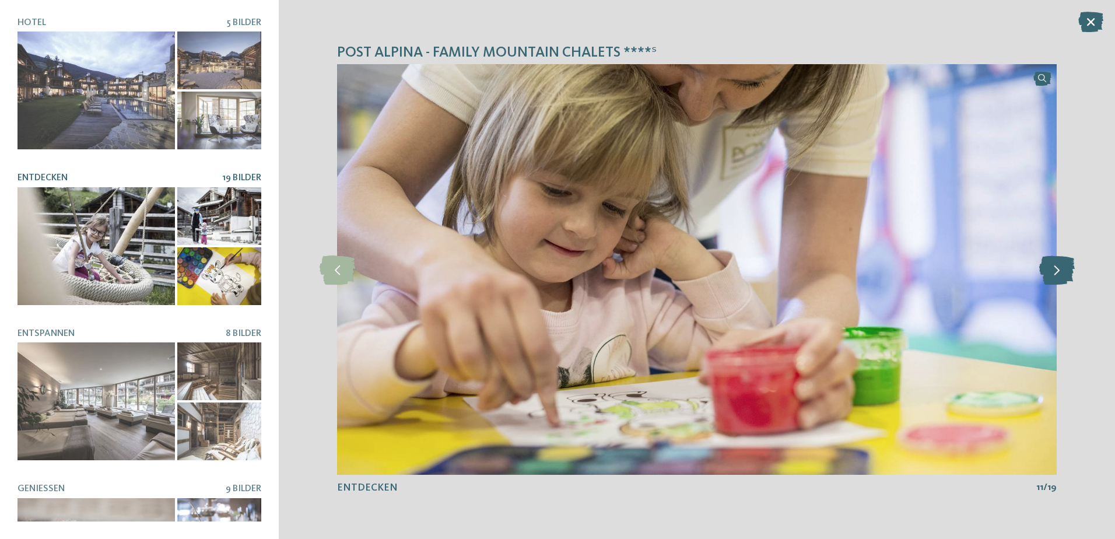
click at [1059, 271] on icon at bounding box center [1057, 269] width 36 height 29
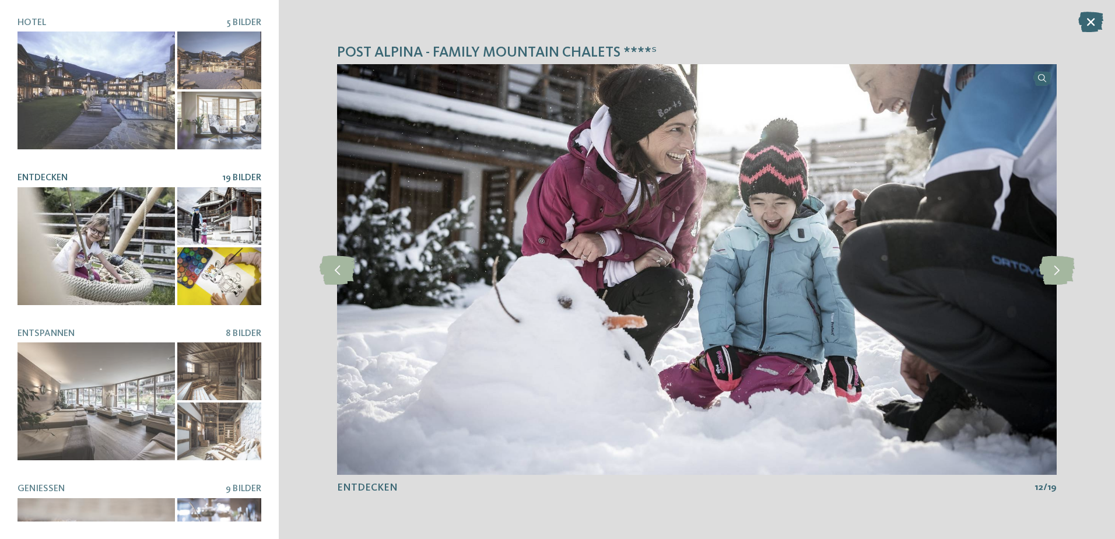
click at [1092, 19] on icon at bounding box center [1090, 22] width 25 height 20
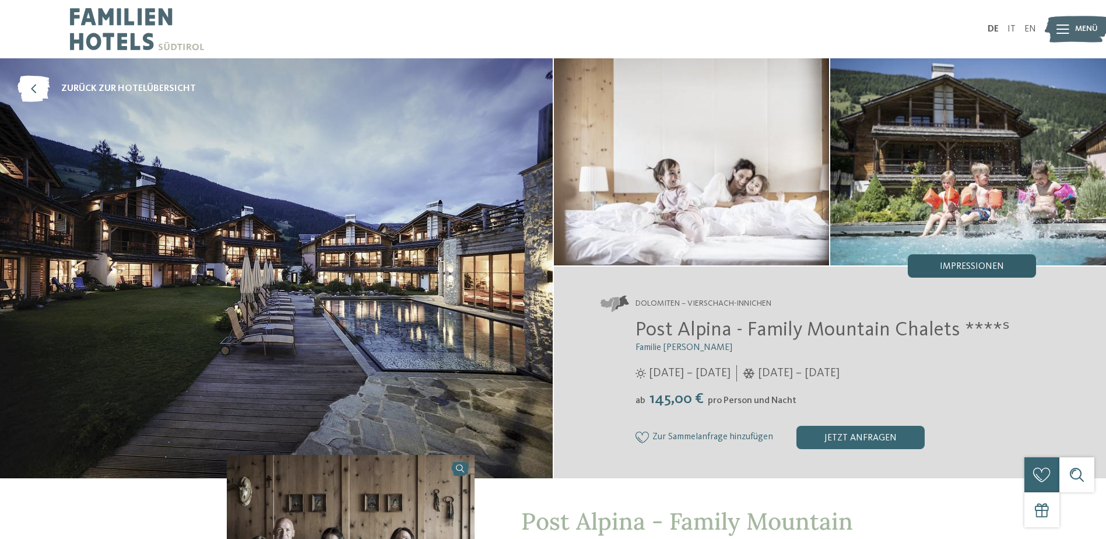
click at [958, 265] on span "Impressionen" at bounding box center [972, 266] width 64 height 9
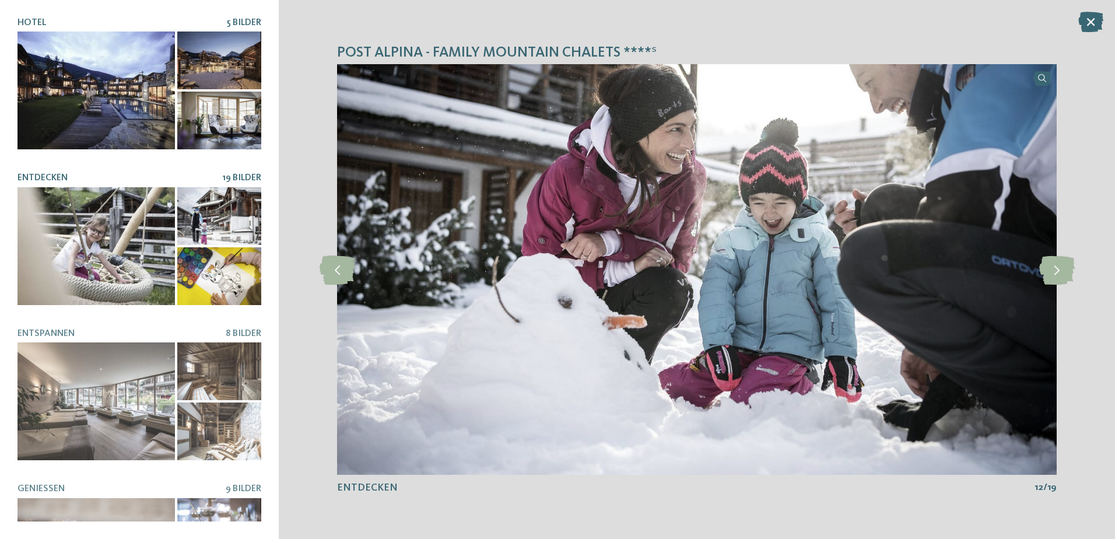
click at [93, 68] on div at bounding box center [95, 90] width 157 height 118
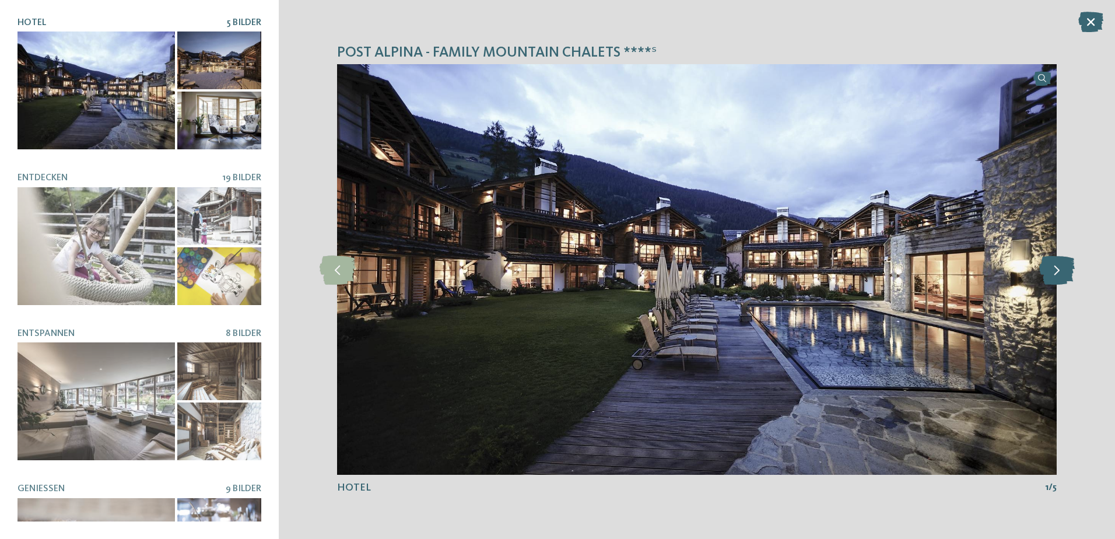
click at [1051, 270] on icon at bounding box center [1057, 269] width 36 height 29
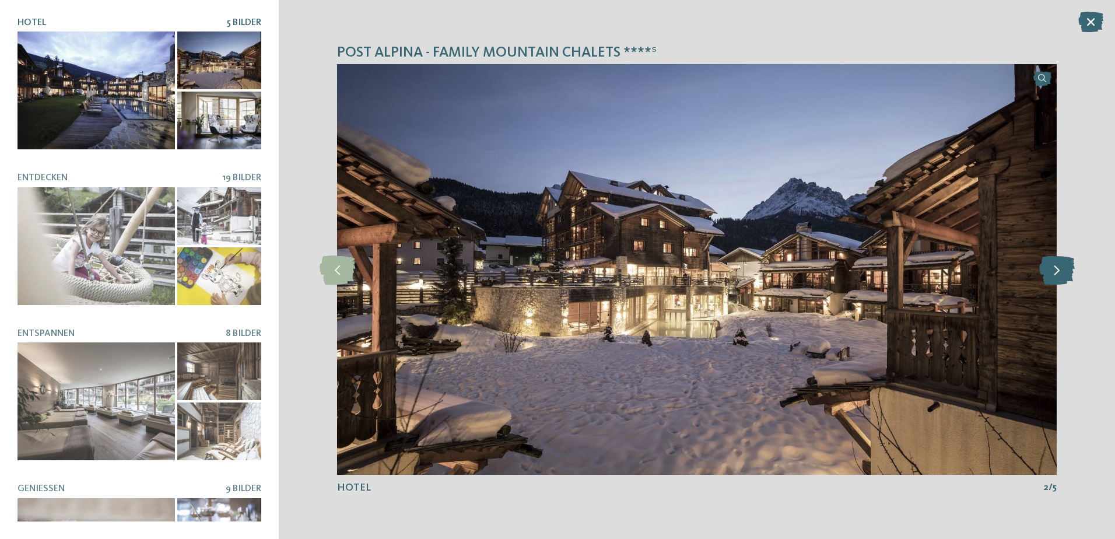
click at [1055, 270] on icon at bounding box center [1057, 269] width 36 height 29
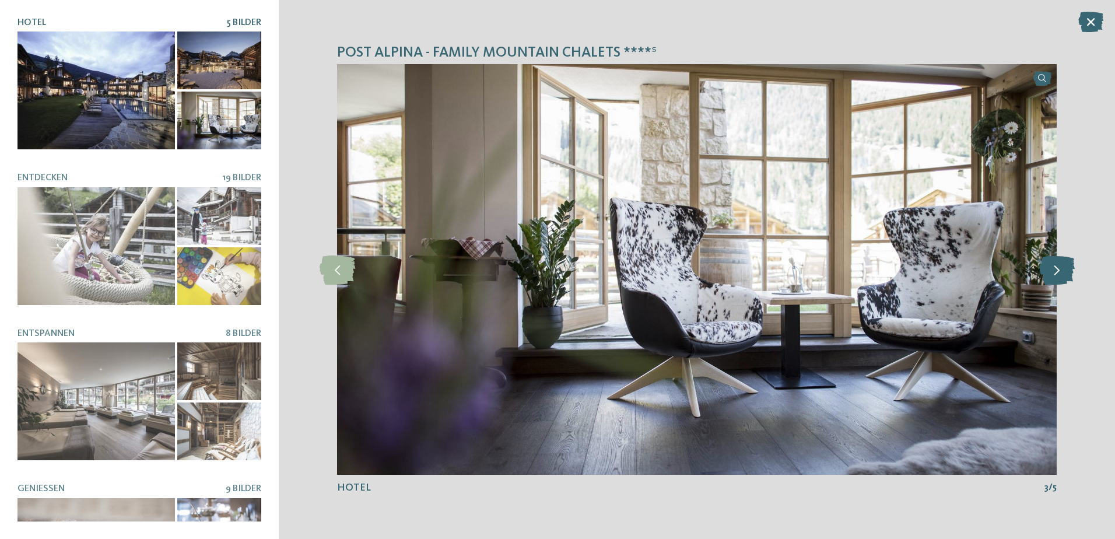
click at [1055, 270] on icon at bounding box center [1057, 269] width 36 height 29
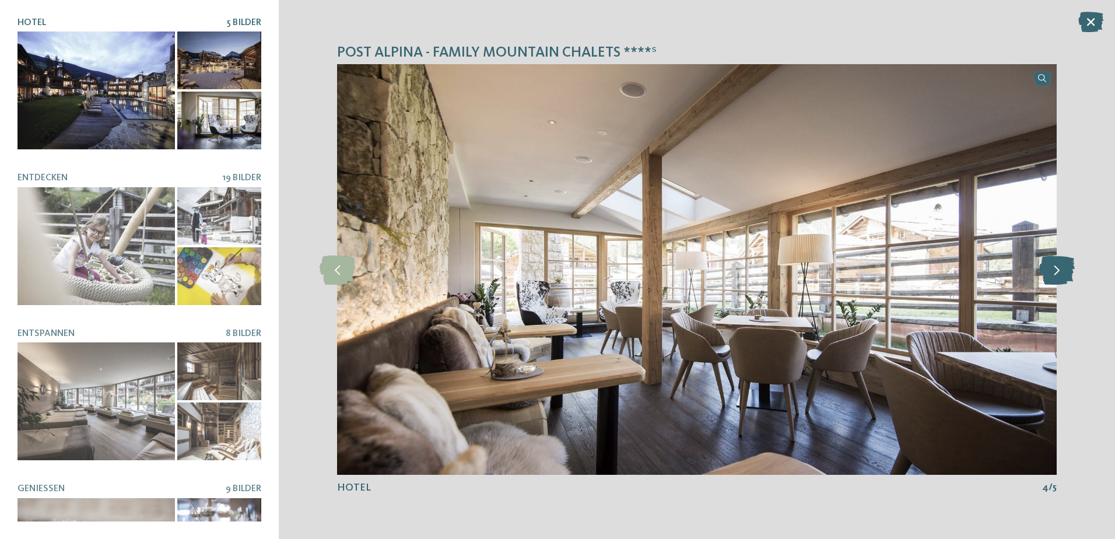
click at [1055, 270] on icon at bounding box center [1057, 269] width 36 height 29
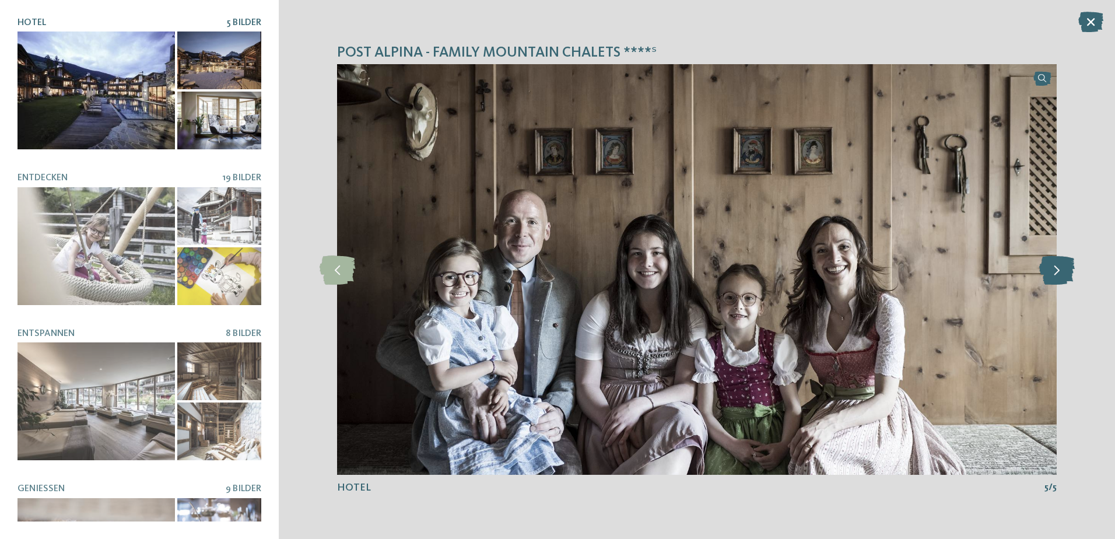
click at [1055, 270] on icon at bounding box center [1057, 269] width 36 height 29
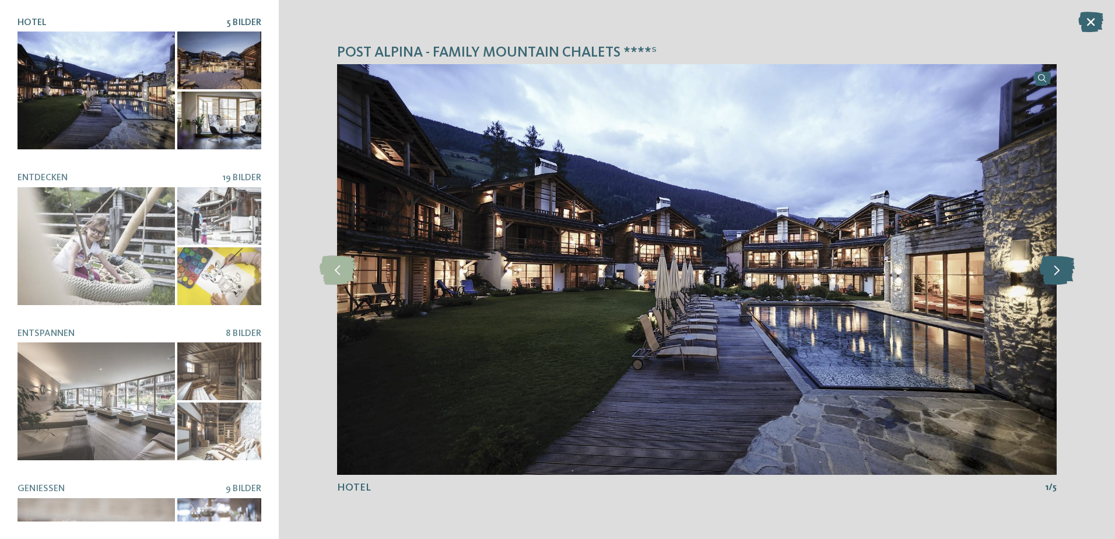
click at [1055, 270] on icon at bounding box center [1057, 269] width 36 height 29
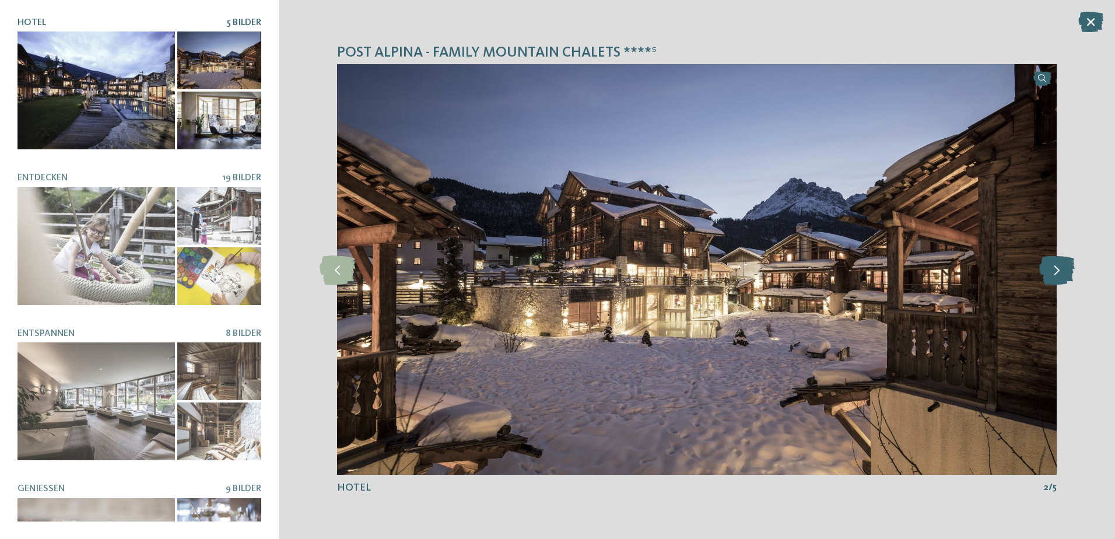
click at [1055, 270] on icon at bounding box center [1057, 269] width 36 height 29
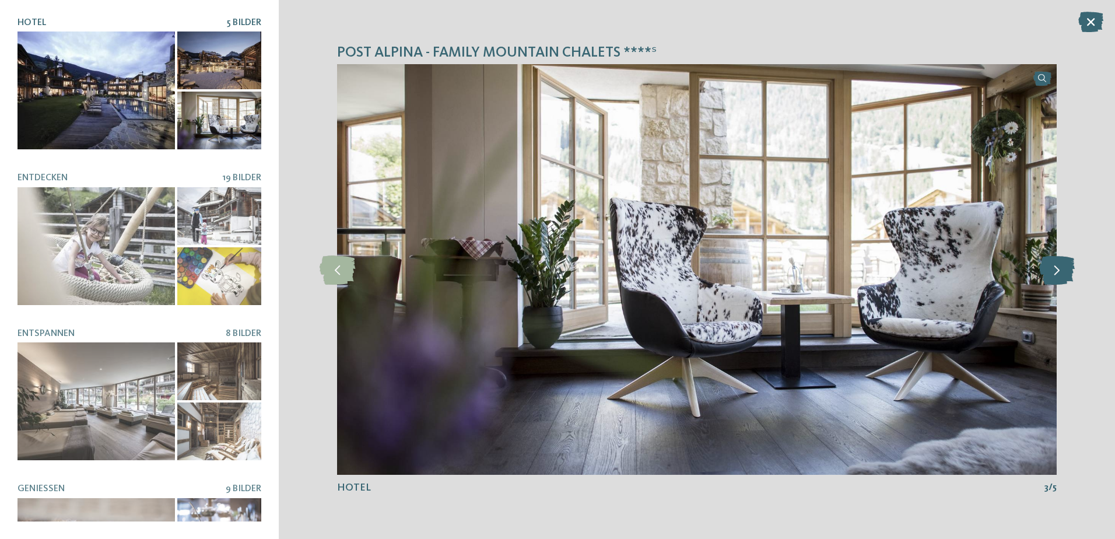
click at [1055, 270] on icon at bounding box center [1057, 269] width 36 height 29
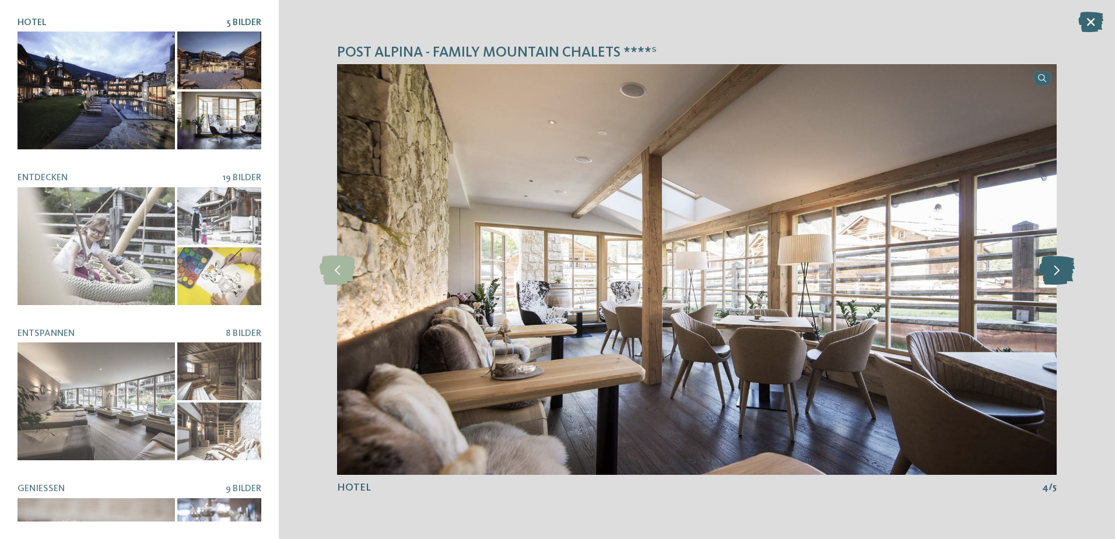
click at [1055, 270] on icon at bounding box center [1057, 269] width 36 height 29
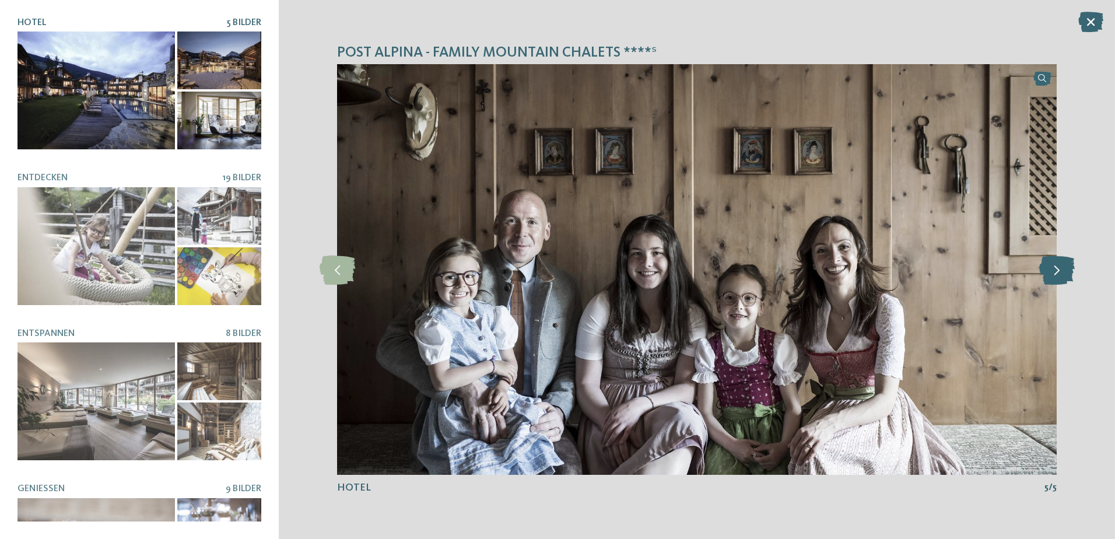
click at [1053, 269] on icon at bounding box center [1057, 269] width 36 height 29
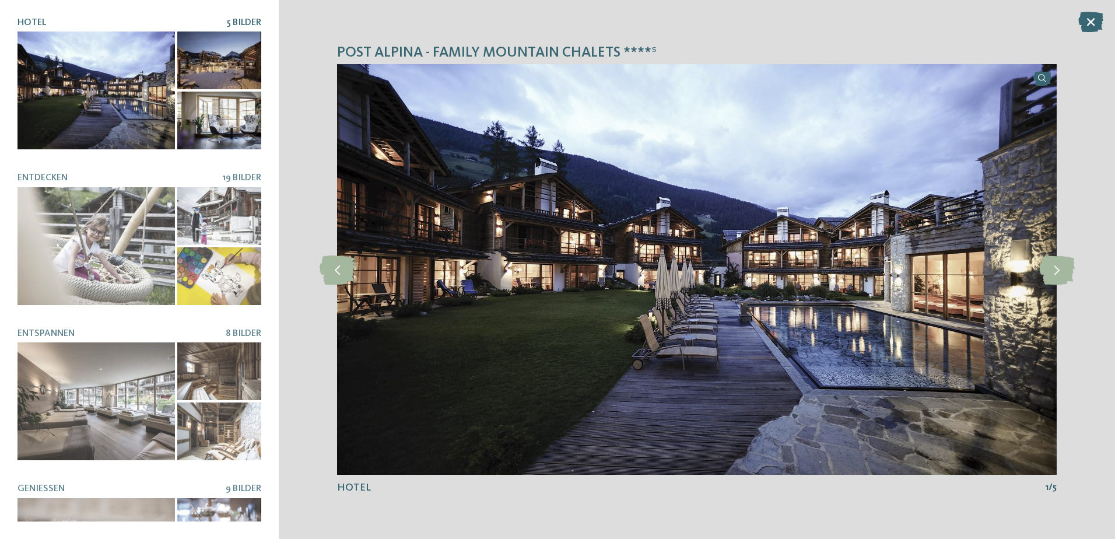
click at [1089, 24] on icon at bounding box center [1090, 22] width 25 height 20
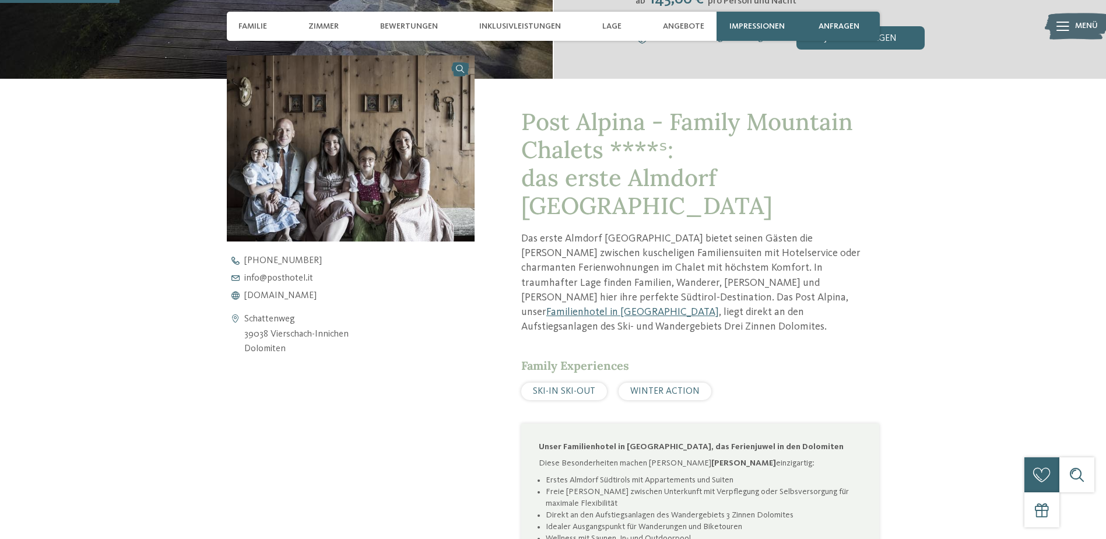
scroll to position [467, 0]
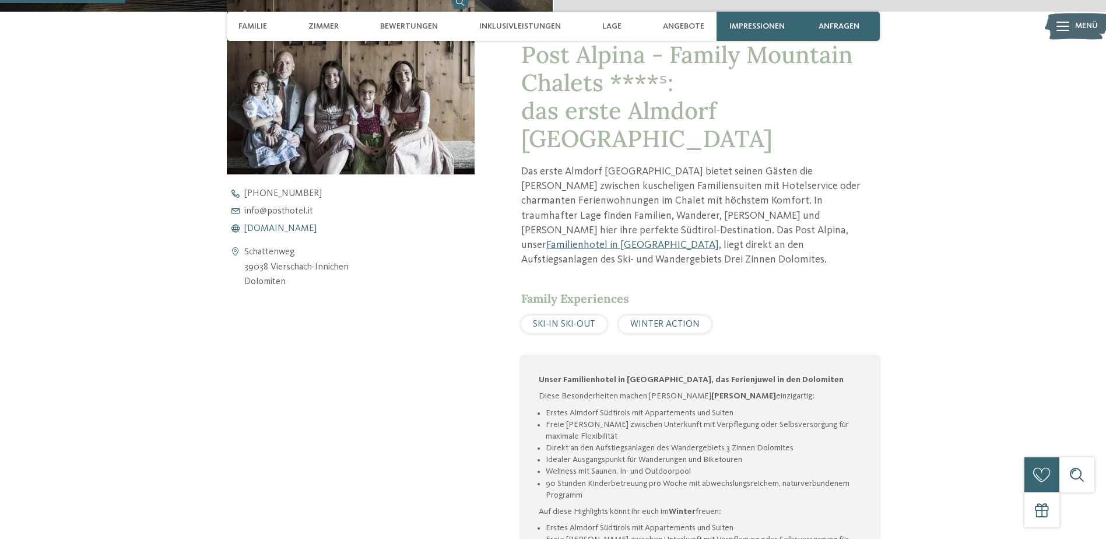
click at [282, 228] on span "www.postalpina.it" at bounding box center [280, 228] width 72 height 9
click at [305, 229] on span "www.postalpina.it" at bounding box center [280, 228] width 72 height 9
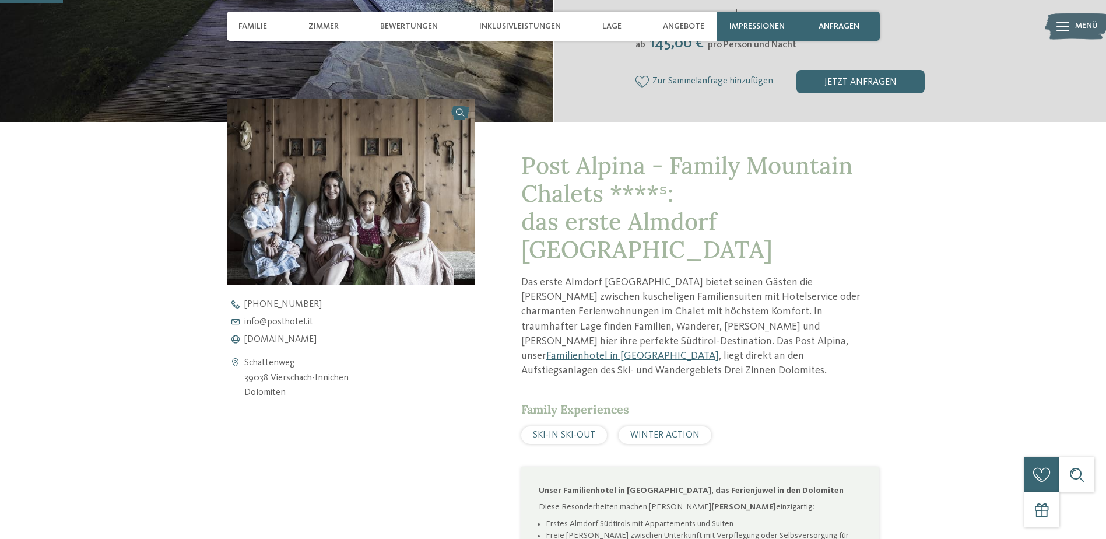
scroll to position [408, 0]
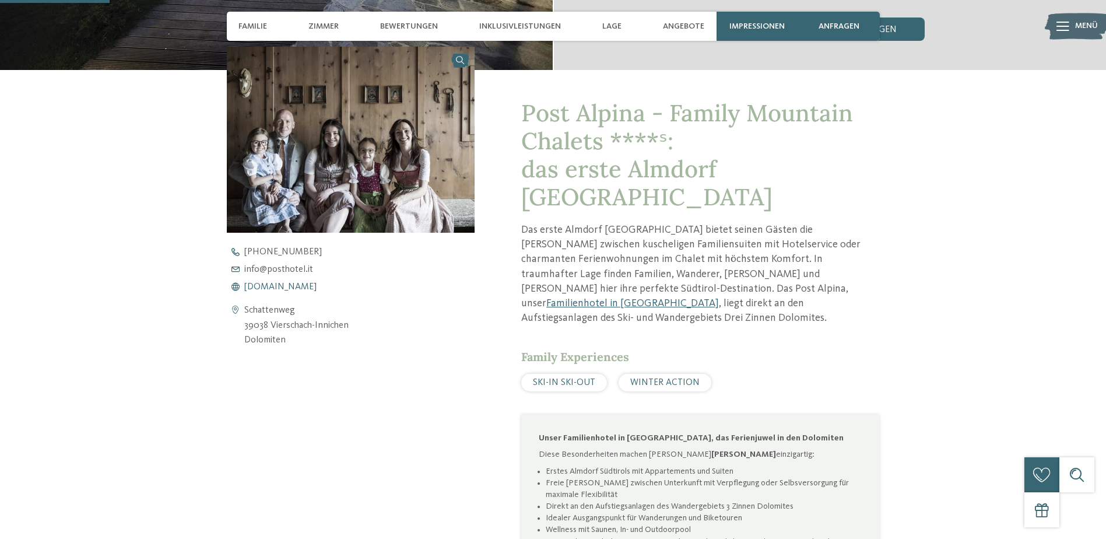
click at [286, 288] on span "www.postalpina.it" at bounding box center [280, 286] width 72 height 9
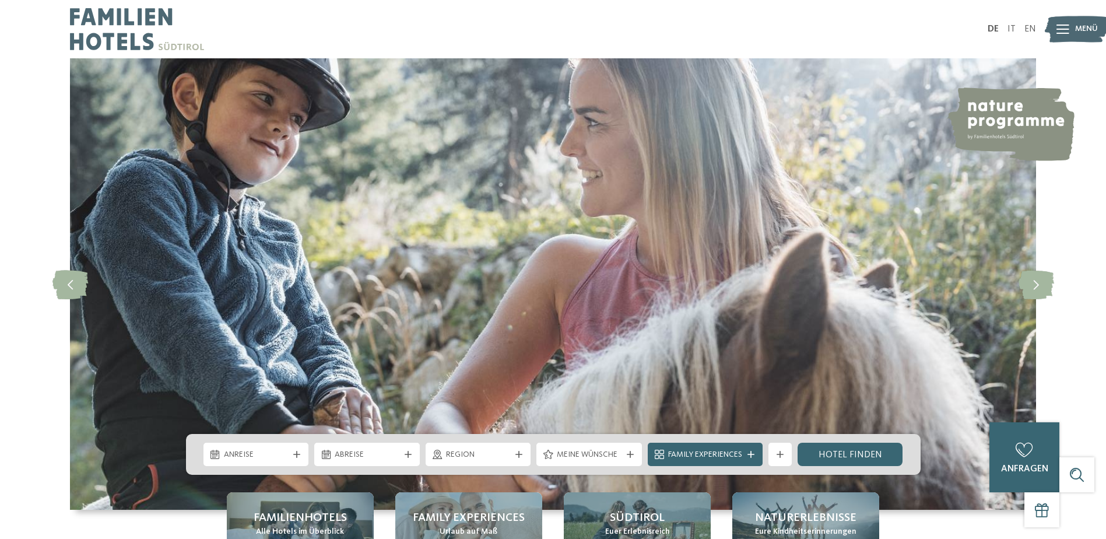
click at [780, 458] on div "Weitere Filter anzeigen" at bounding box center [780, 454] width 23 height 23
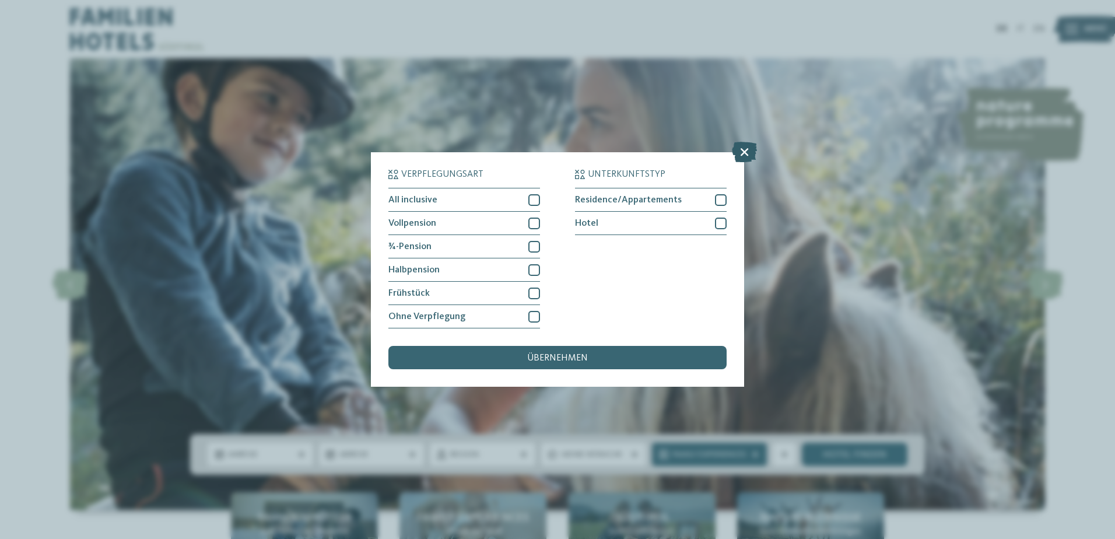
click at [747, 153] on icon at bounding box center [744, 152] width 25 height 20
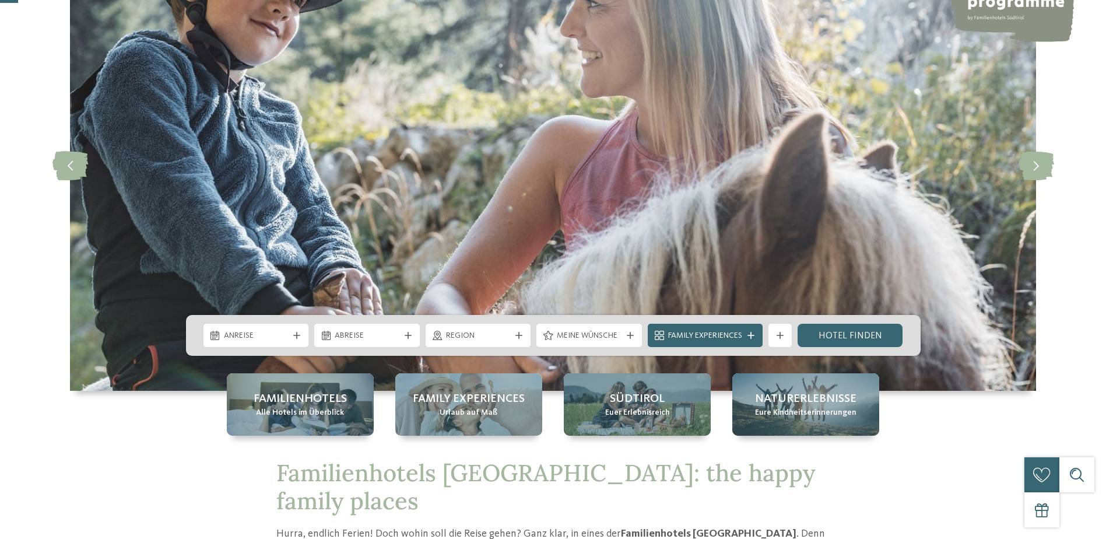
scroll to position [175, 0]
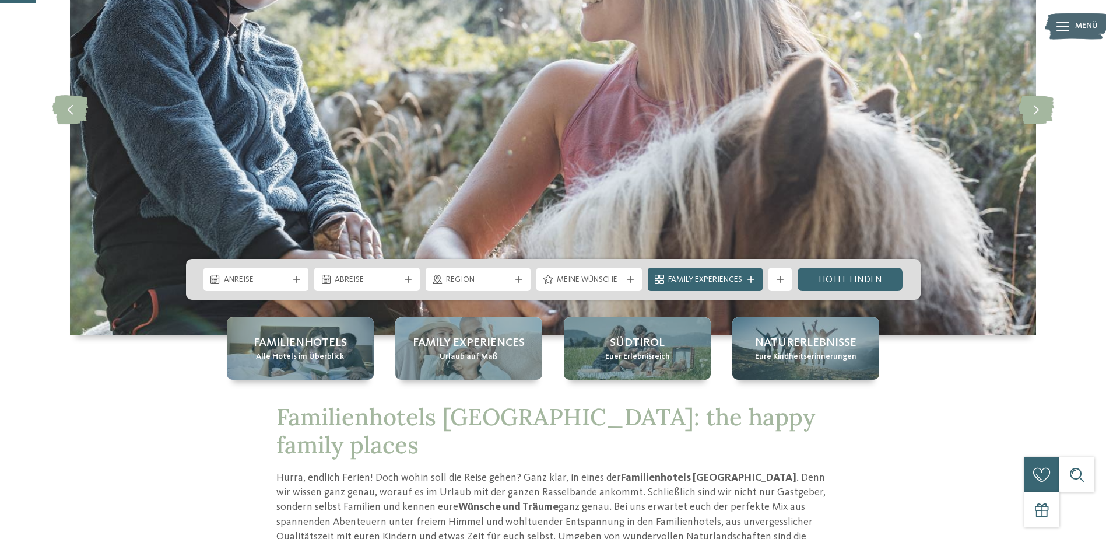
click at [310, 282] on div "Anreise" at bounding box center [256, 279] width 111 height 23
click at [300, 279] on icon at bounding box center [296, 279] width 7 height 7
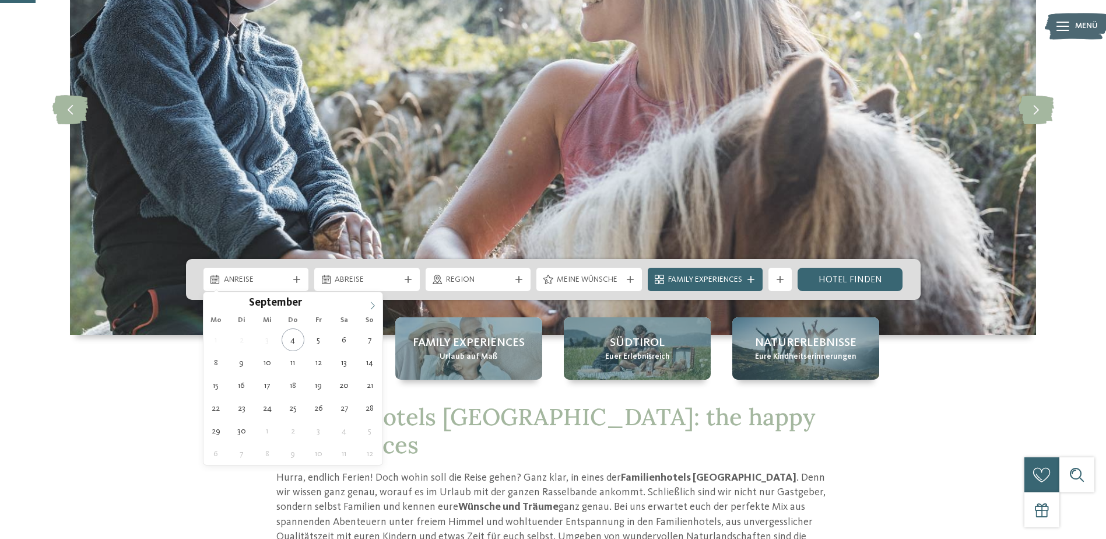
click at [373, 309] on icon at bounding box center [373, 306] width 8 height 8
click at [374, 309] on icon at bounding box center [373, 306] width 8 height 8
type input "****"
click at [375, 309] on icon at bounding box center [373, 306] width 8 height 8
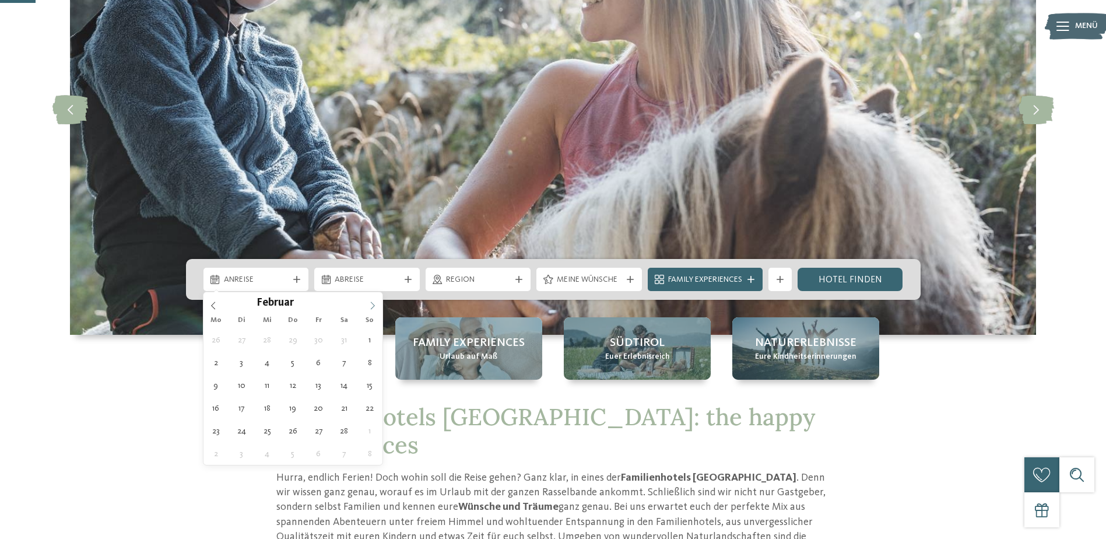
click at [375, 309] on icon at bounding box center [373, 306] width 8 height 8
click at [376, 309] on icon at bounding box center [373, 306] width 8 height 8
click at [377, 308] on span at bounding box center [373, 302] width 20 height 20
click at [378, 308] on span at bounding box center [373, 302] width 20 height 20
click at [378, 307] on span at bounding box center [373, 302] width 20 height 20
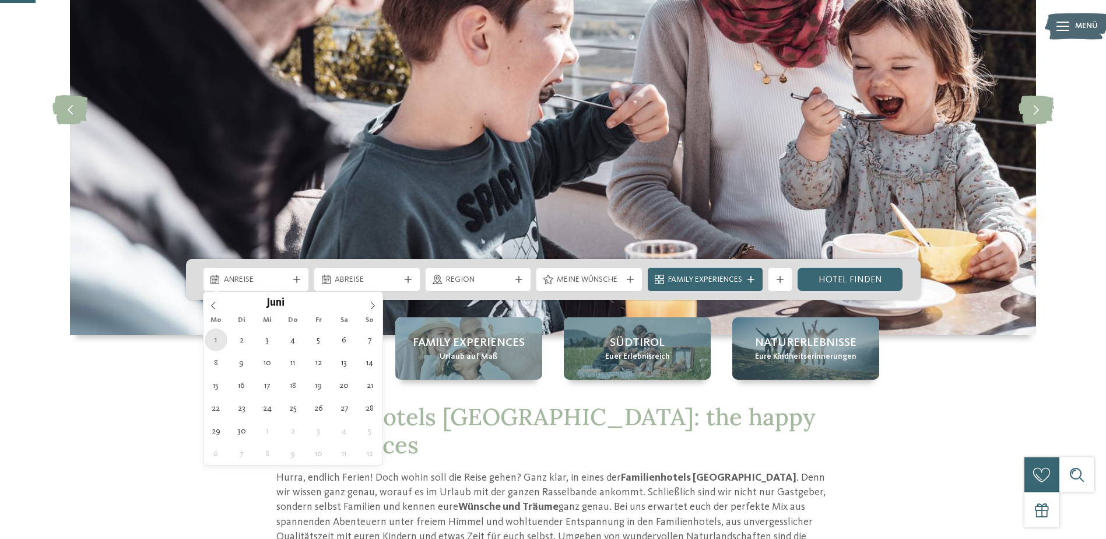
type div "01.06.2026"
type input "****"
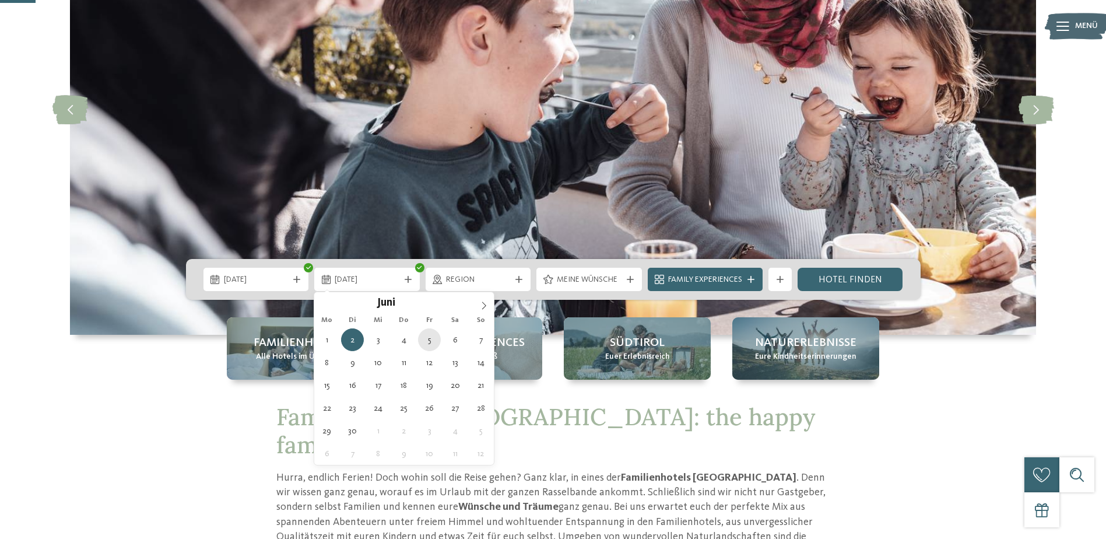
type div "05.06.2026"
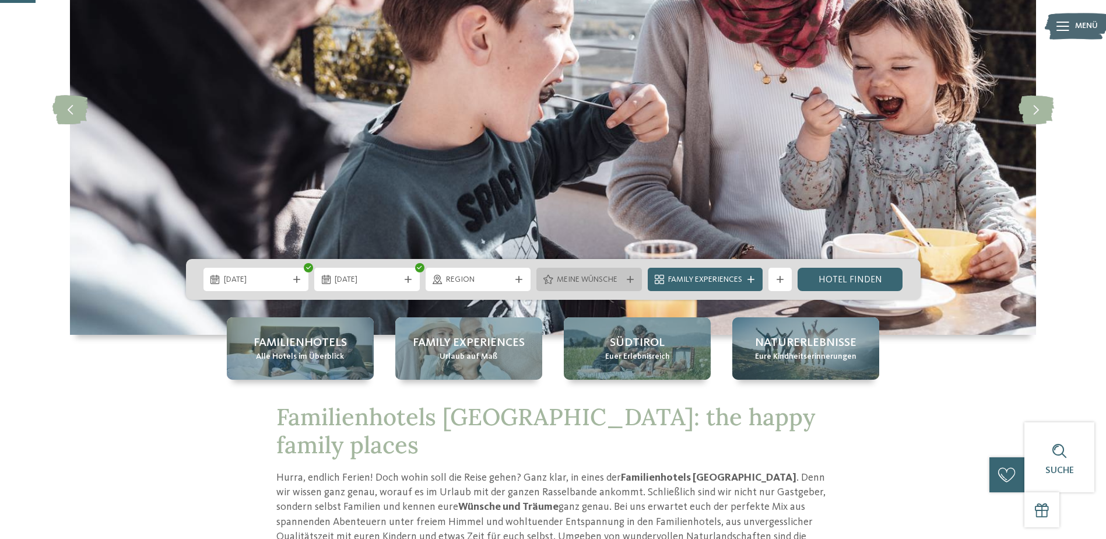
click at [627, 281] on icon at bounding box center [630, 279] width 7 height 7
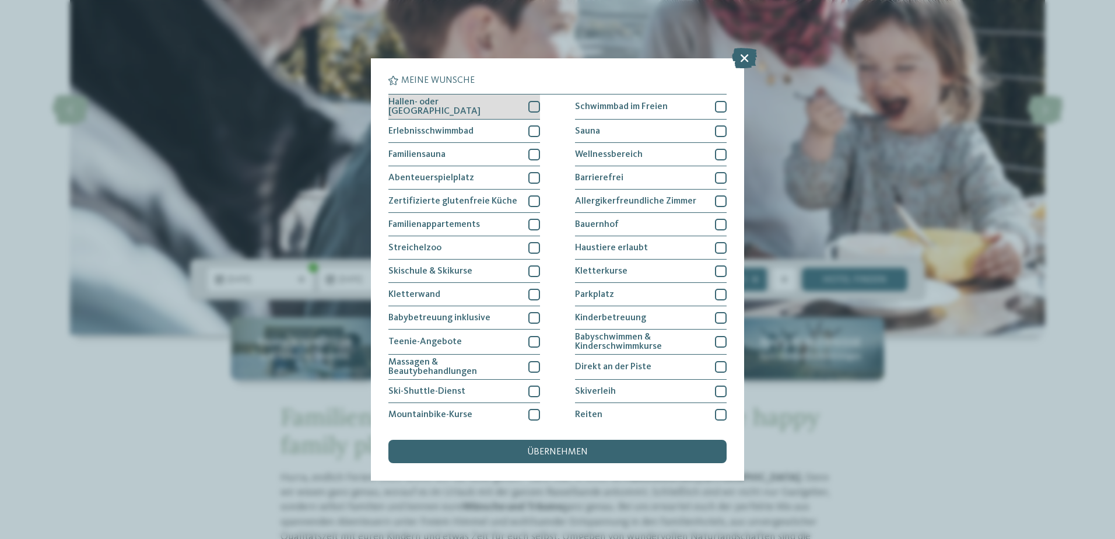
click at [511, 104] on div "Hallen- oder Schleusenbad" at bounding box center [464, 106] width 152 height 25
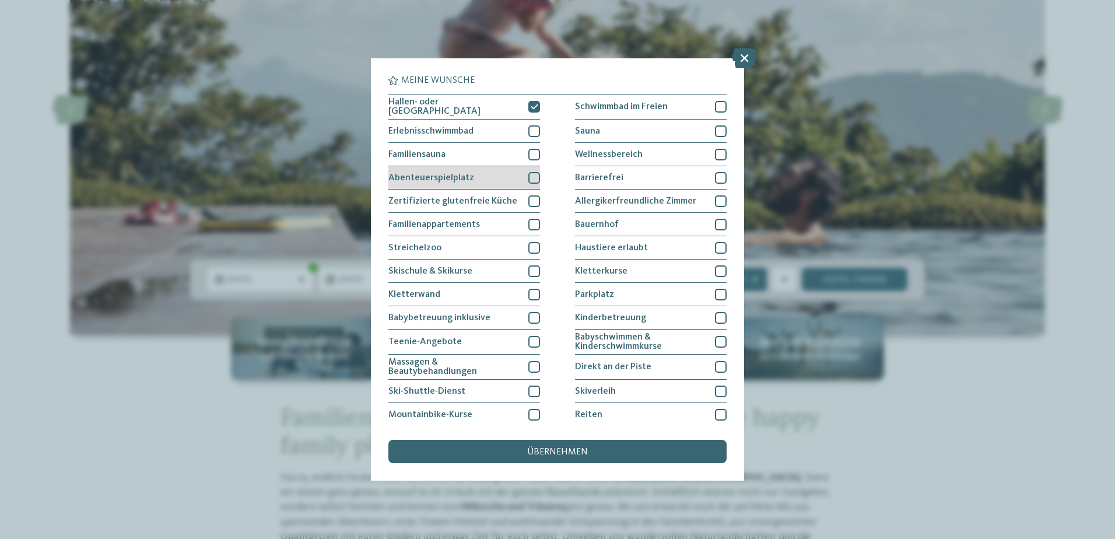
click at [528, 174] on div at bounding box center [534, 178] width 12 height 12
click at [559, 450] on span "übernehmen" at bounding box center [557, 451] width 61 height 9
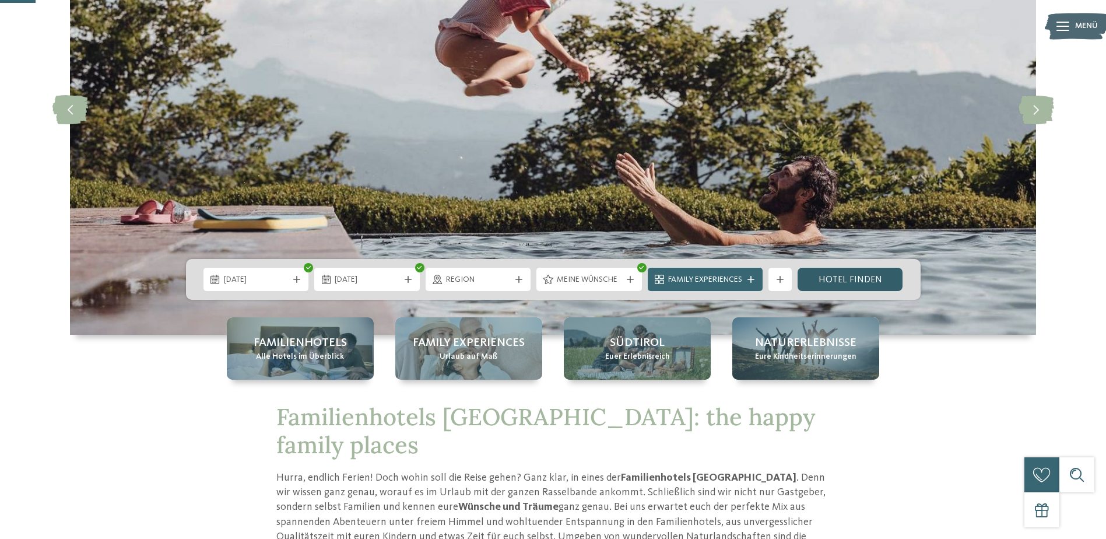
click at [848, 272] on link "Hotel finden" at bounding box center [851, 279] width 106 height 23
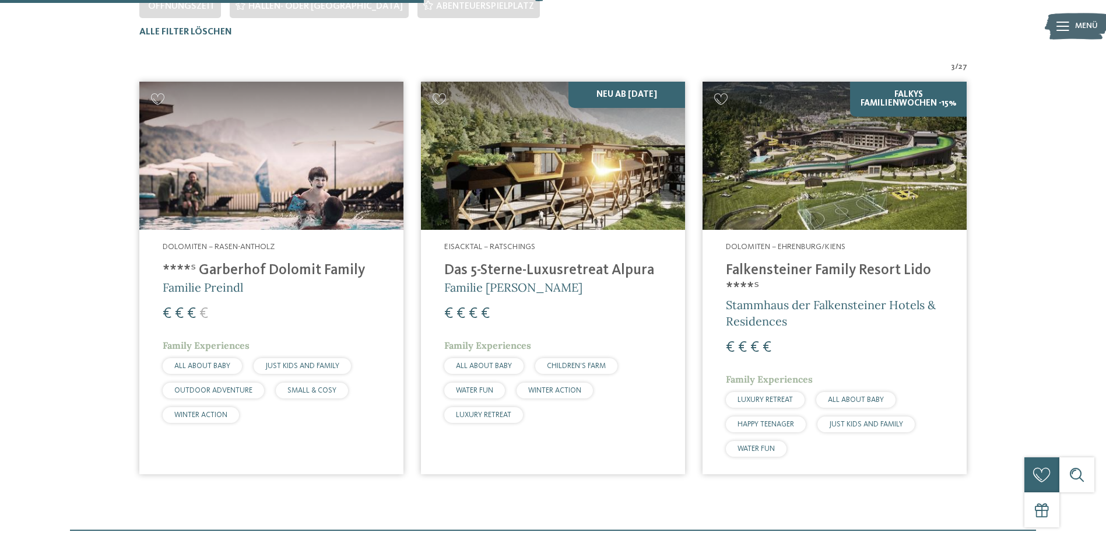
scroll to position [383, 0]
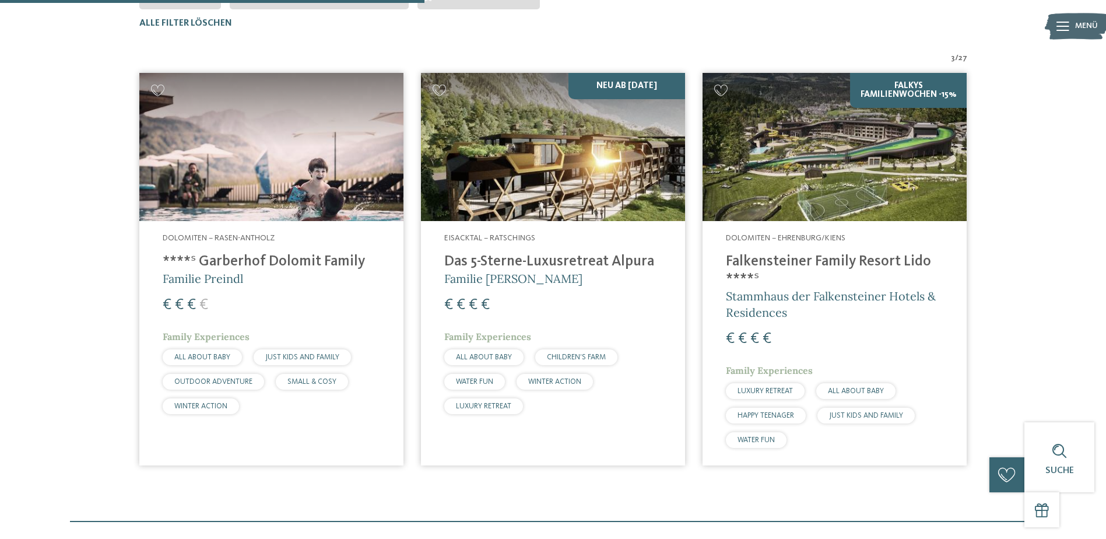
click at [509, 185] on img at bounding box center [553, 147] width 264 height 149
click at [201, 189] on img at bounding box center [271, 147] width 264 height 149
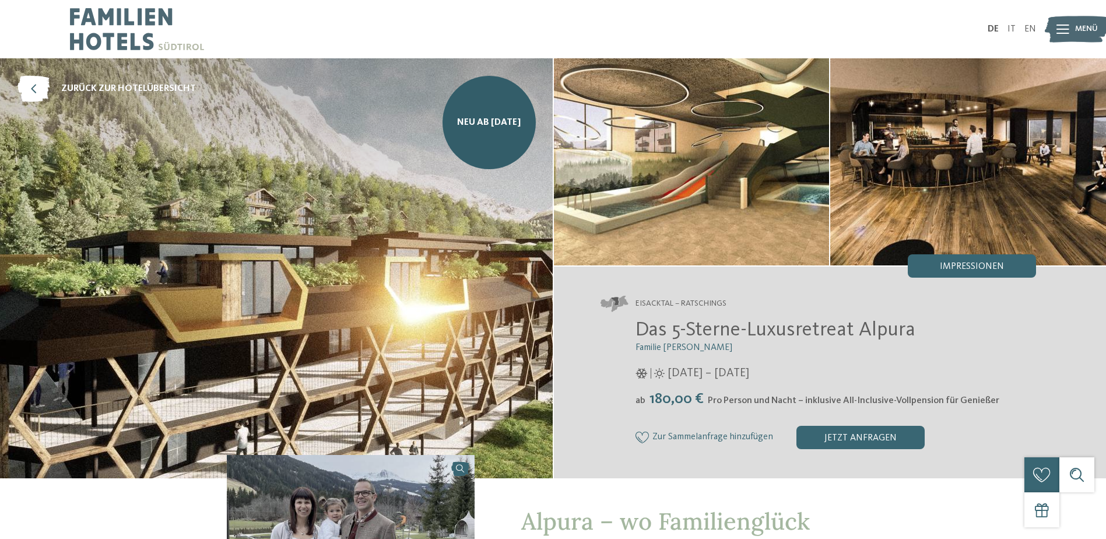
click at [764, 187] on img at bounding box center [692, 161] width 276 height 207
click at [960, 269] on span "Impressionen" at bounding box center [972, 266] width 64 height 9
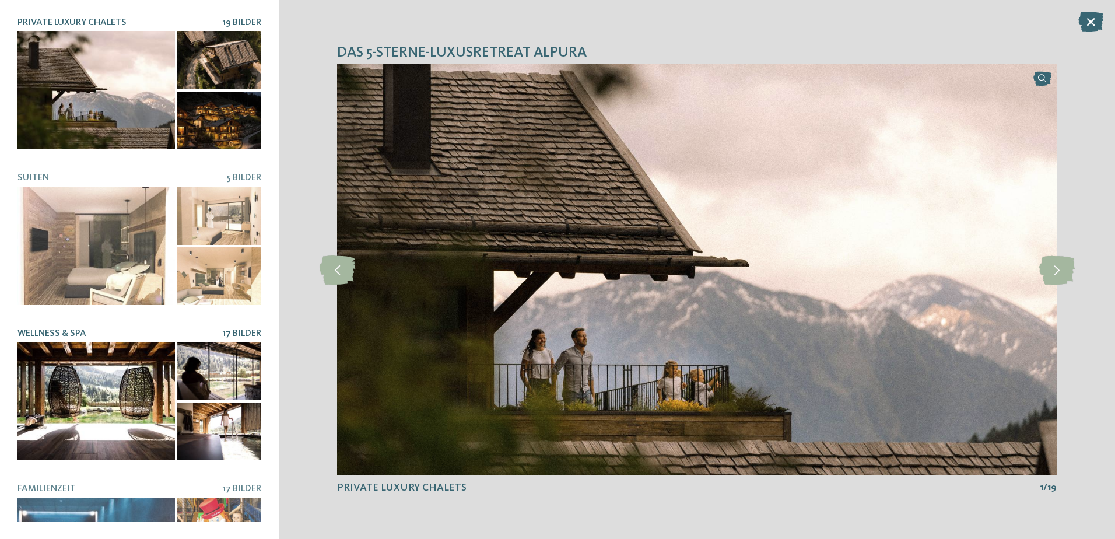
click at [103, 390] on div at bounding box center [95, 401] width 157 height 118
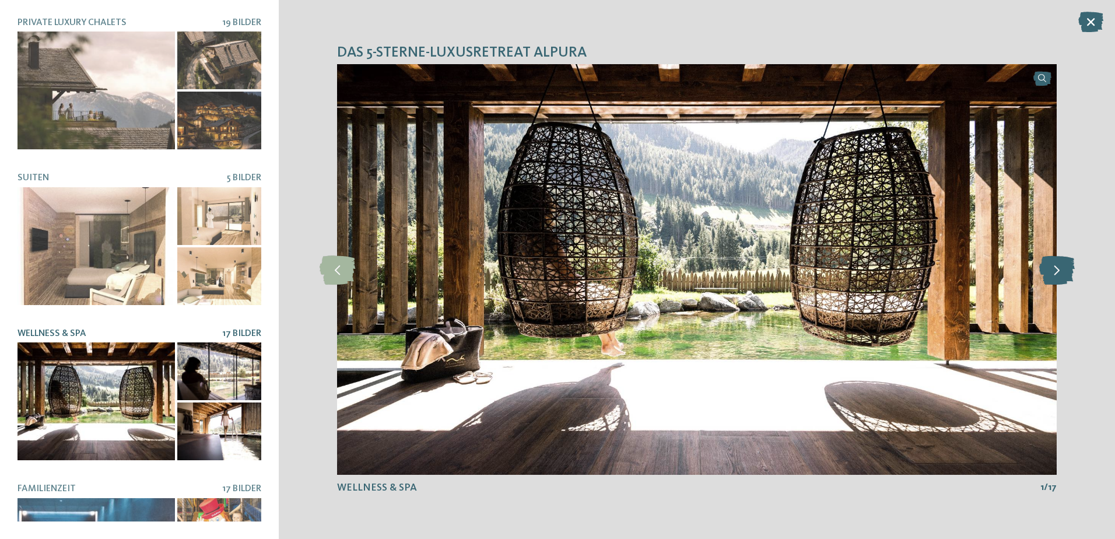
click at [1055, 271] on icon at bounding box center [1057, 269] width 36 height 29
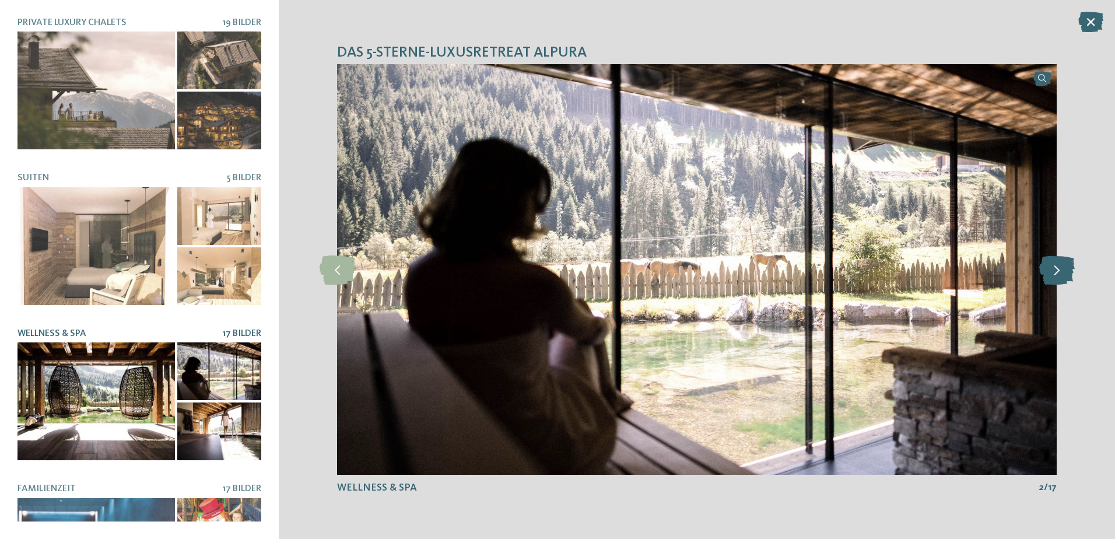
click at [1055, 271] on icon at bounding box center [1057, 269] width 36 height 29
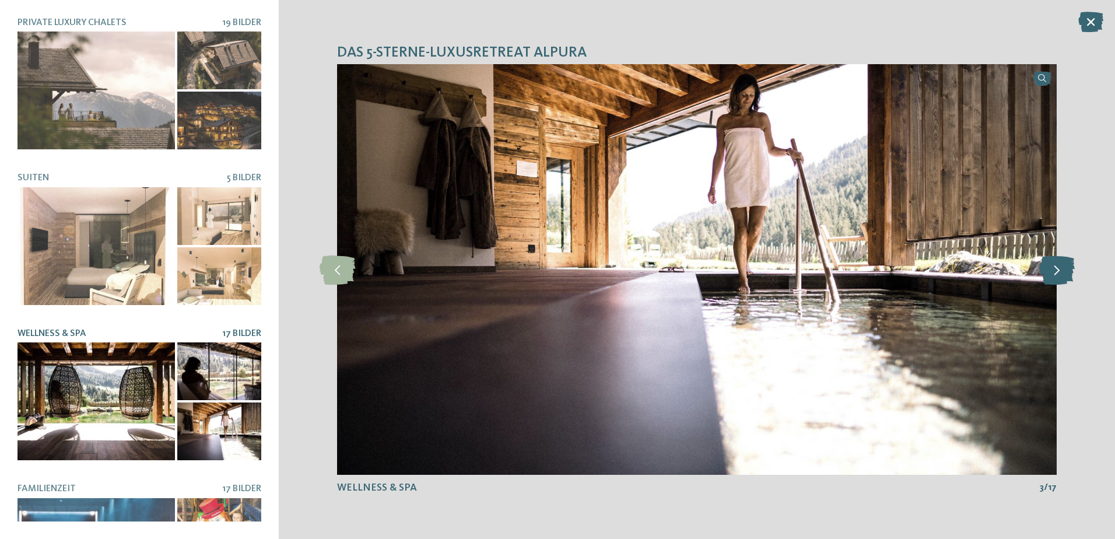
click at [1055, 271] on icon at bounding box center [1057, 269] width 36 height 29
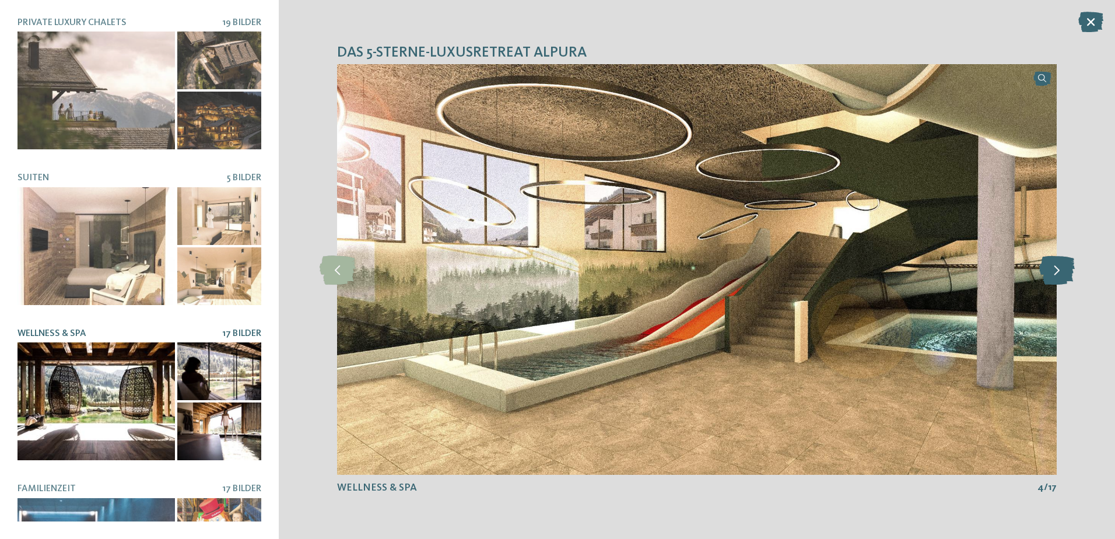
click at [1055, 271] on icon at bounding box center [1057, 269] width 36 height 29
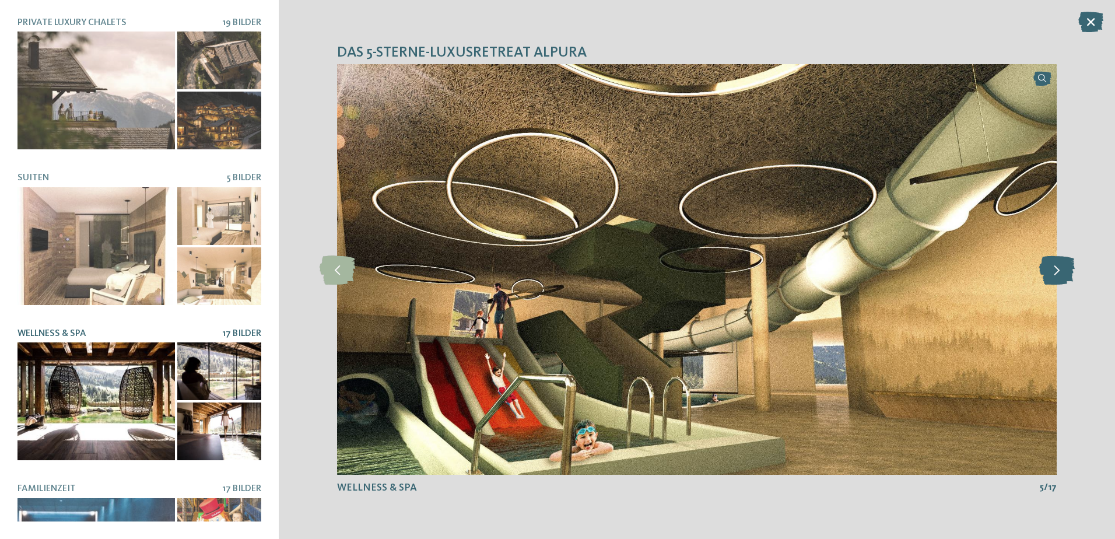
click at [1055, 271] on icon at bounding box center [1057, 269] width 36 height 29
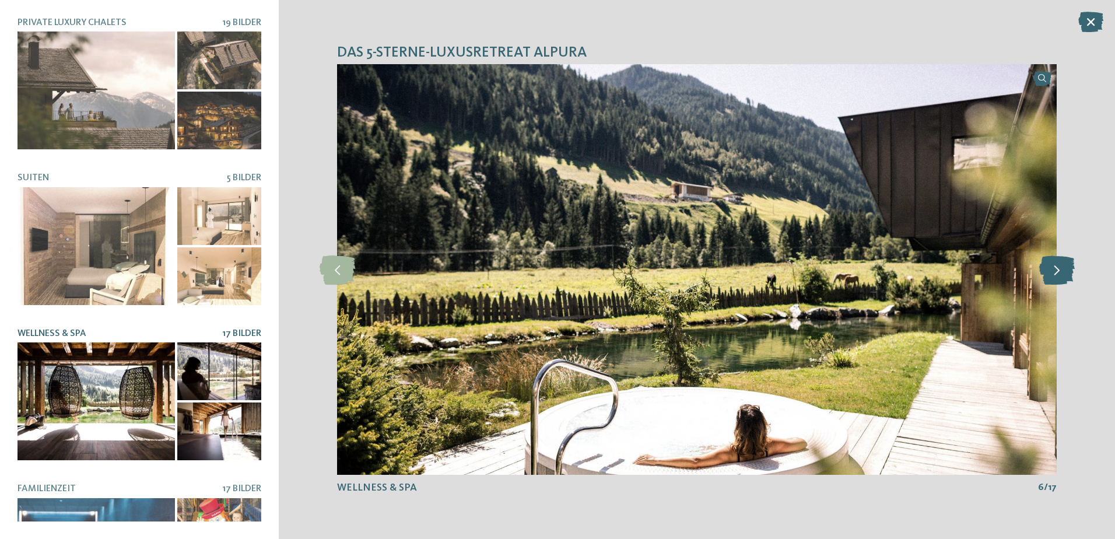
click at [1055, 271] on icon at bounding box center [1057, 269] width 36 height 29
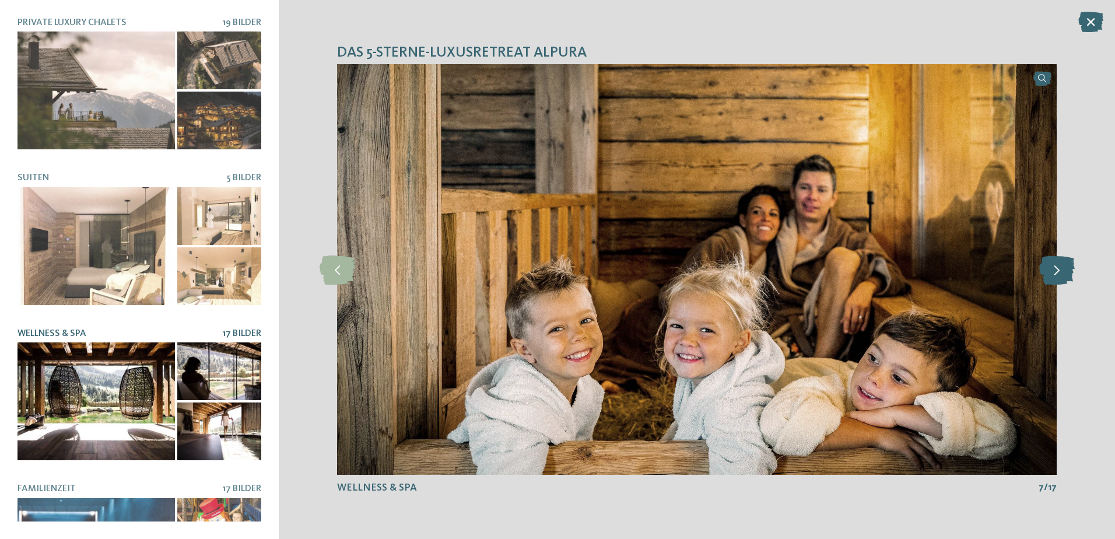
click at [1056, 271] on icon at bounding box center [1057, 269] width 36 height 29
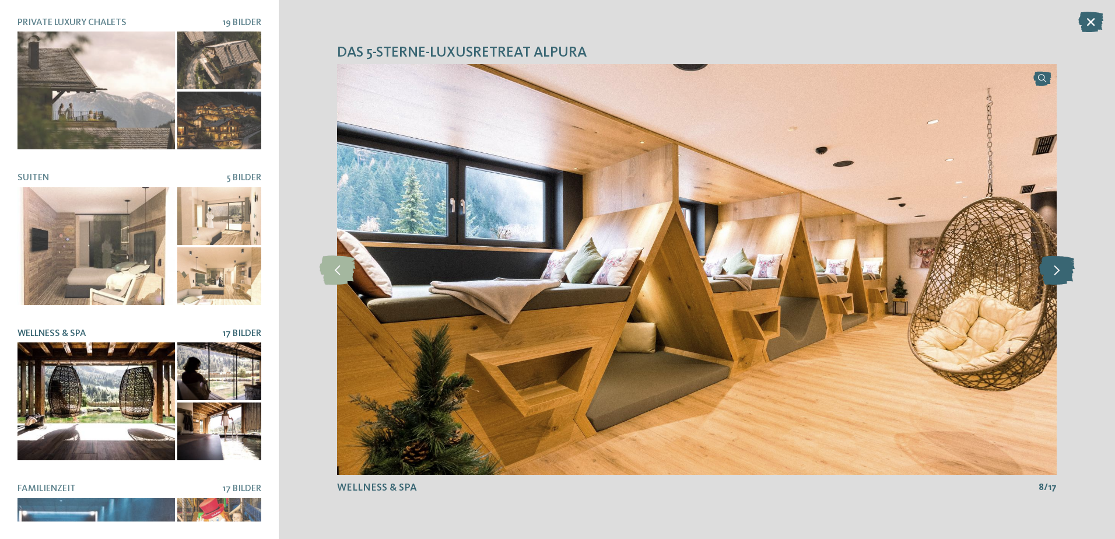
click at [1057, 270] on icon at bounding box center [1057, 269] width 36 height 29
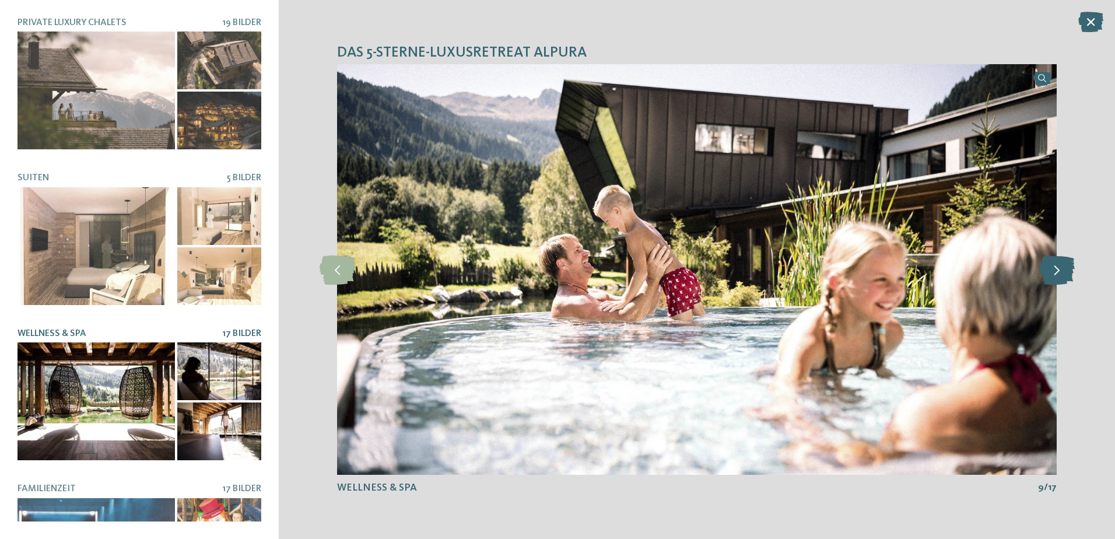
click at [1057, 270] on icon at bounding box center [1057, 269] width 36 height 29
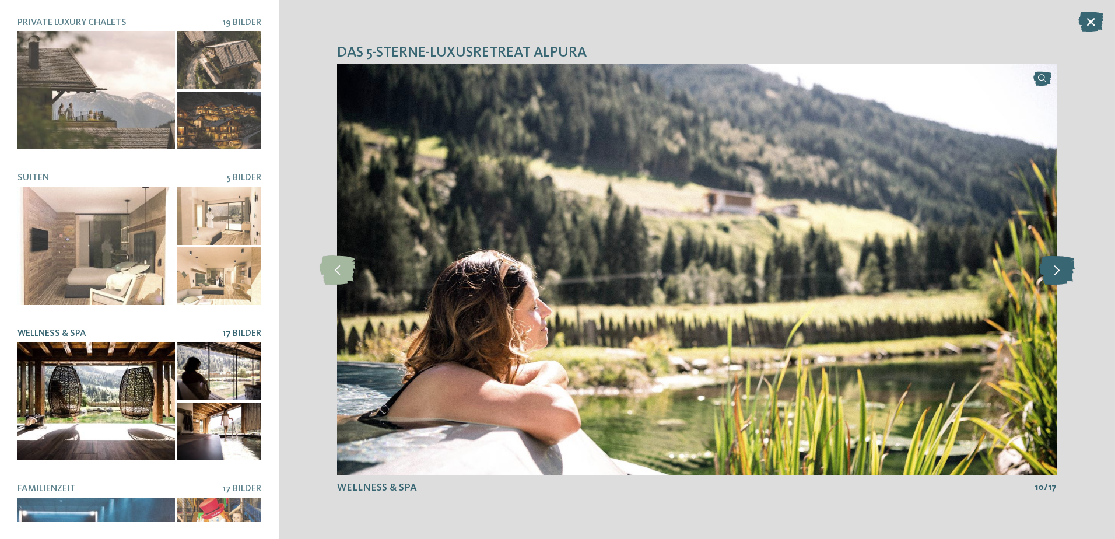
click at [1057, 269] on icon at bounding box center [1057, 269] width 36 height 29
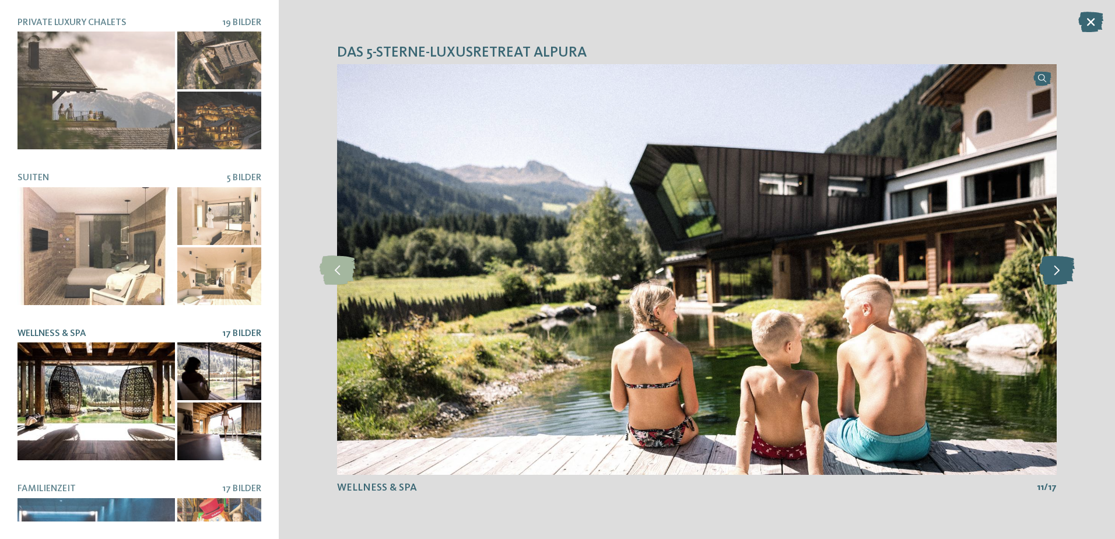
click at [1059, 268] on icon at bounding box center [1057, 269] width 36 height 29
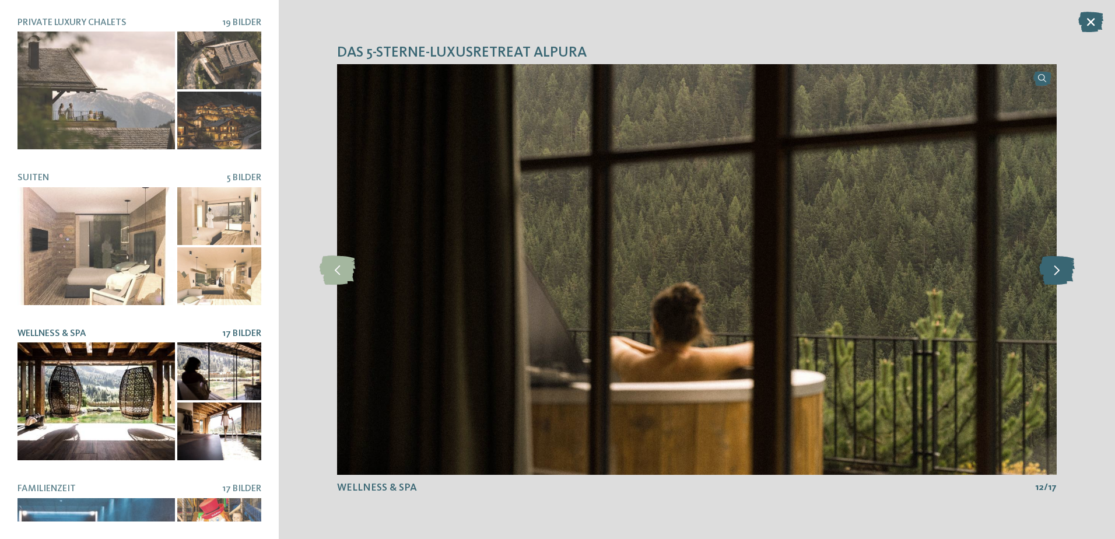
click at [1059, 268] on icon at bounding box center [1057, 269] width 36 height 29
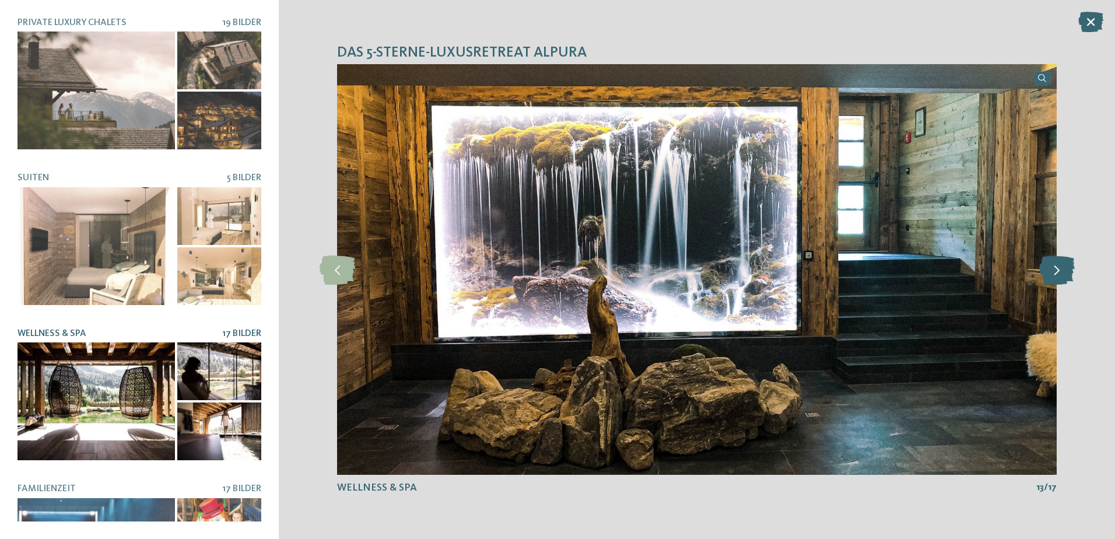
click at [1059, 268] on icon at bounding box center [1057, 269] width 36 height 29
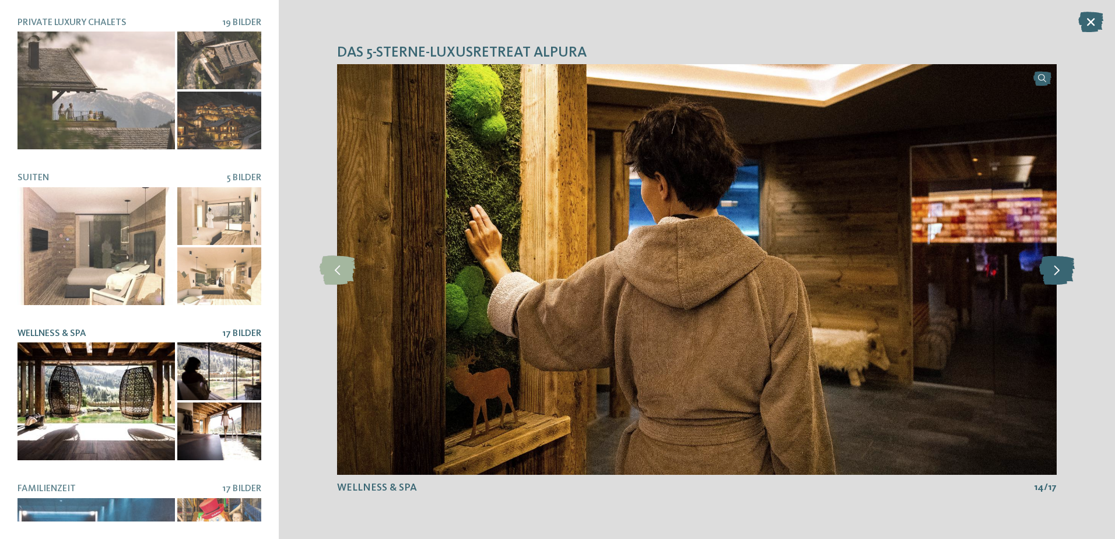
click at [1059, 268] on icon at bounding box center [1057, 269] width 36 height 29
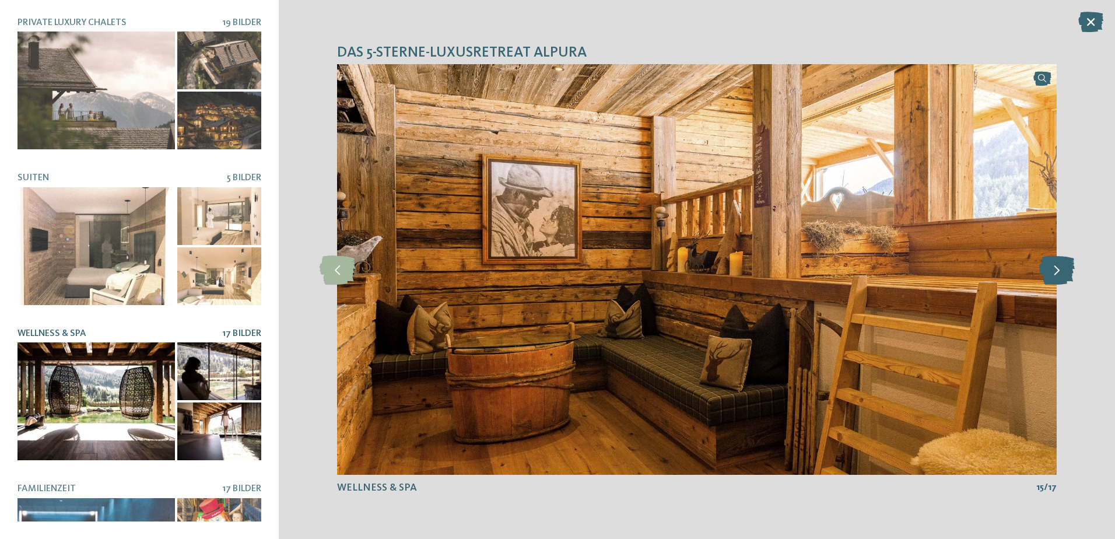
click at [1059, 268] on icon at bounding box center [1057, 269] width 36 height 29
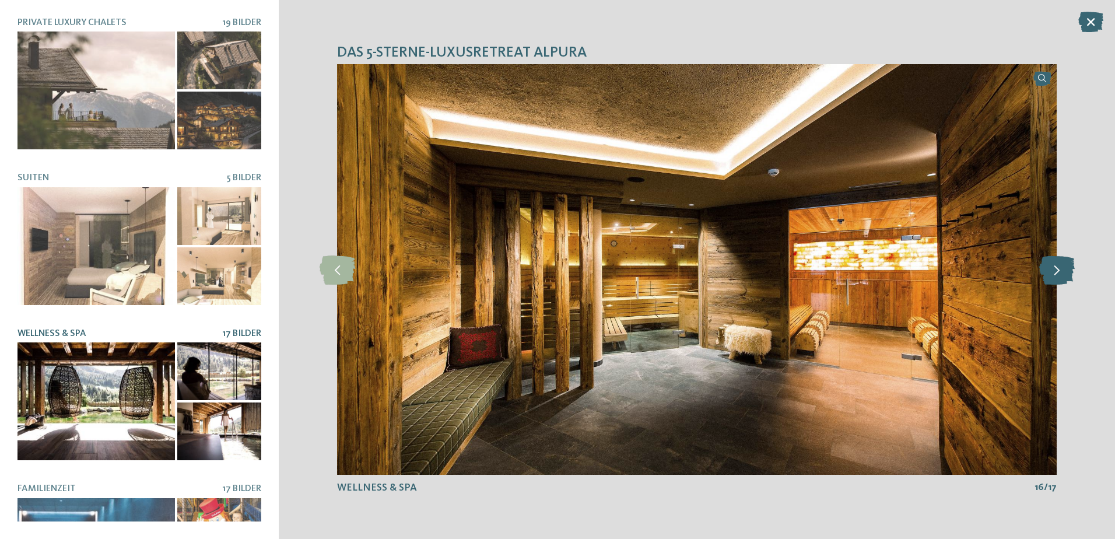
click at [1059, 268] on icon at bounding box center [1057, 269] width 36 height 29
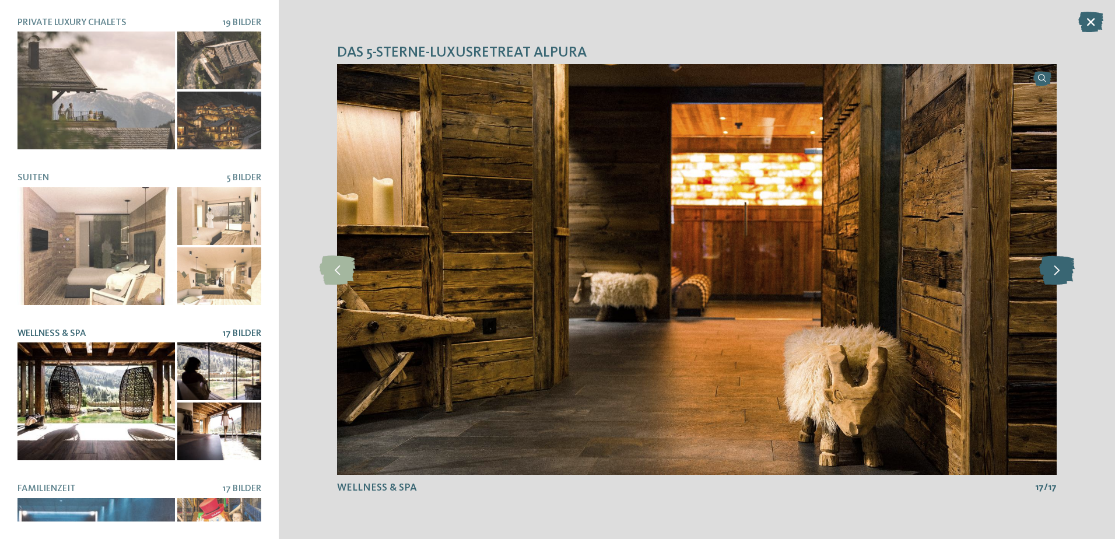
click at [1059, 268] on icon at bounding box center [1057, 269] width 36 height 29
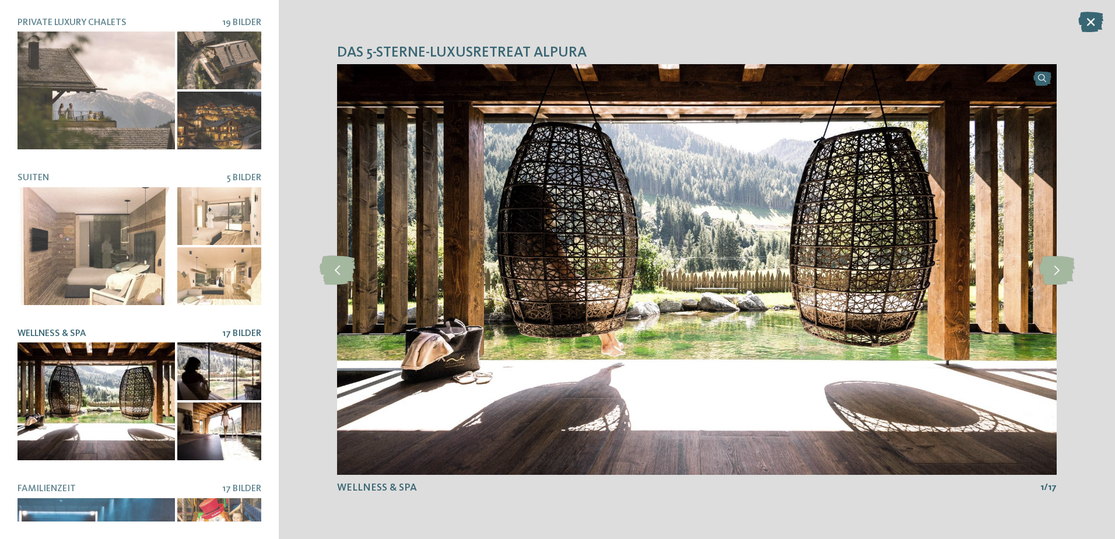
drag, startPoint x: 1094, startPoint y: 19, endPoint x: 1073, endPoint y: 25, distance: 21.4
click at [1094, 19] on icon at bounding box center [1090, 22] width 25 height 20
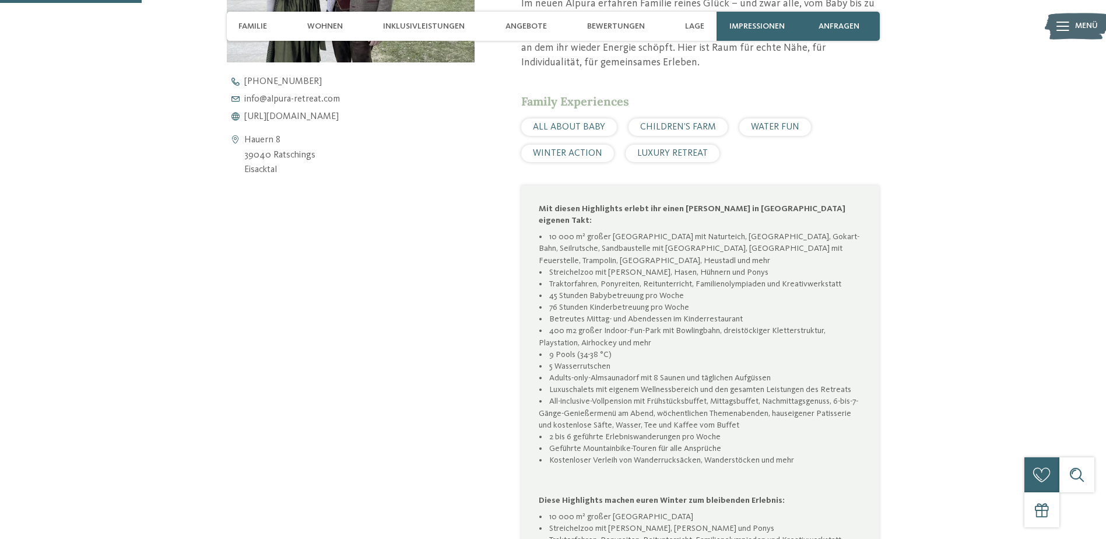
scroll to position [583, 0]
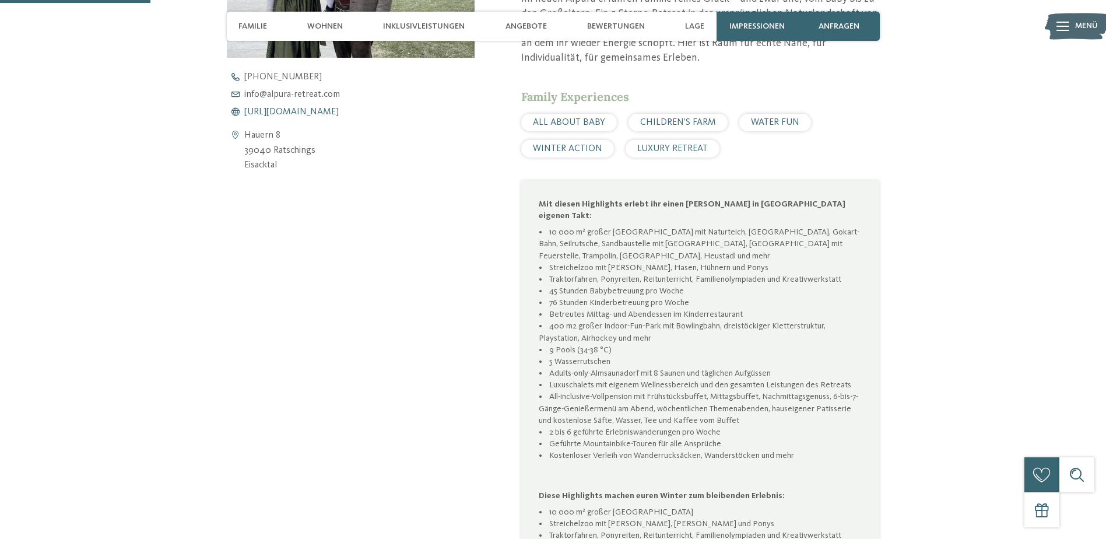
click at [309, 110] on span "https://www.alpura-retreat.com/" at bounding box center [291, 111] width 94 height 9
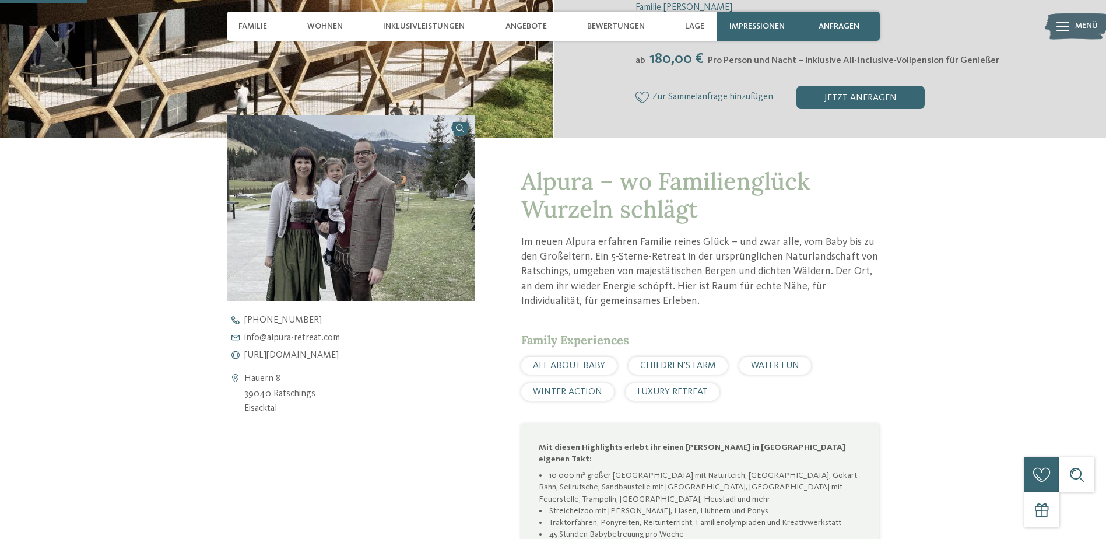
scroll to position [292, 0]
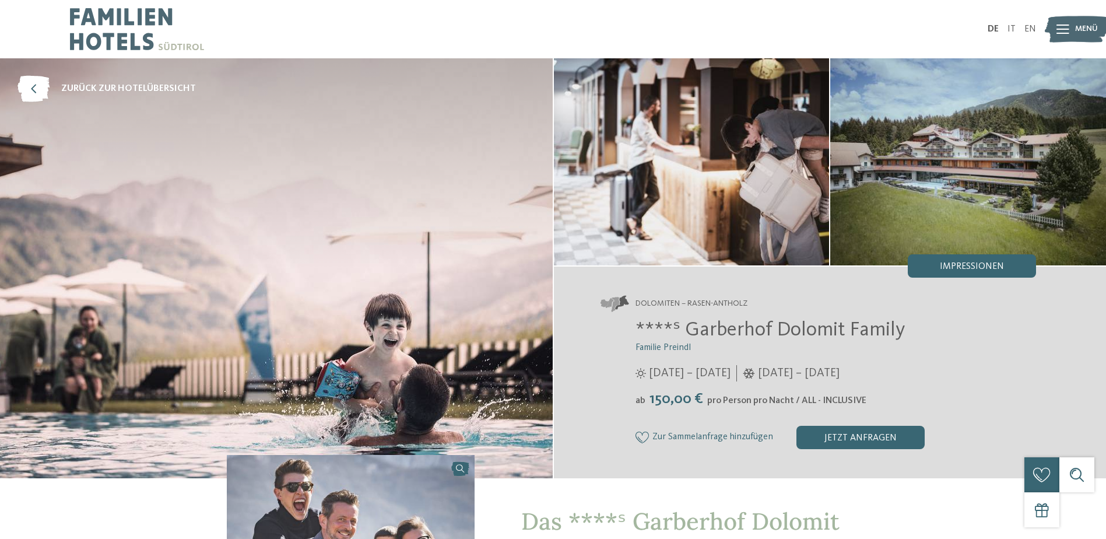
click at [903, 150] on img at bounding box center [969, 161] width 276 height 207
click at [957, 262] on span "Impressionen" at bounding box center [972, 266] width 64 height 9
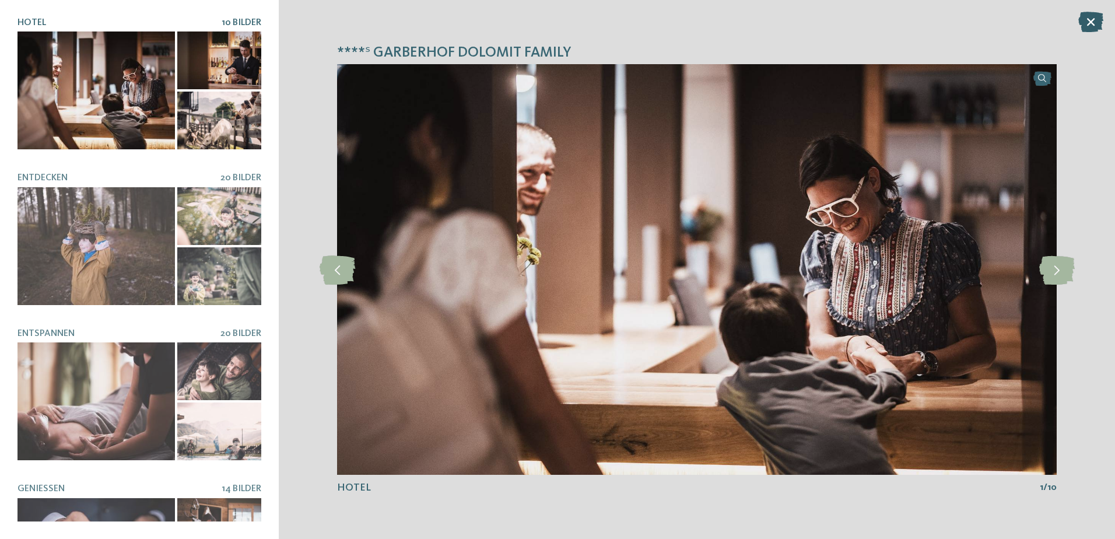
click at [1090, 19] on icon at bounding box center [1090, 22] width 25 height 20
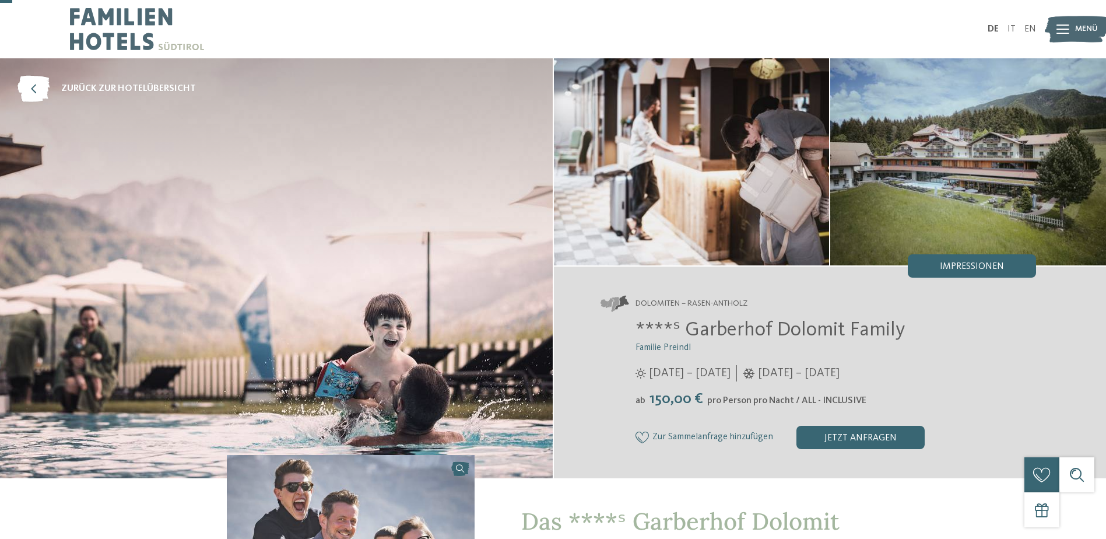
scroll to position [408, 0]
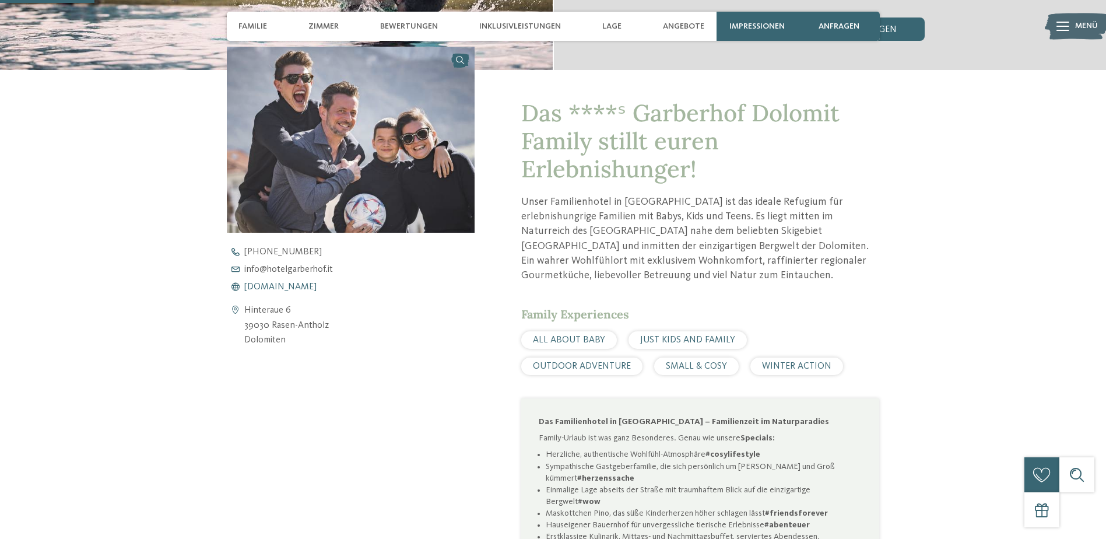
click at [303, 285] on span "[DOMAIN_NAME]" at bounding box center [280, 286] width 72 height 9
